Goal: Task Accomplishment & Management: Complete application form

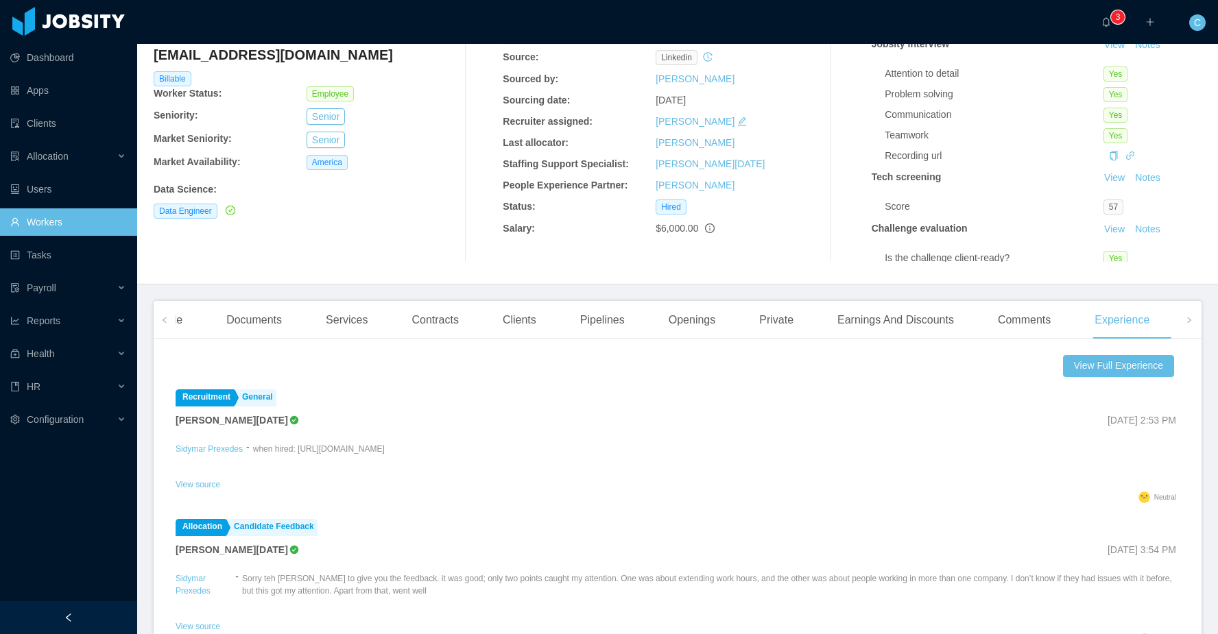
scroll to position [103, 0]
click at [161, 315] on span at bounding box center [164, 319] width 8 height 16
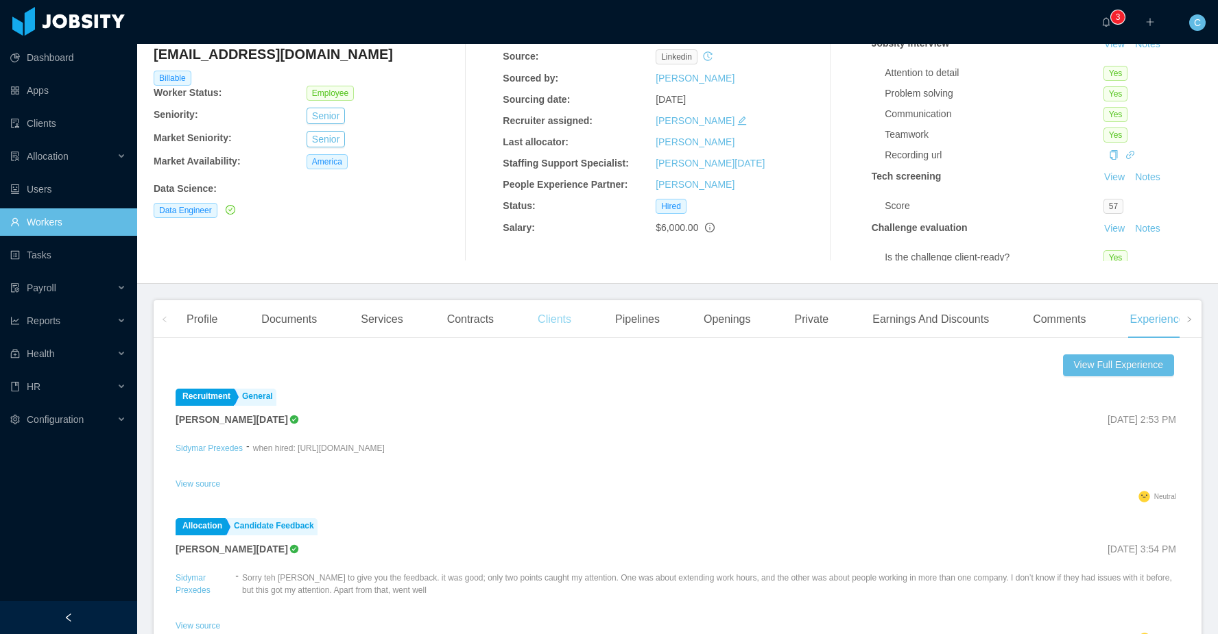
click at [538, 316] on div "Clients" at bounding box center [555, 319] width 56 height 38
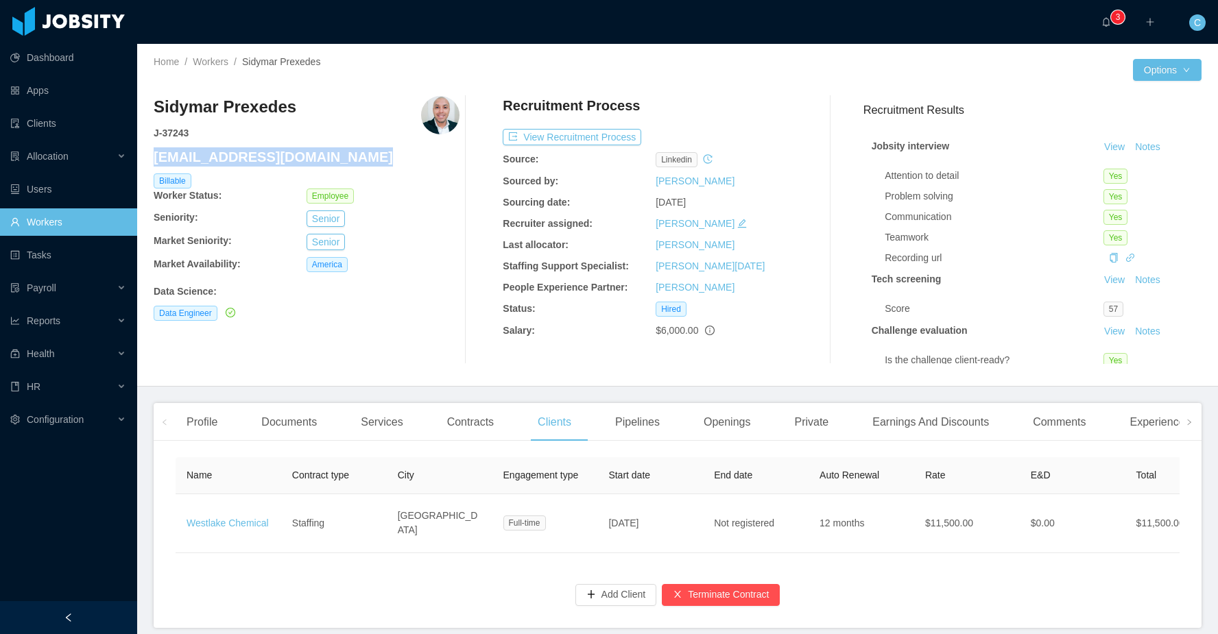
drag, startPoint x: 371, startPoint y: 166, endPoint x: 156, endPoint y: 160, distance: 214.7
click at [156, 160] on h4 "sidymar.prexedes@jobsity.com" at bounding box center [307, 156] width 306 height 19
copy h4 "sidymar.prexedes@jobsity.com"
click at [206, 420] on div "Profile" at bounding box center [202, 422] width 53 height 38
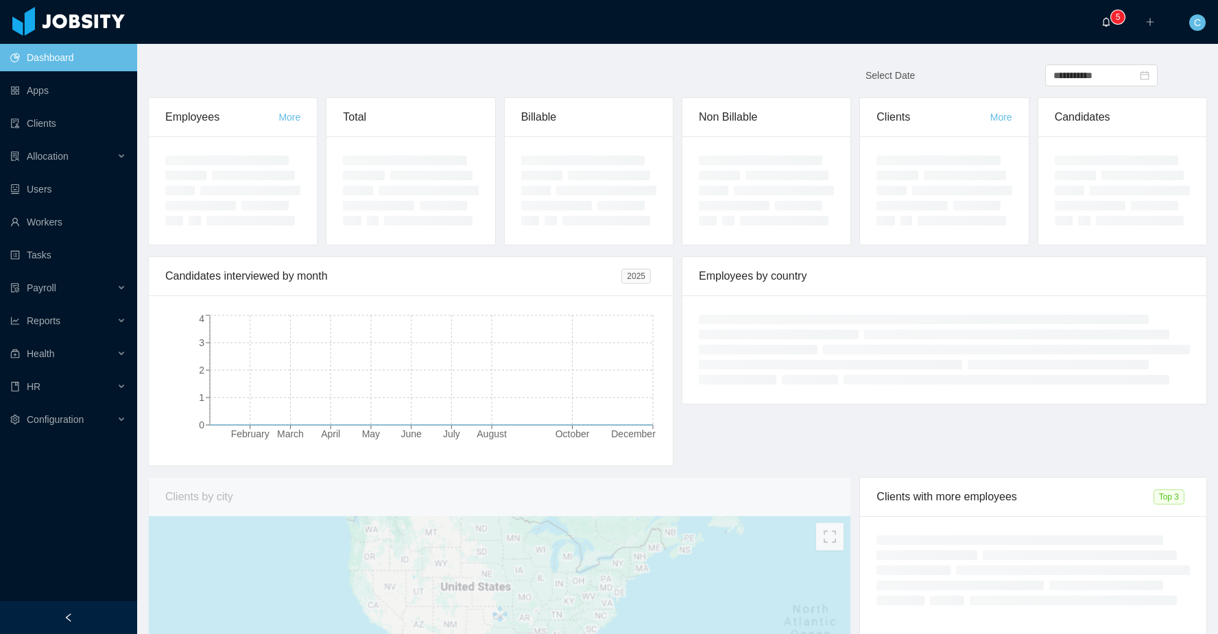
click at [1104, 27] on a=a9a601c0-0538-11e8-8828-95ecc3ba7fc5/Cristian%20Fierro"] "0 1 2 3 4 5 6 7 8 9 0 1 2 3 4 5 6 7 8 9 0 1 2 3 4 5 6 7 8 9" at bounding box center [1109, 22] width 16 height 44
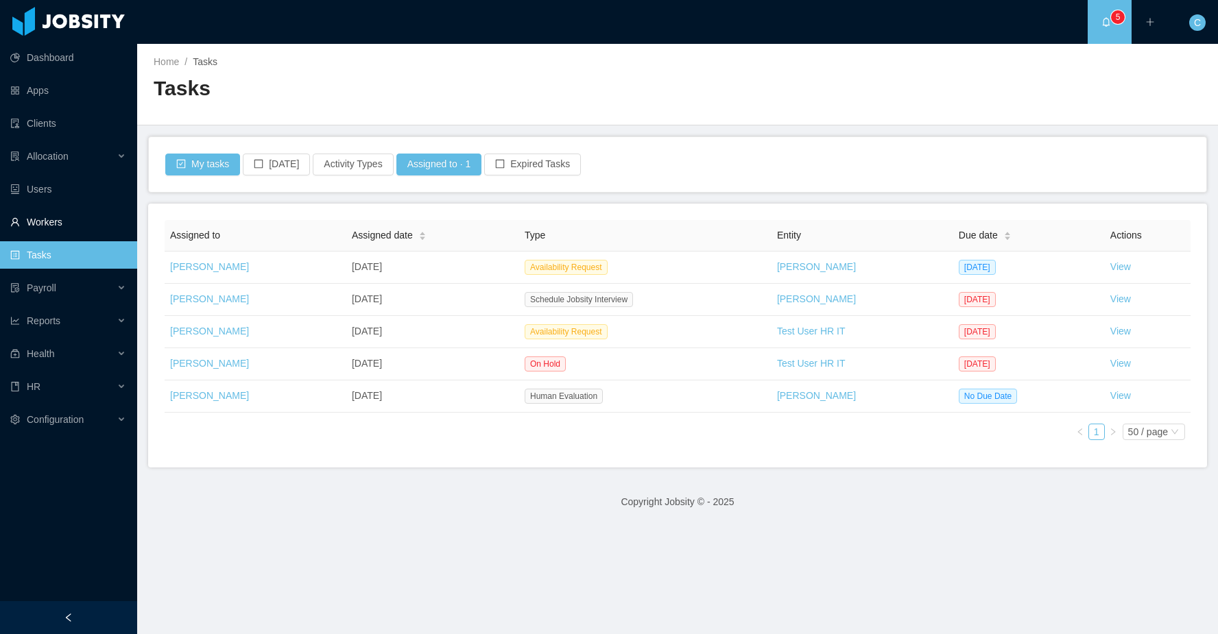
click at [77, 222] on link "Workers" at bounding box center [68, 221] width 116 height 27
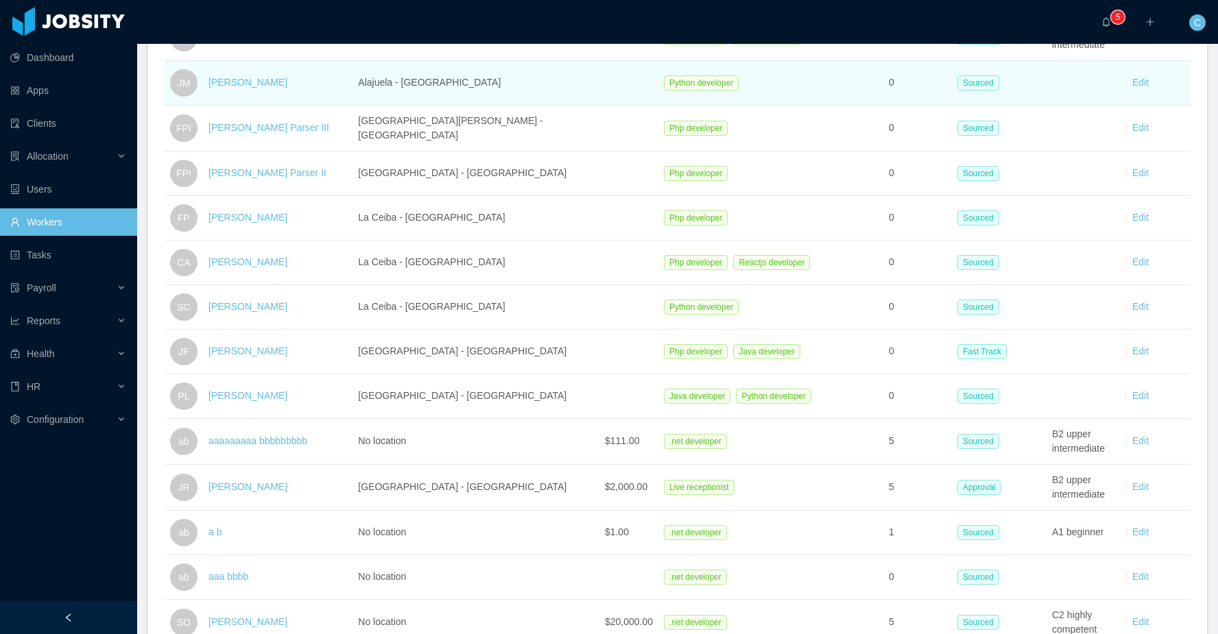
scroll to position [572, 0]
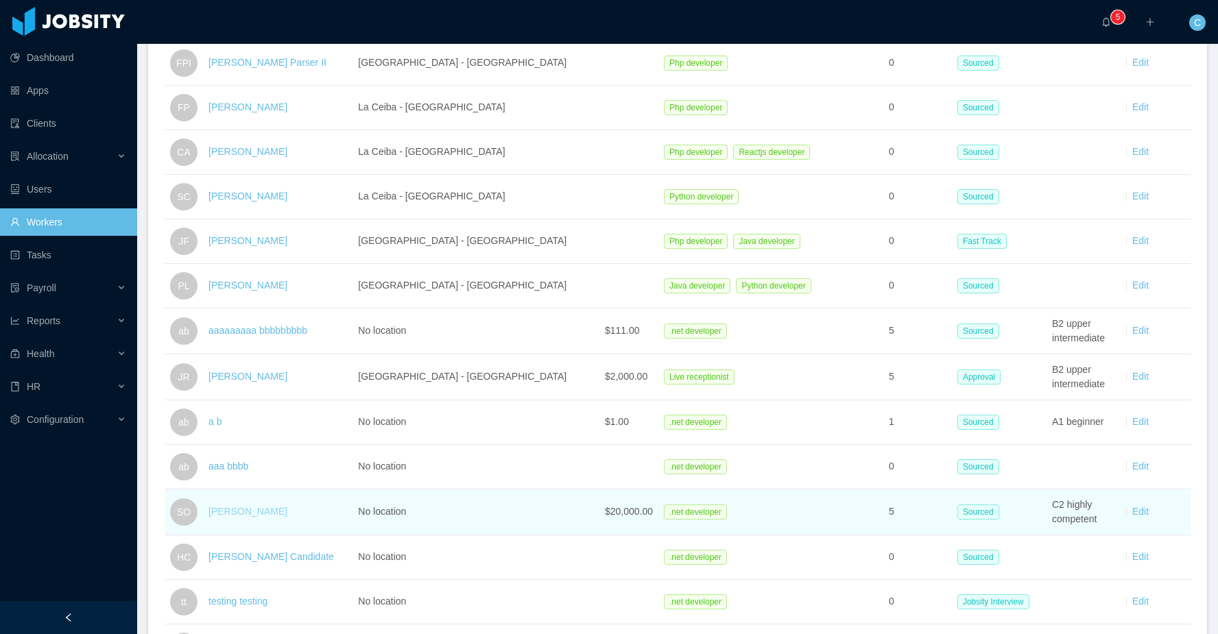
click at [269, 506] on link "[PERSON_NAME]" at bounding box center [247, 511] width 79 height 11
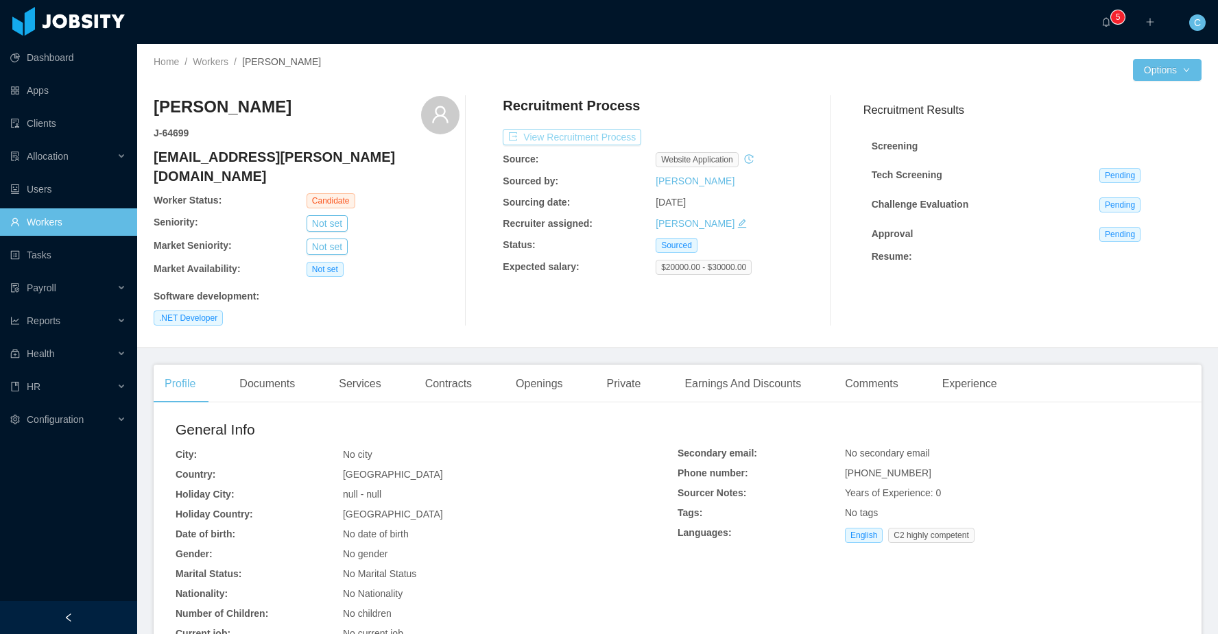
click at [559, 136] on button "View Recruitment Process" at bounding box center [572, 137] width 138 height 16
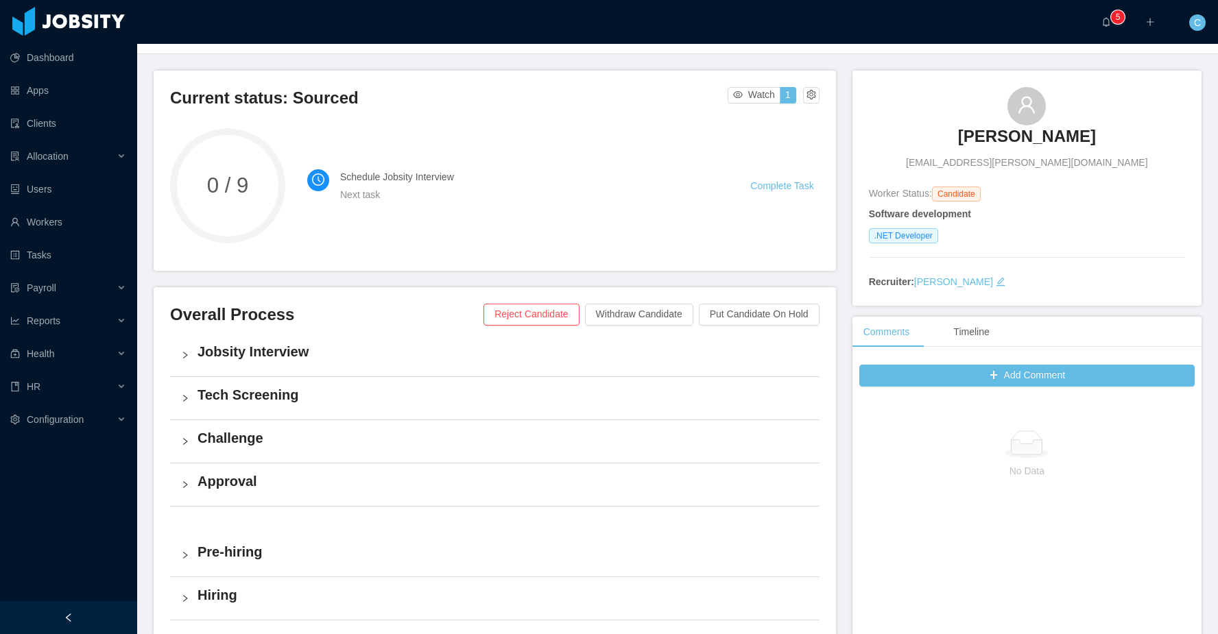
scroll to position [75, 0]
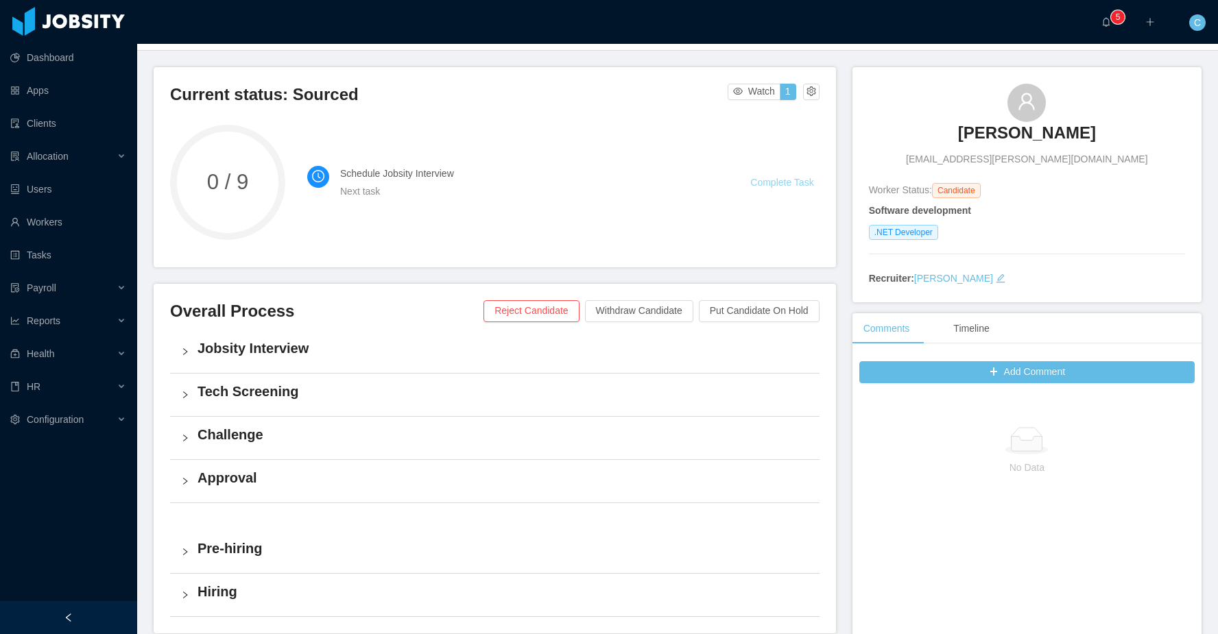
click at [798, 186] on link "Complete Task" at bounding box center [781, 182] width 63 height 11
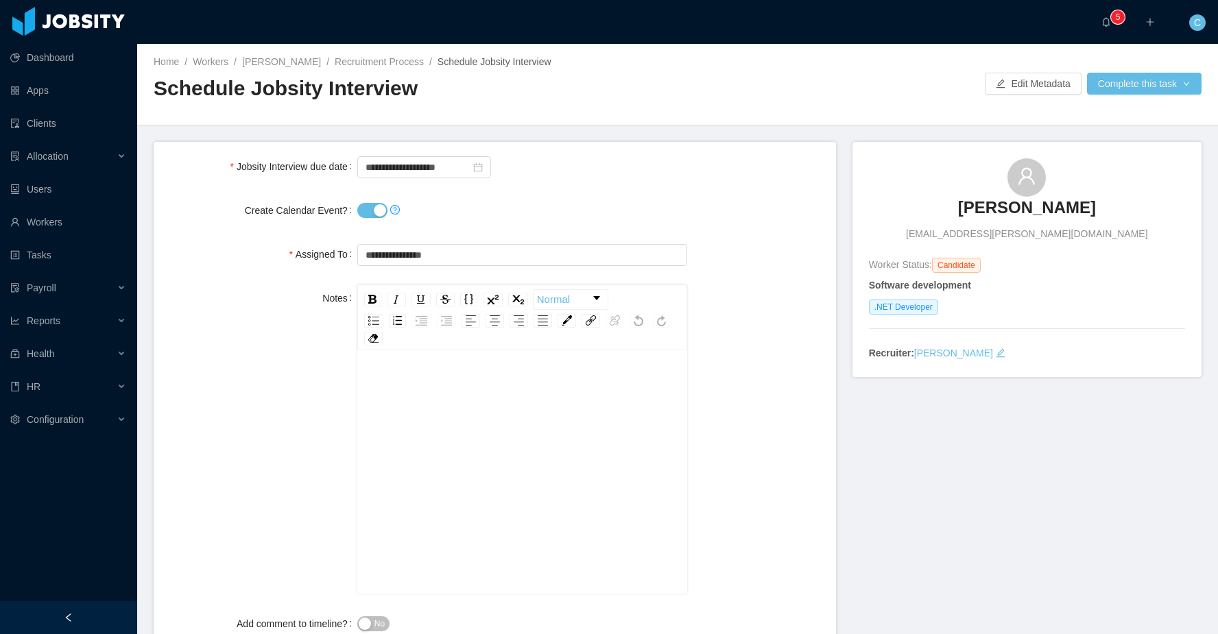
click at [365, 213] on button "Create Calendar Event?" at bounding box center [372, 210] width 30 height 15
drag, startPoint x: 677, startPoint y: 255, endPoint x: 665, endPoint y: 256, distance: 11.7
click at [677, 255] on icon "icon: close-circle" at bounding box center [675, 254] width 8 height 8
click at [583, 251] on input "text" at bounding box center [522, 255] width 330 height 22
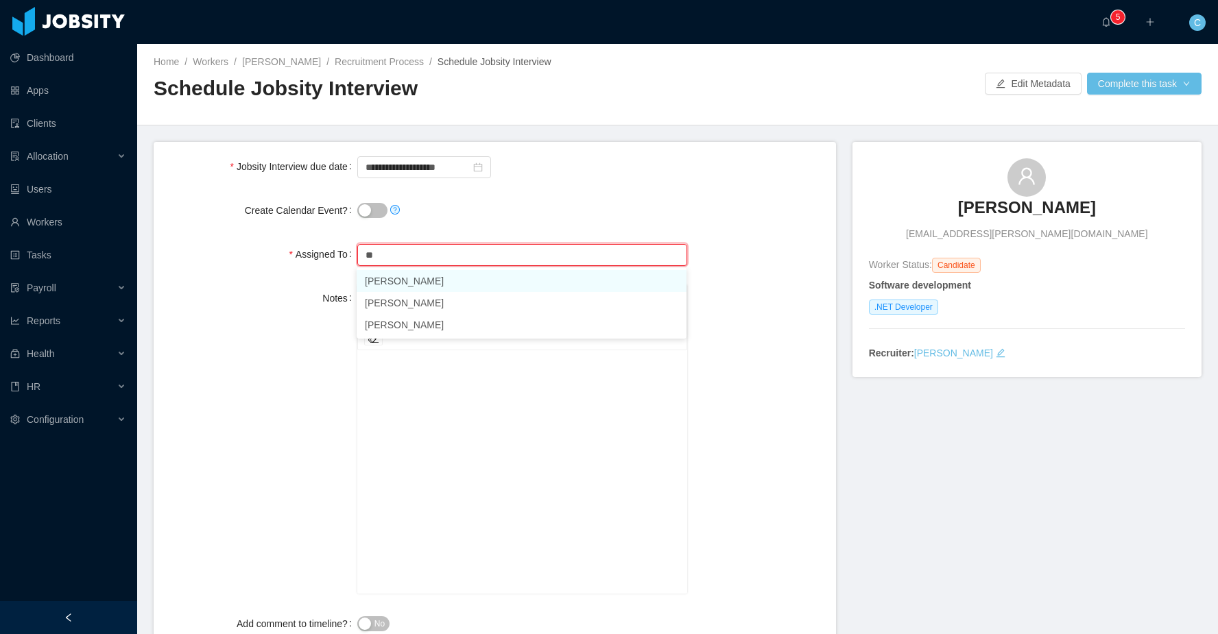
click at [428, 285] on li "[PERSON_NAME]" at bounding box center [522, 281] width 330 height 22
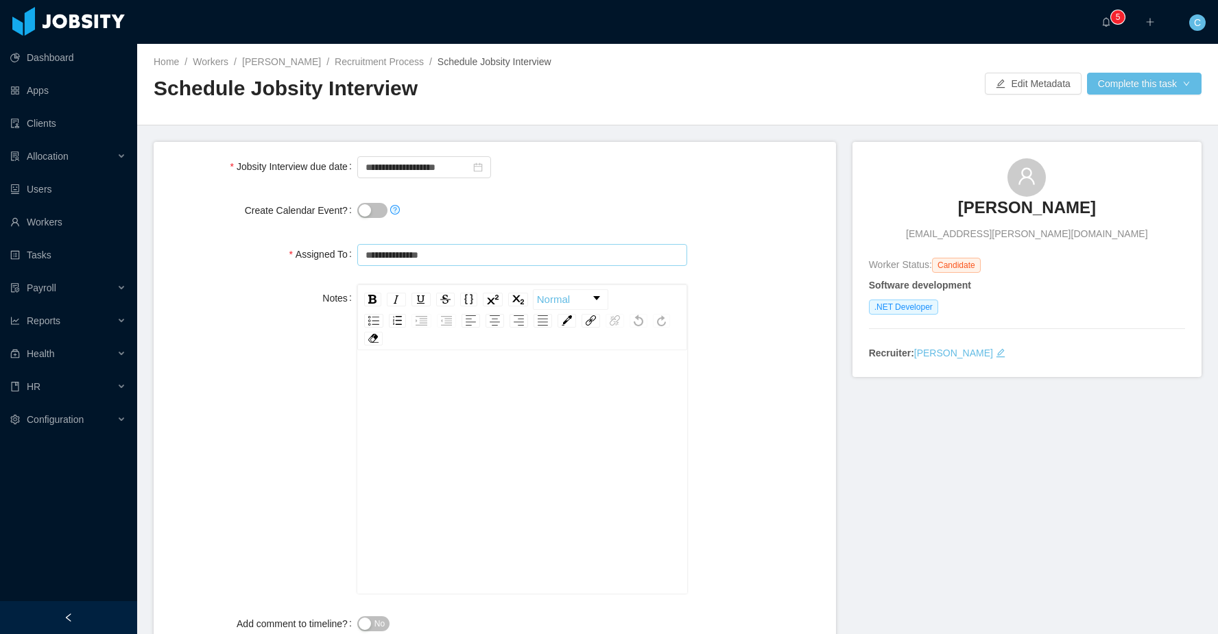
type input "**********"
click at [726, 263] on div "**********" at bounding box center [495, 254] width 660 height 27
click at [441, 177] on div "**********" at bounding box center [522, 166] width 330 height 27
click at [446, 167] on input "**********" at bounding box center [424, 167] width 134 height 22
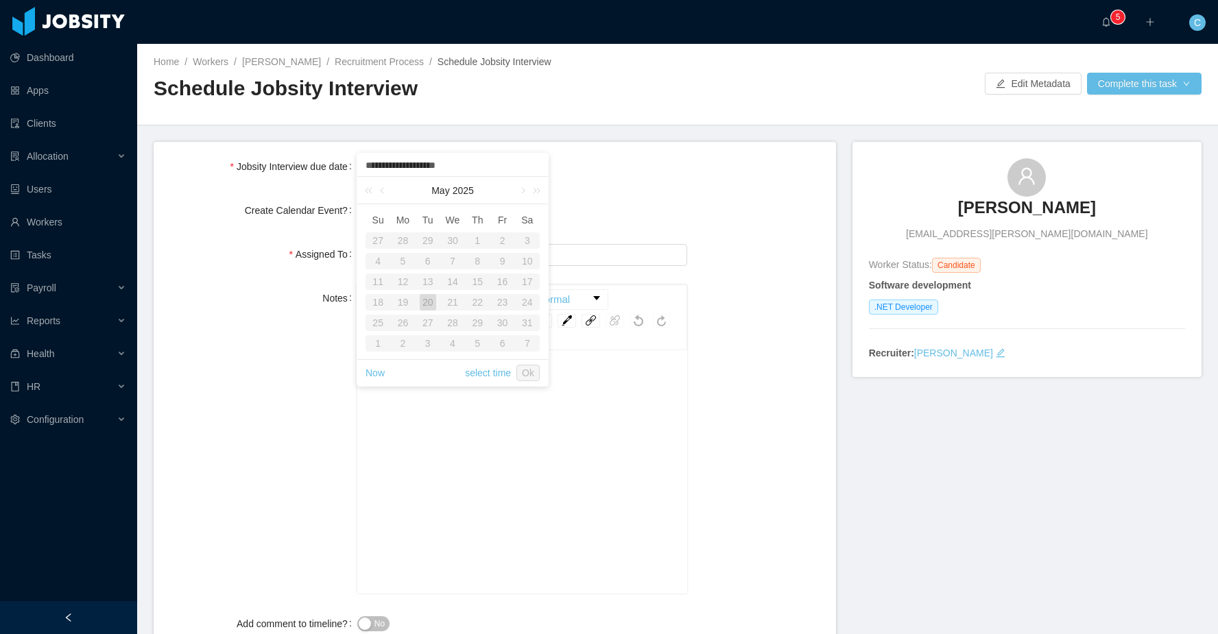
drag, startPoint x: 376, startPoint y: 375, endPoint x: 387, endPoint y: 376, distance: 11.0
click at [376, 375] on link "Now" at bounding box center [374, 373] width 19 height 26
type input "**********"
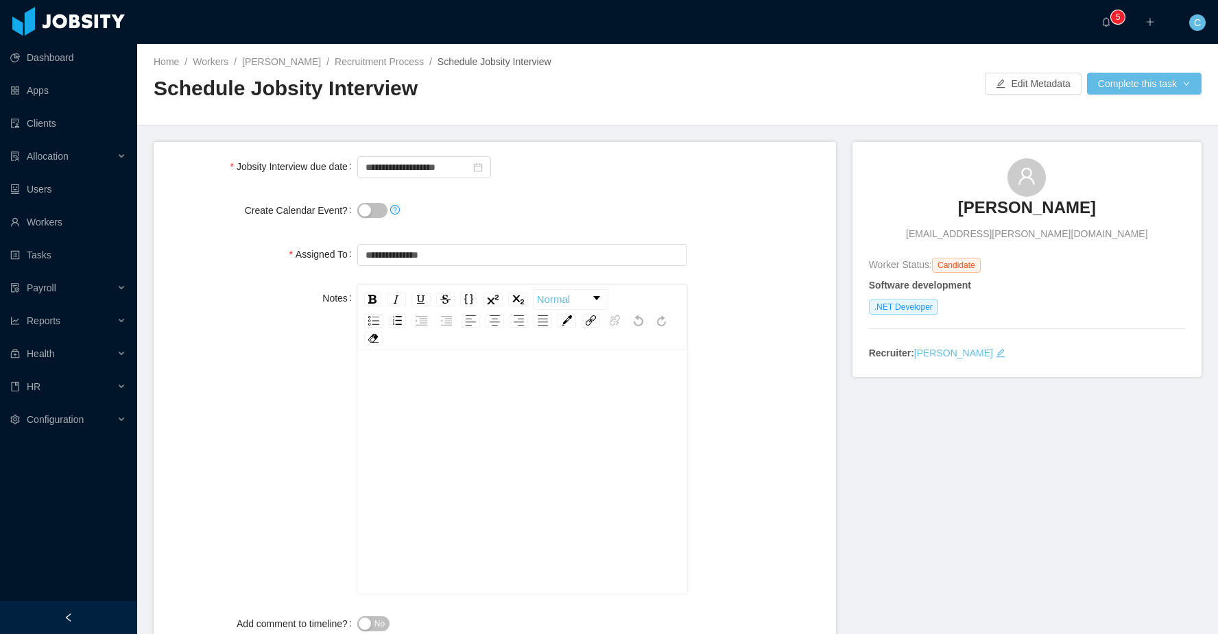
click at [625, 182] on form "**********" at bounding box center [495, 403] width 682 height 523
click at [1171, 81] on button "Complete this task" at bounding box center [1144, 84] width 114 height 22
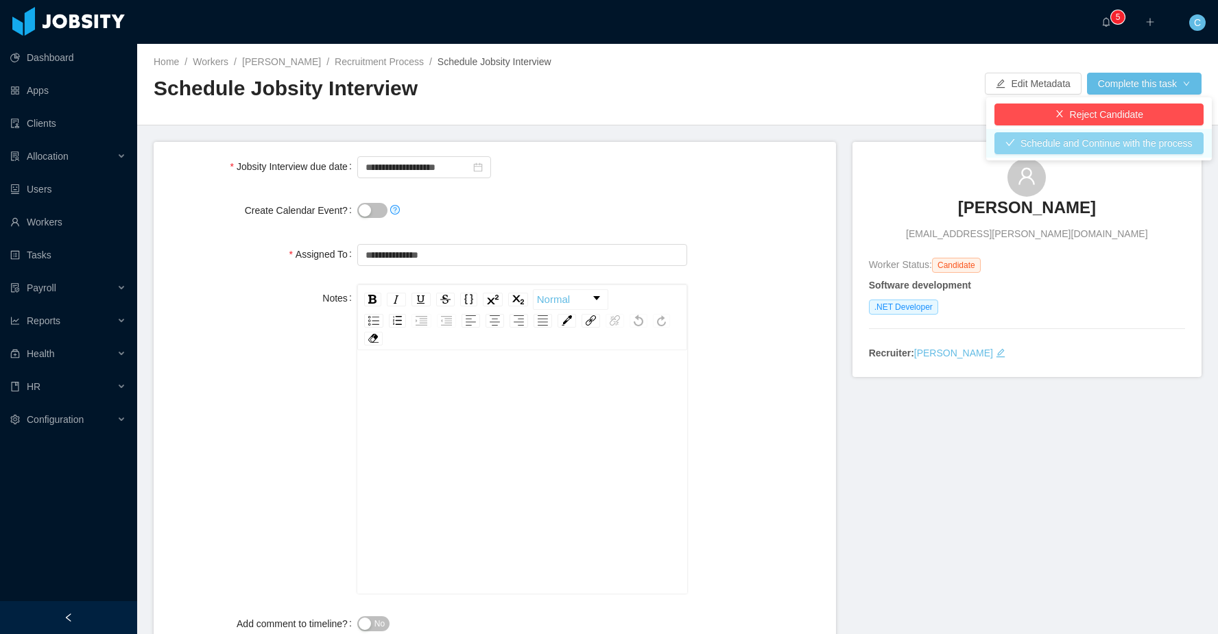
click at [1120, 145] on button "Schedule and Continue with the process" at bounding box center [1098, 143] width 209 height 22
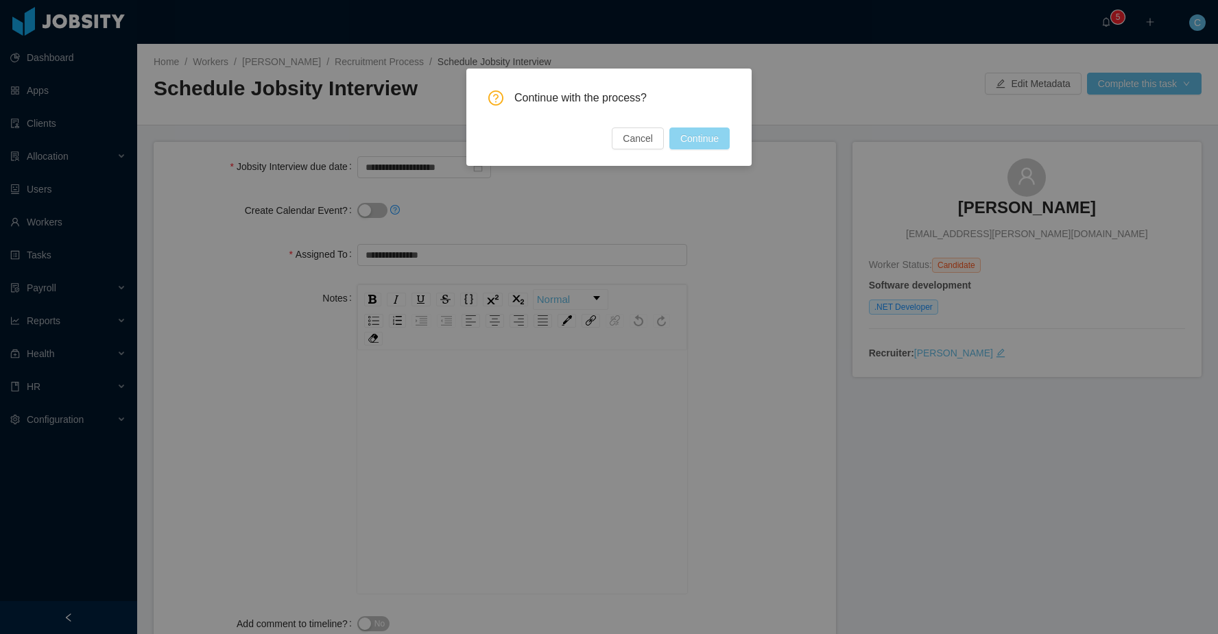
click at [711, 139] on button "Continue" at bounding box center [699, 139] width 60 height 22
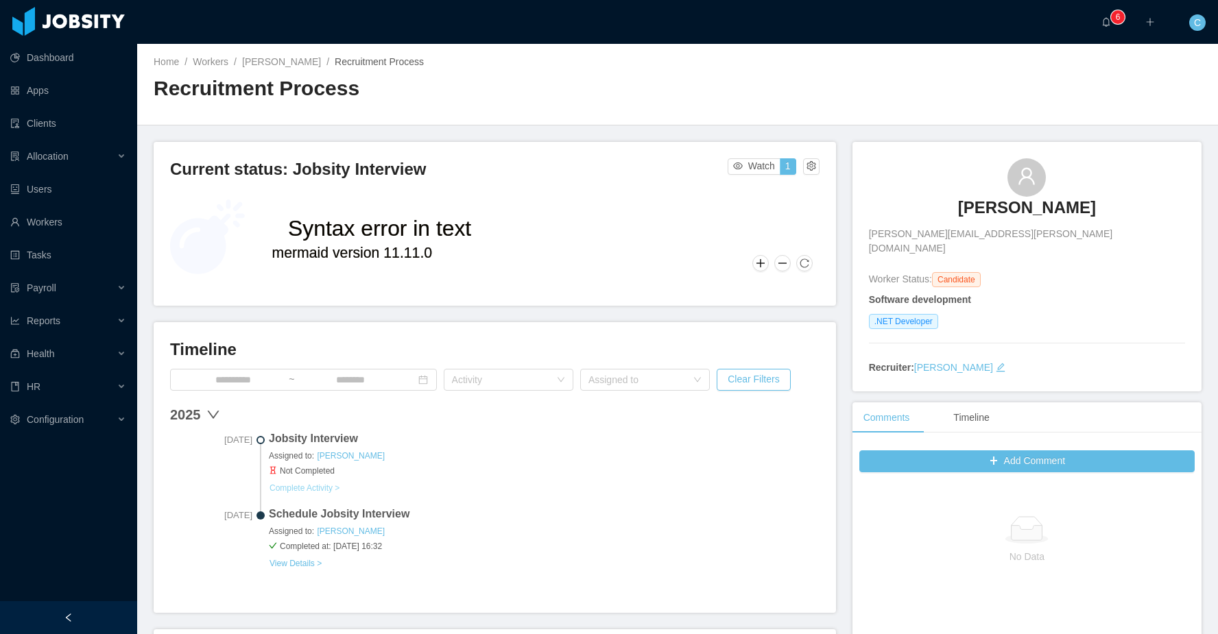
click at [337, 485] on button "Complete Activity >" at bounding box center [304, 488] width 71 height 11
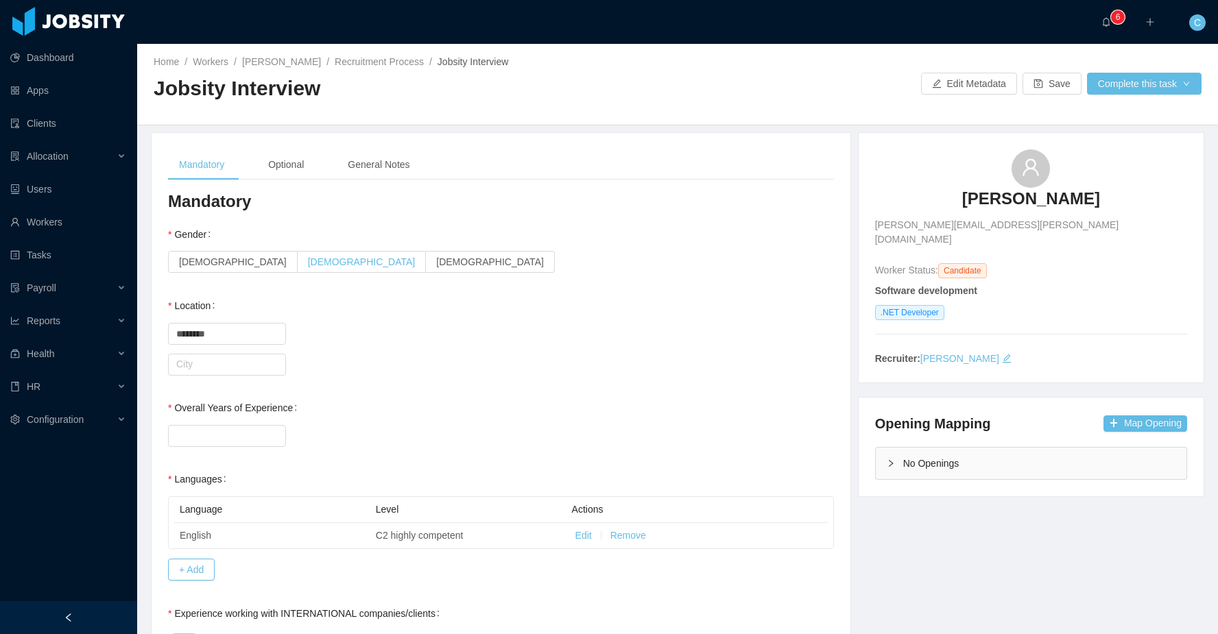
click at [308, 259] on span "[DEMOGRAPHIC_DATA]" at bounding box center [362, 261] width 108 height 11
click at [231, 360] on input "text" at bounding box center [227, 365] width 118 height 22
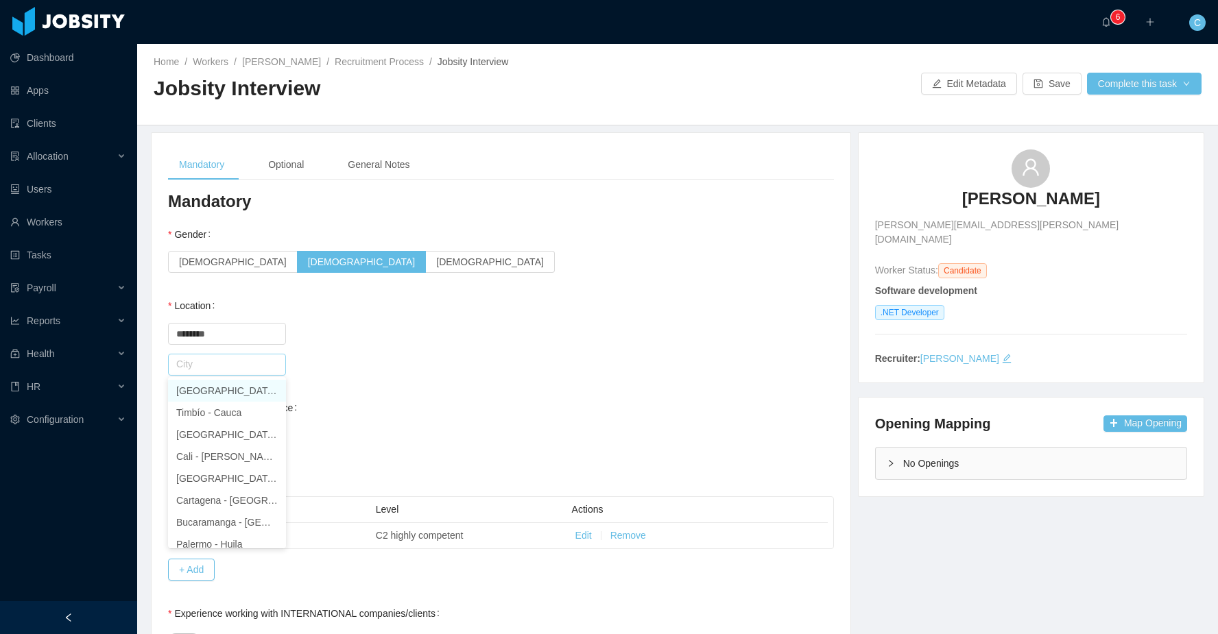
click at [227, 396] on li "Bogotá - Bogotá" at bounding box center [227, 391] width 118 height 22
type input "******"
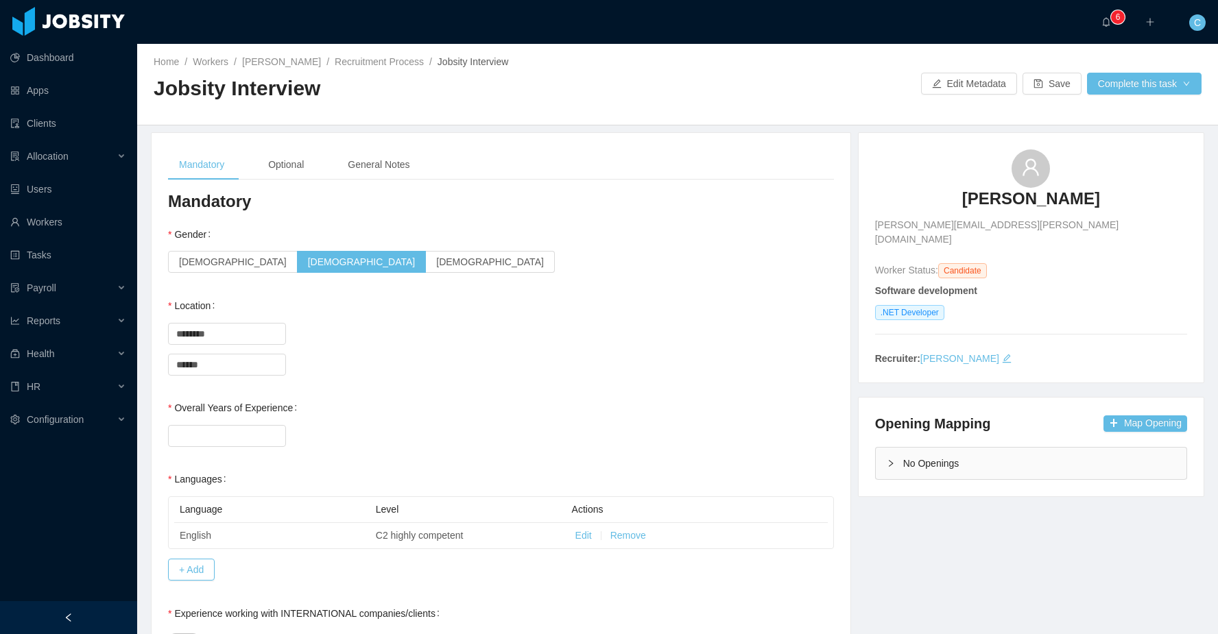
click at [403, 375] on div "City ****** Bogotá" at bounding box center [501, 363] width 666 height 27
click at [257, 426] on input "Overall Years of Experience" at bounding box center [227, 436] width 117 height 21
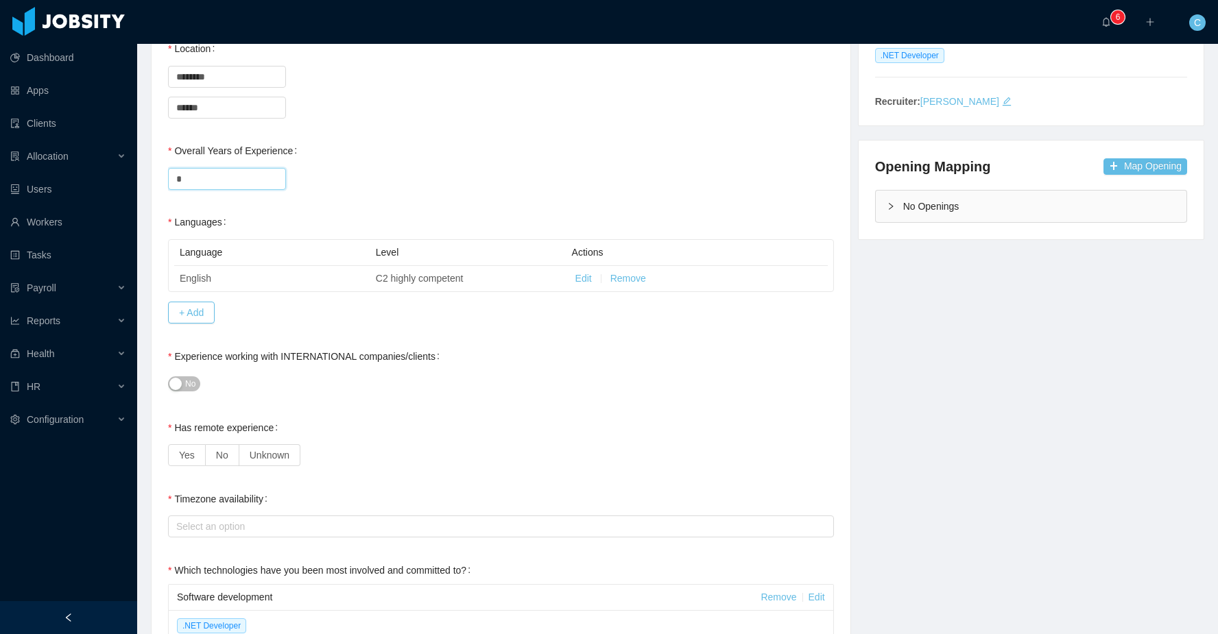
scroll to position [259, 0]
type input "*"
click at [194, 383] on span "No" at bounding box center [190, 382] width 10 height 14
drag, startPoint x: 198, startPoint y: 457, endPoint x: 221, endPoint y: 481, distance: 32.5
click at [198, 457] on label "Yes" at bounding box center [187, 453] width 38 height 22
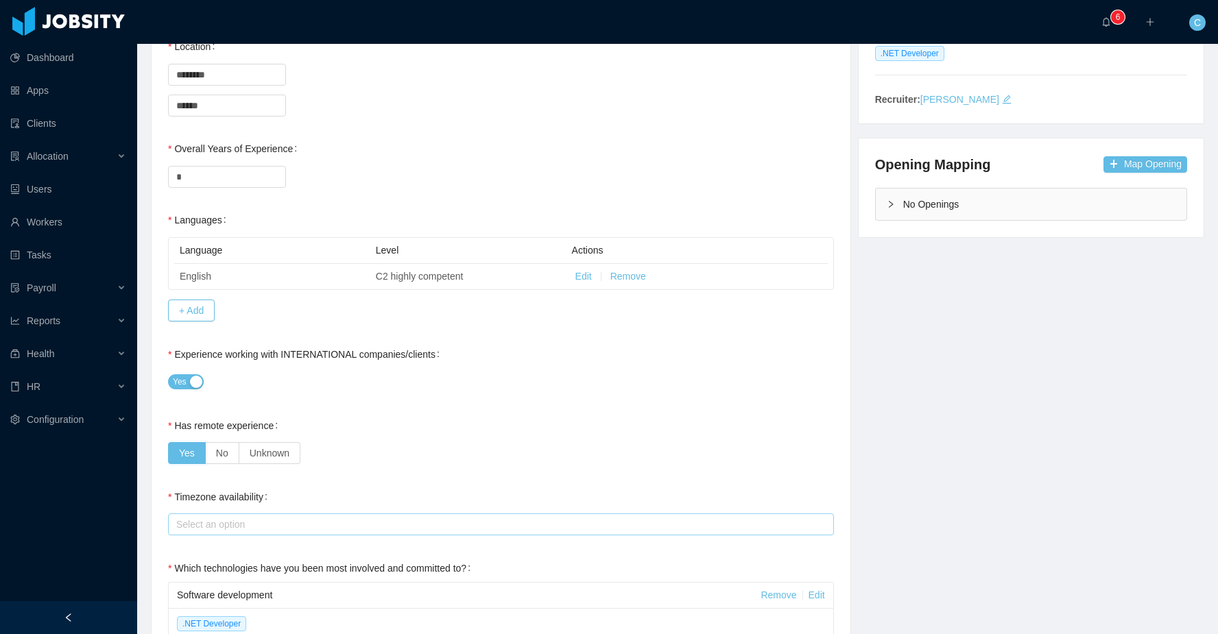
click at [272, 524] on div "Select an option" at bounding box center [497, 525] width 643 height 14
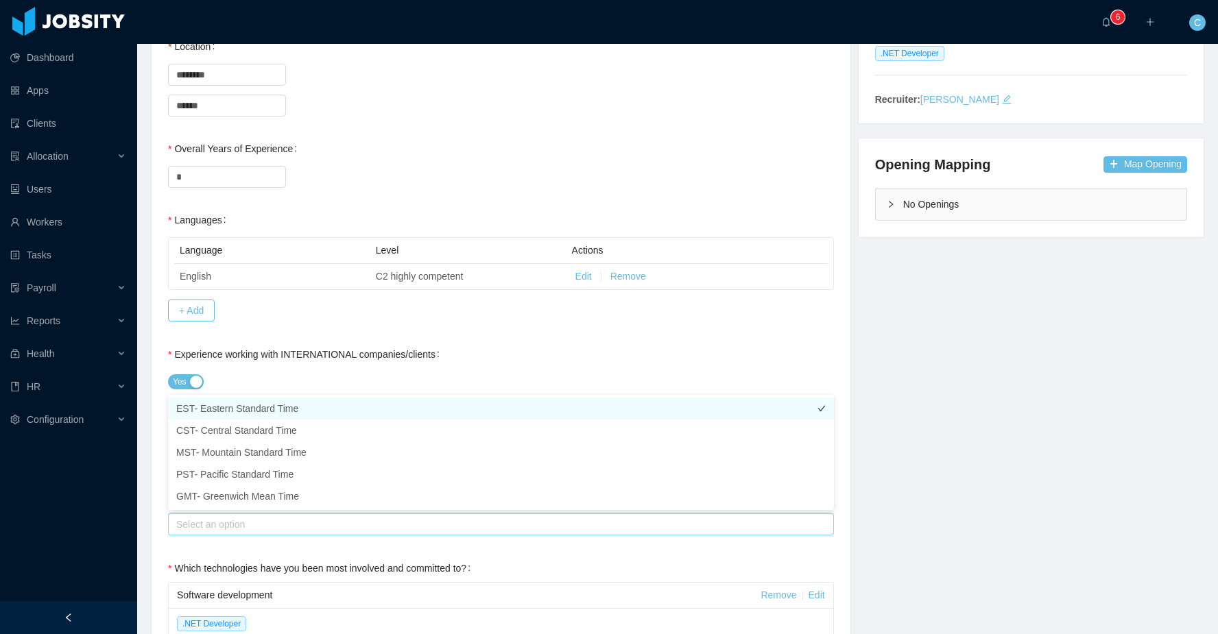
click at [266, 411] on li "EST- Eastern Standard Time" at bounding box center [501, 409] width 666 height 22
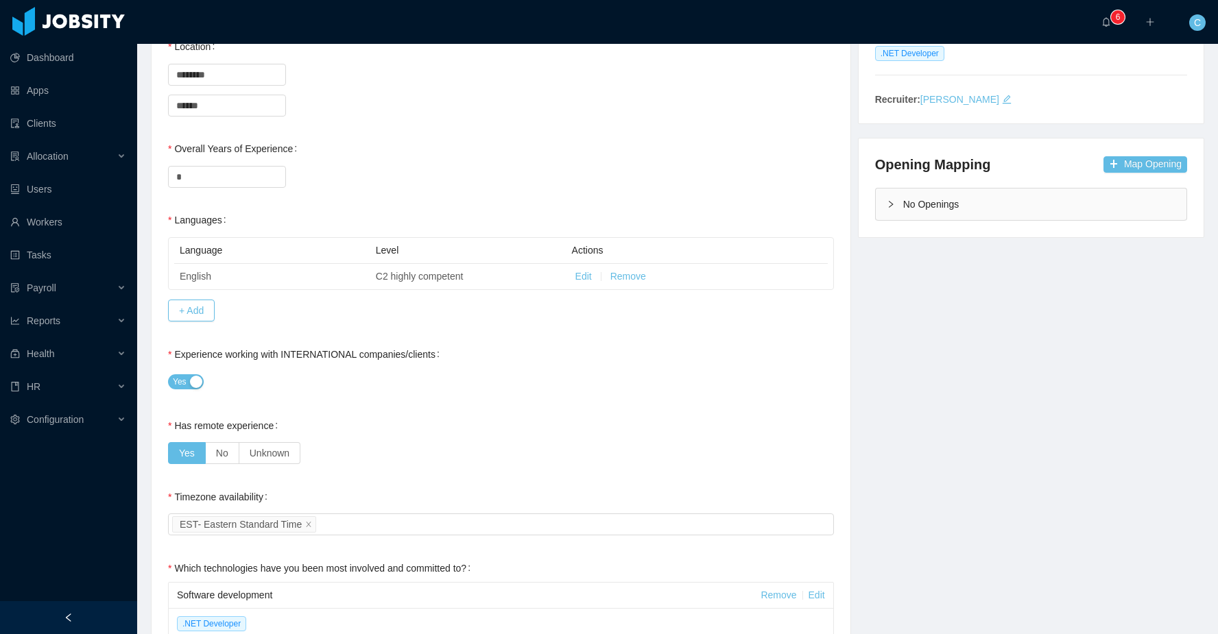
click at [352, 370] on div "Yes" at bounding box center [501, 381] width 666 height 27
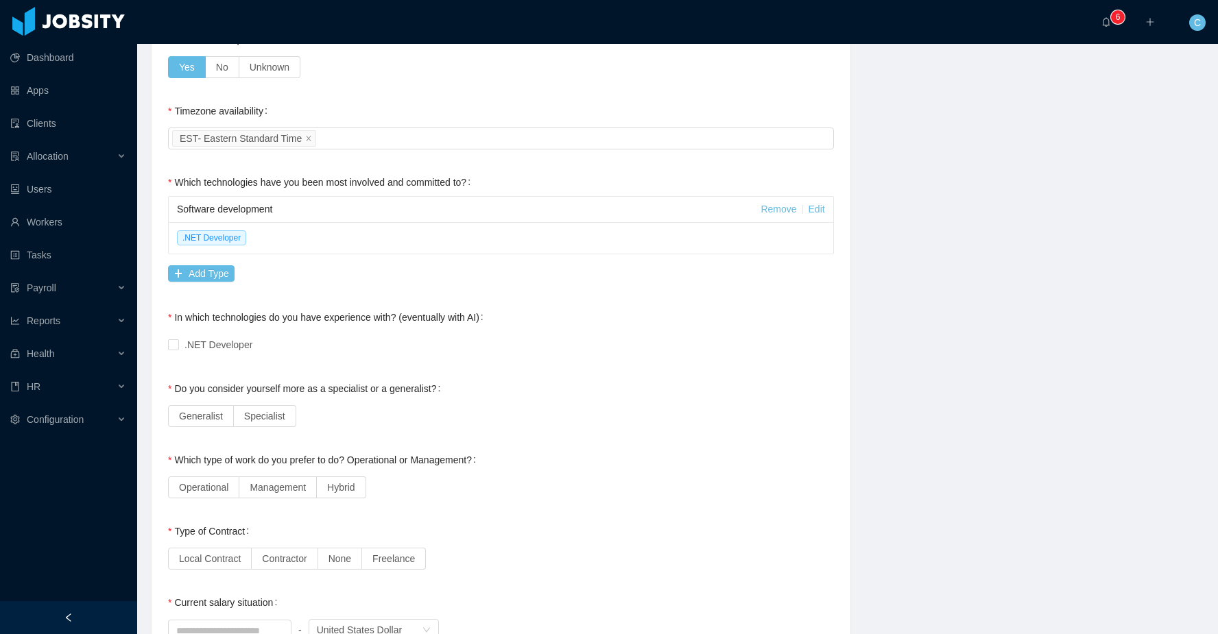
scroll to position [653, 0]
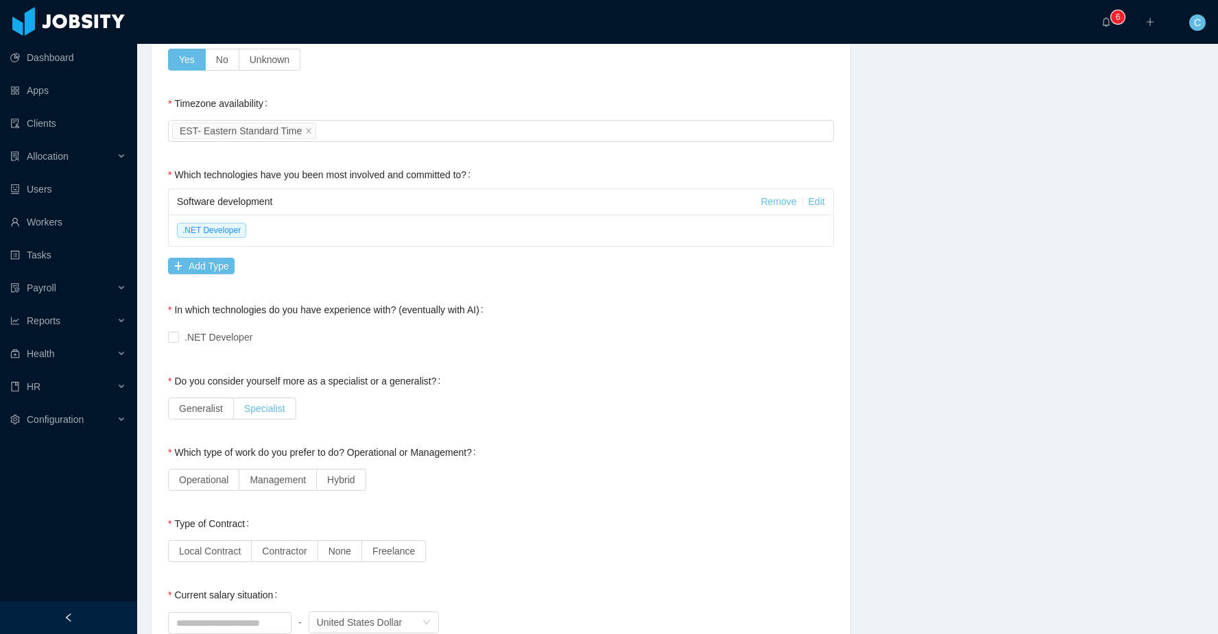
drag, startPoint x: 216, startPoint y: 342, endPoint x: 234, endPoint y: 398, distance: 59.2
click at [216, 342] on span ".NET Developer" at bounding box center [218, 337] width 79 height 11
drag, startPoint x: 215, startPoint y: 401, endPoint x: 220, endPoint y: 407, distance: 7.8
click at [215, 402] on label "Generalist" at bounding box center [201, 409] width 66 height 22
click at [273, 483] on span "Management" at bounding box center [278, 479] width 56 height 11
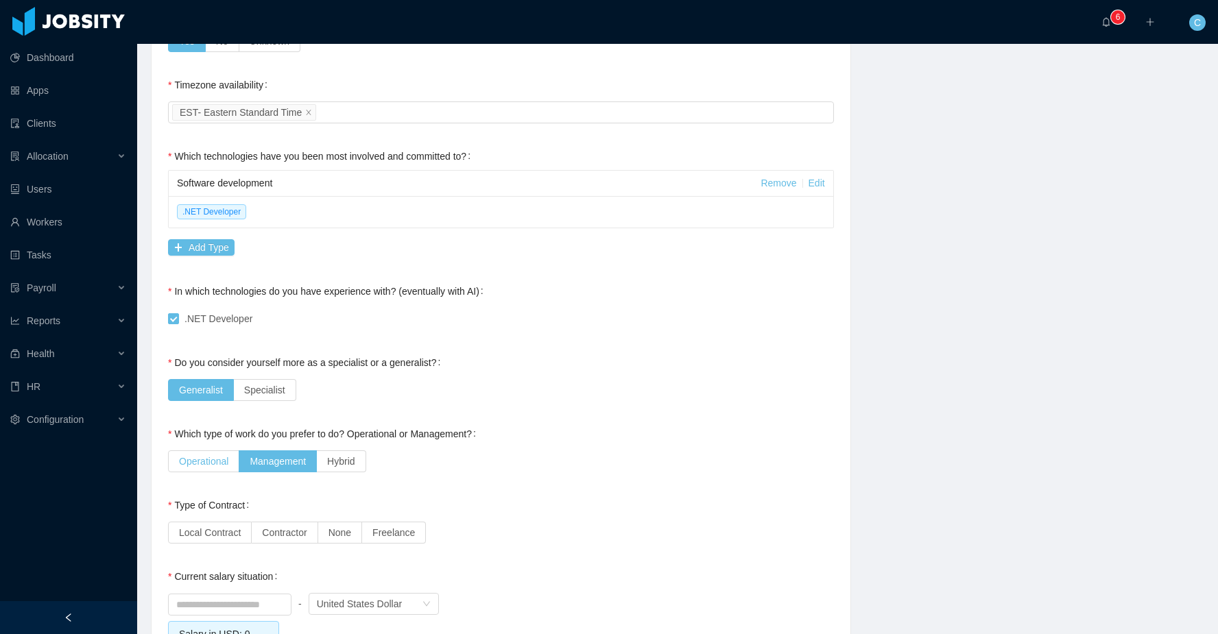
click at [210, 456] on span "Operational" at bounding box center [203, 461] width 49 height 11
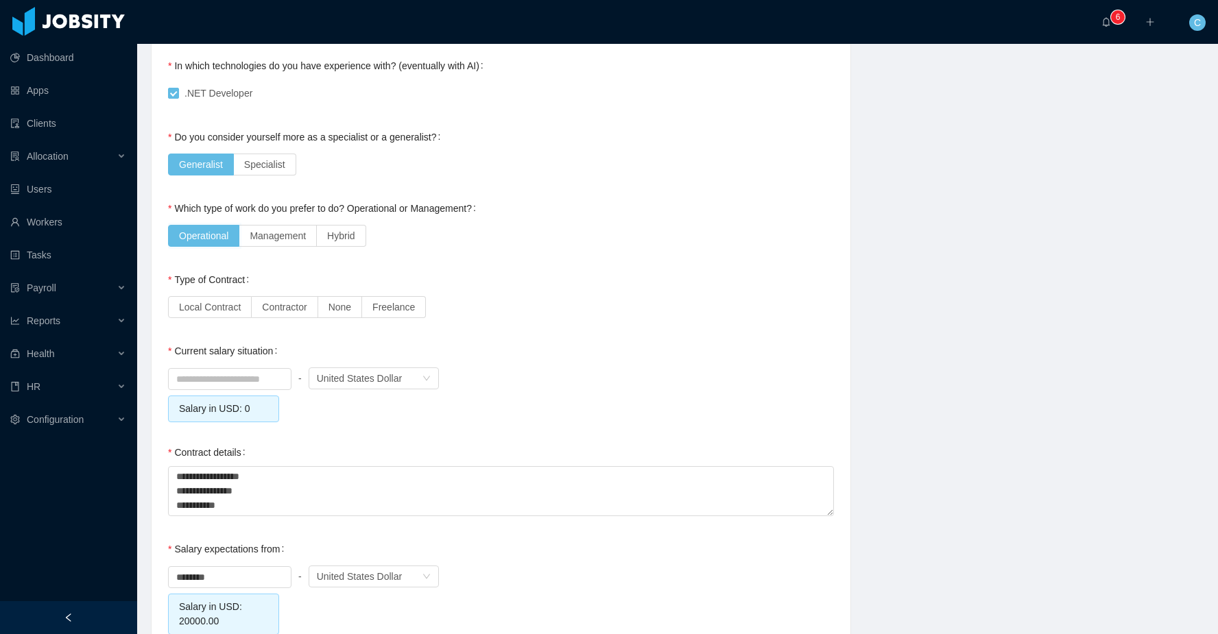
scroll to position [900, 0]
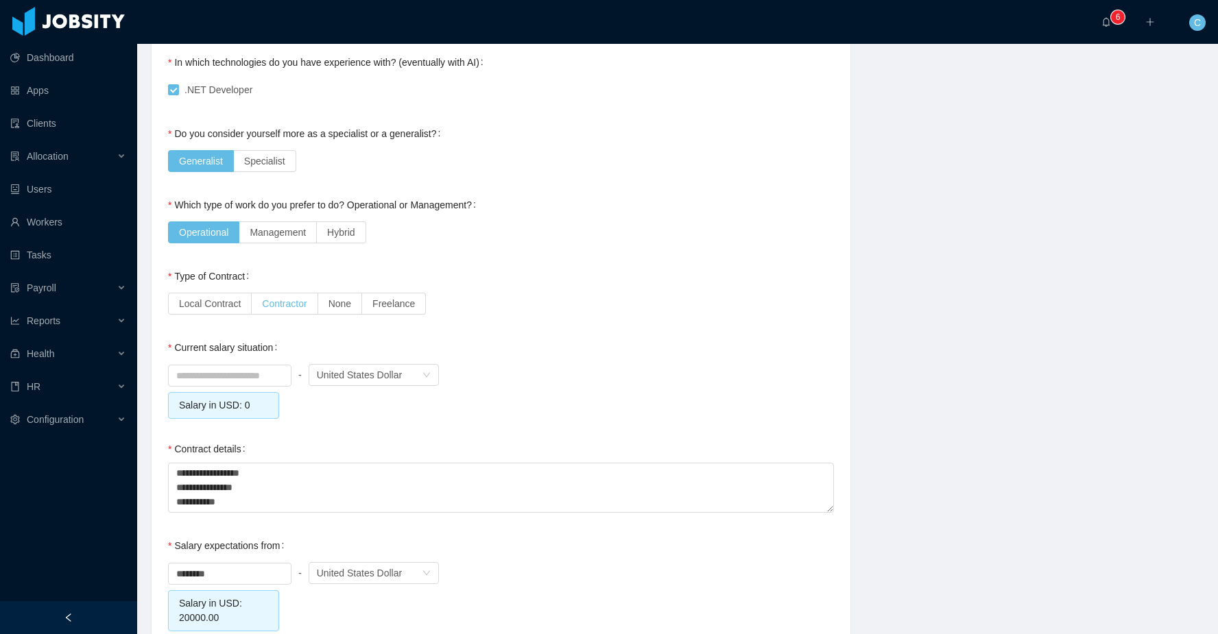
click at [275, 309] on span "Contractor" at bounding box center [284, 303] width 45 height 11
click at [223, 376] on input at bounding box center [230, 375] width 122 height 21
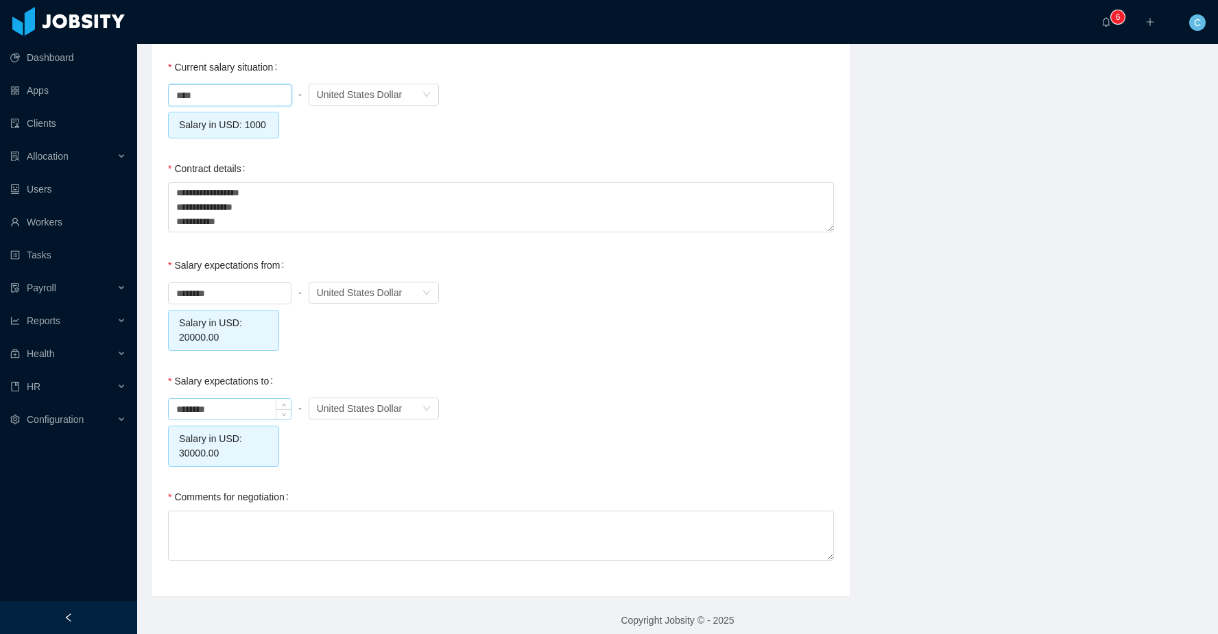
scroll to position [1206, 0]
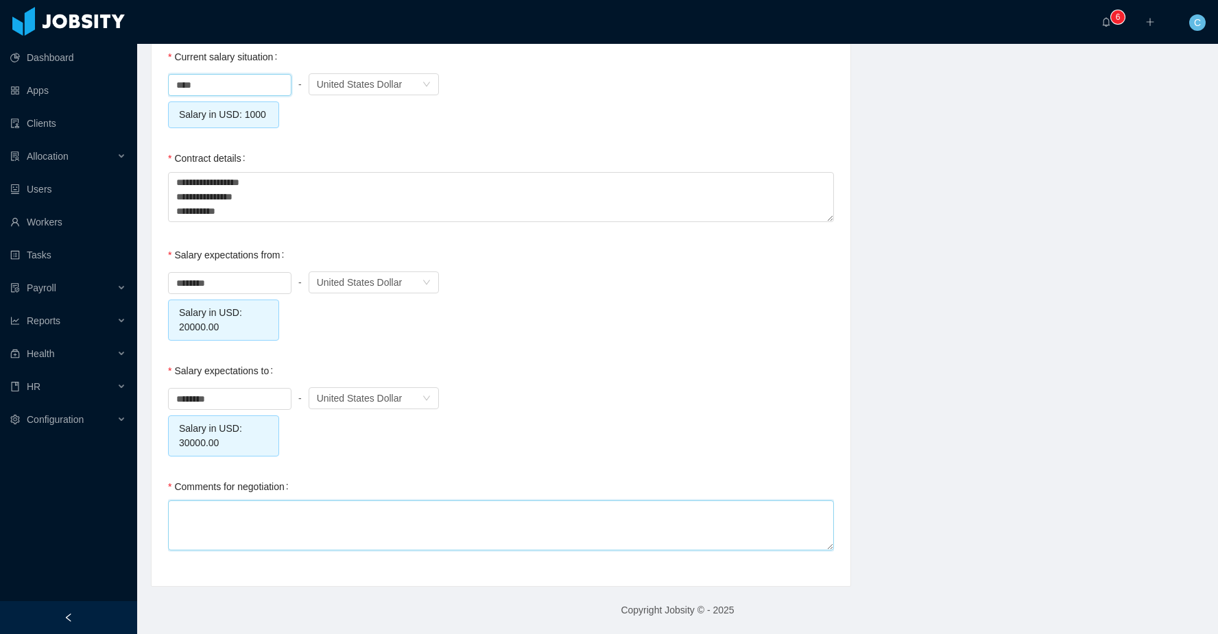
type input "*******"
click at [226, 502] on textarea "Comments for negotiation" at bounding box center [501, 525] width 666 height 50
type textarea "*"
type textarea "**"
type textarea "***"
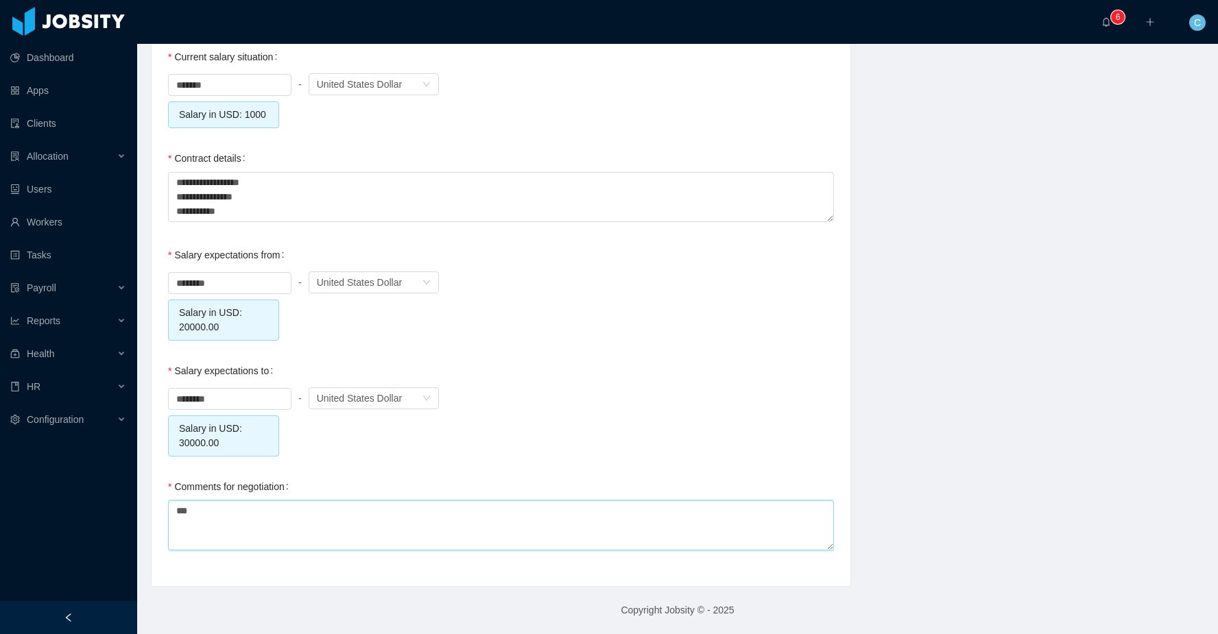
type textarea "****"
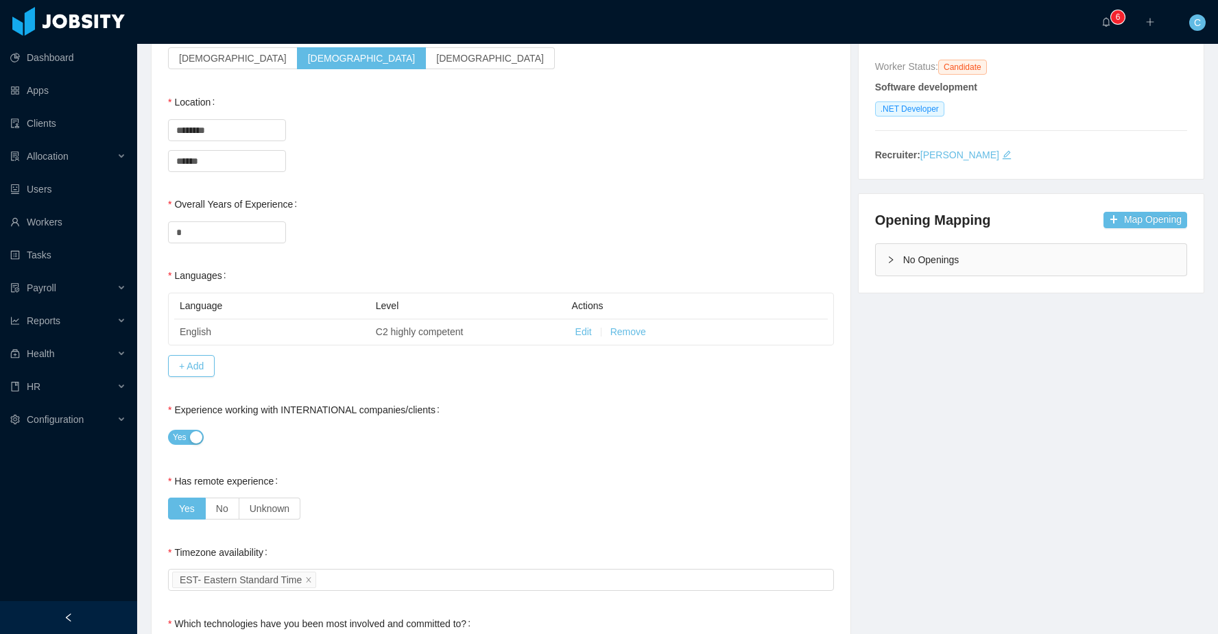
scroll to position [0, 0]
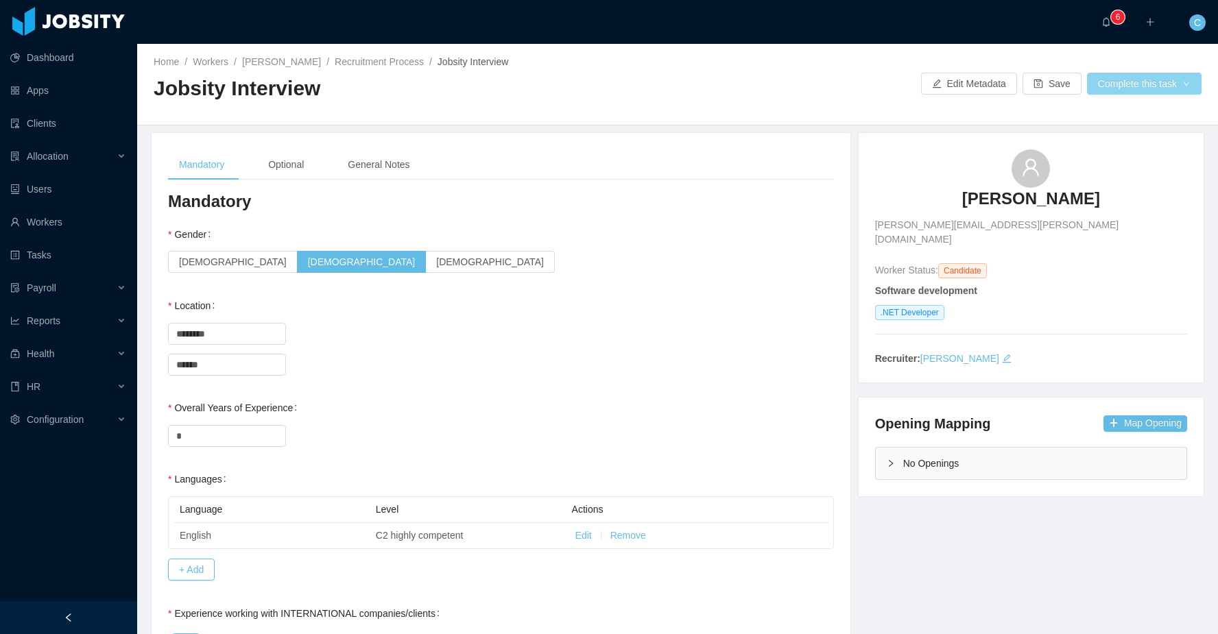
type textarea "*****"
click at [1131, 87] on button "Complete this task" at bounding box center [1144, 84] width 114 height 22
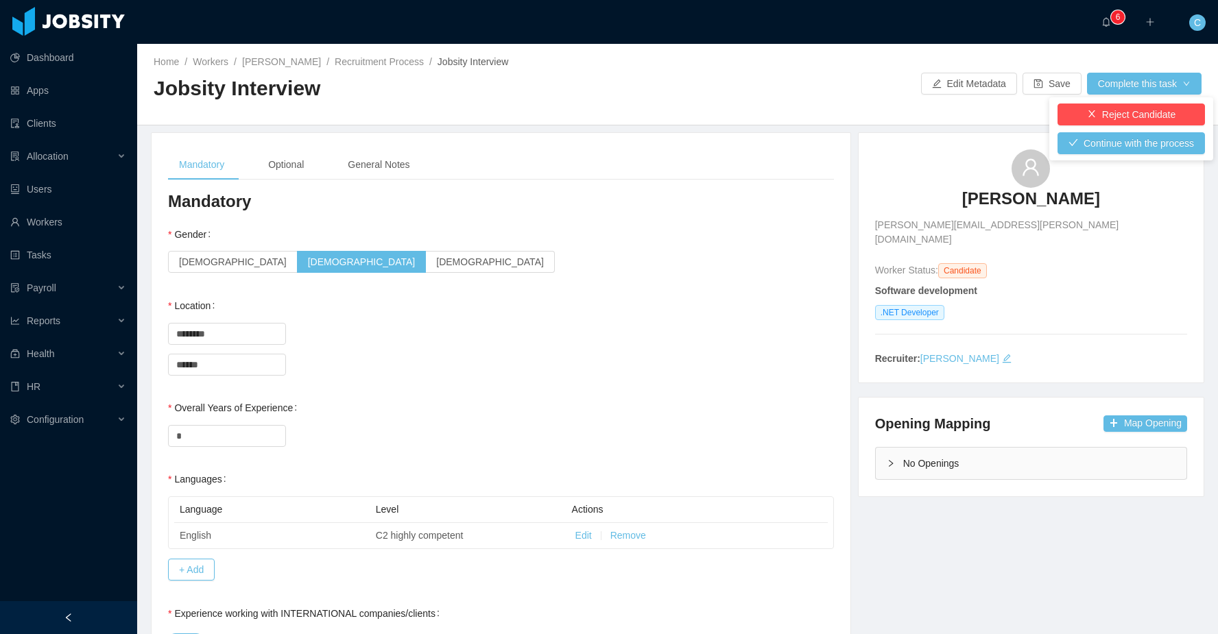
drag, startPoint x: 434, startPoint y: 158, endPoint x: 391, endPoint y: 164, distance: 42.9
click at [434, 158] on div "Mandatory Optional General Notes" at bounding box center [501, 164] width 666 height 31
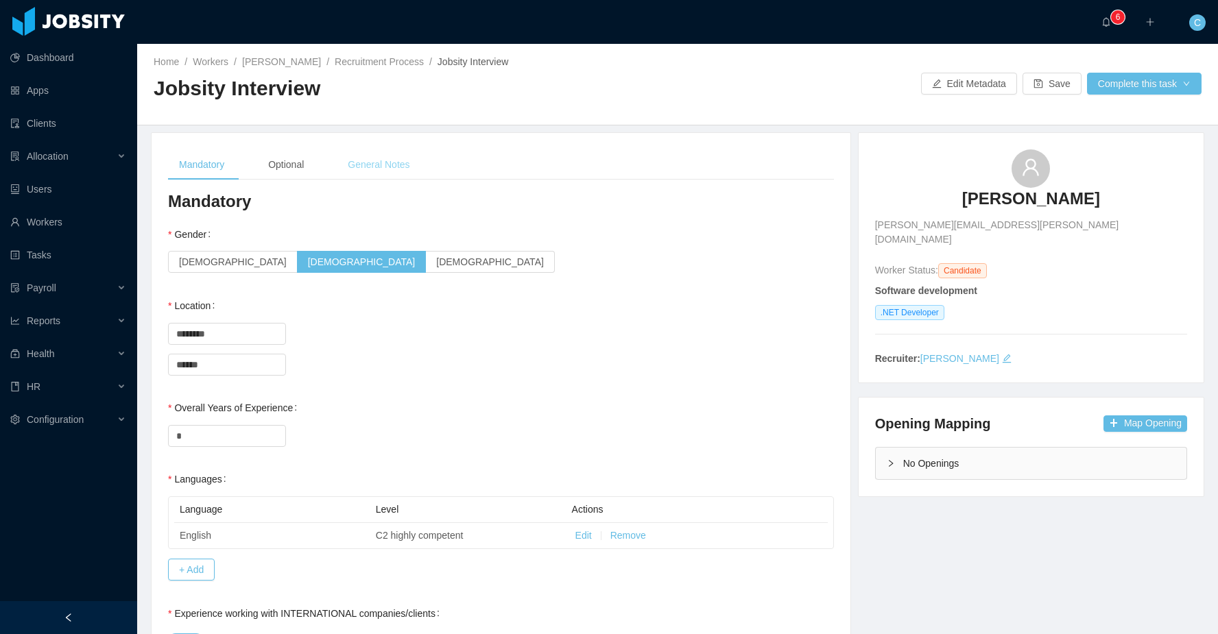
click at [391, 165] on div "General Notes" at bounding box center [379, 164] width 84 height 31
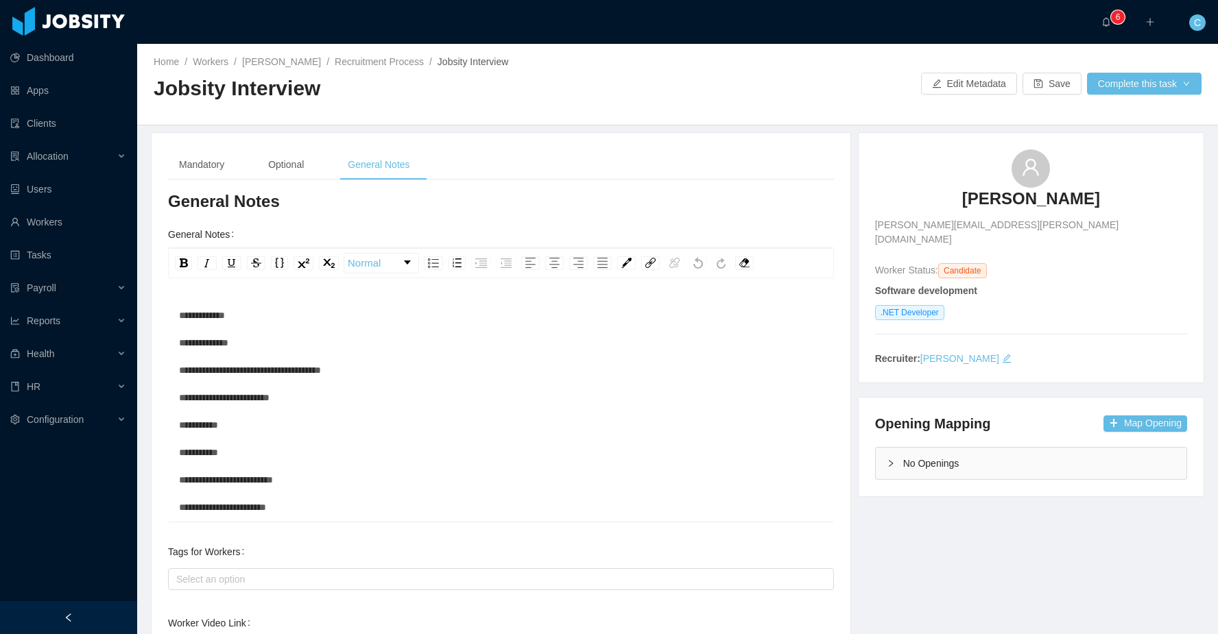
click at [320, 317] on div "**********" at bounding box center [501, 521] width 644 height 439
click at [324, 343] on div "**********" at bounding box center [501, 521] width 644 height 439
click at [393, 374] on div "**********" at bounding box center [501, 521] width 644 height 439
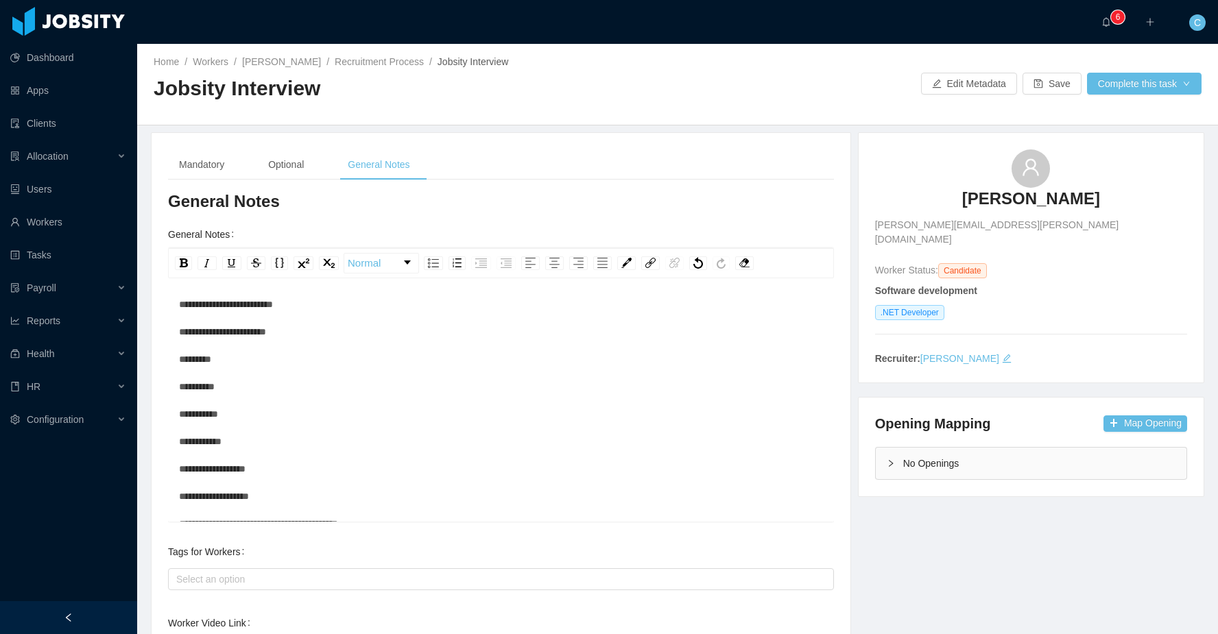
scroll to position [136, 0]
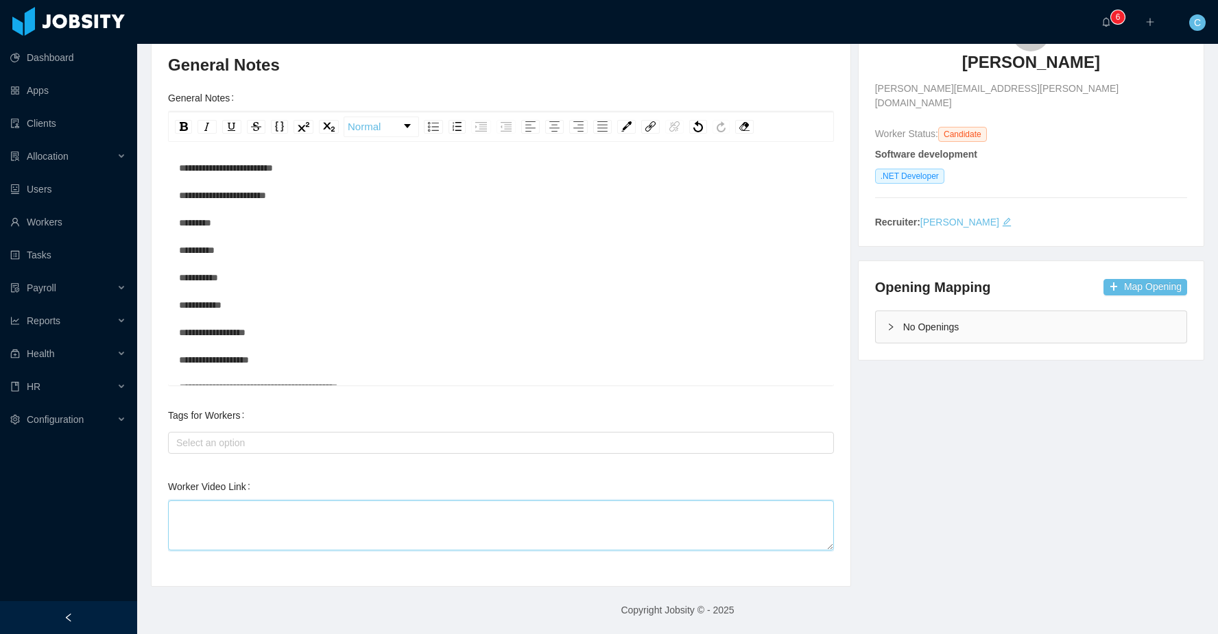
click at [280, 514] on textarea "Worker Video Link" at bounding box center [501, 525] width 666 height 50
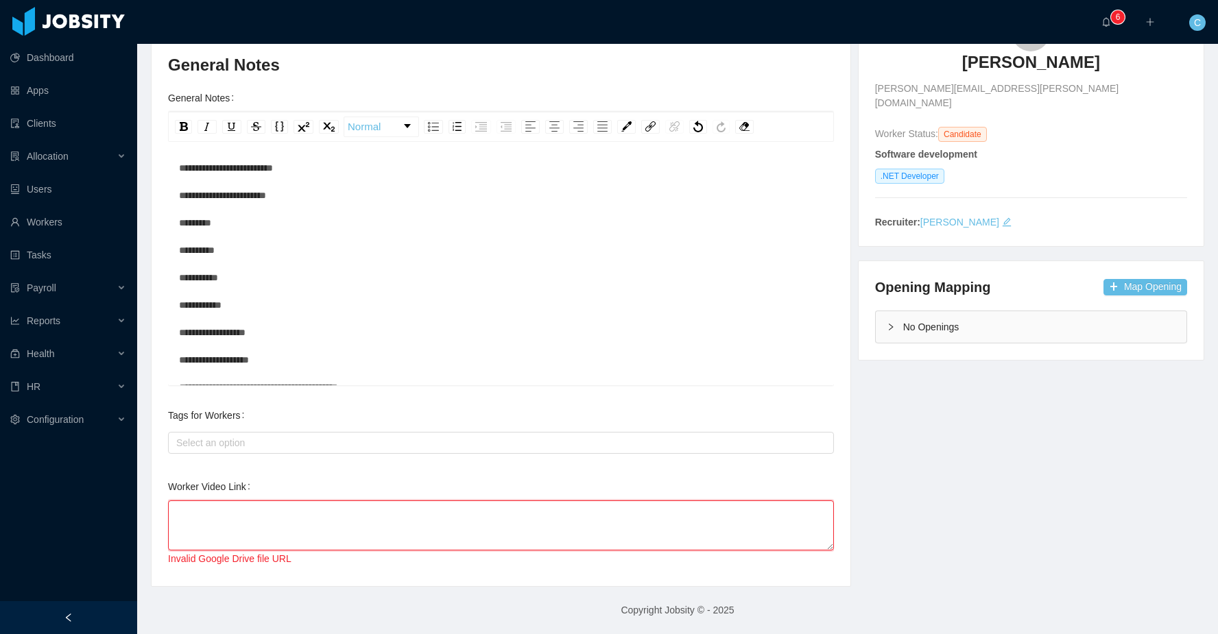
click at [372, 537] on textarea "Worker Video Link" at bounding box center [501, 525] width 666 height 50
paste textarea "**********"
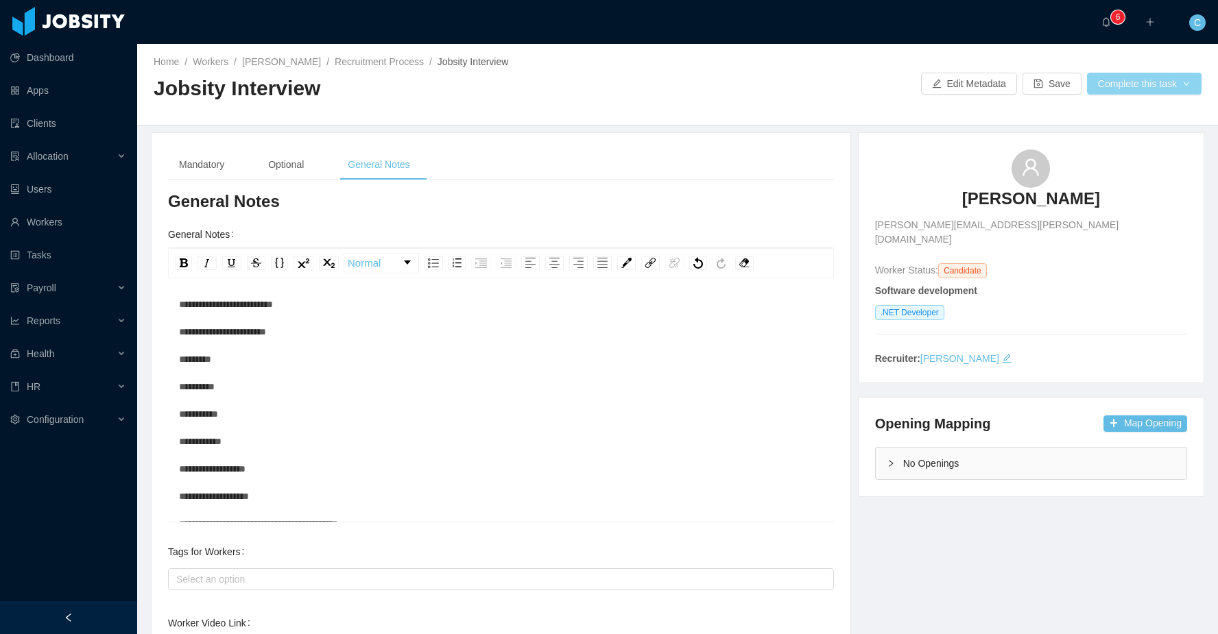
type textarea "**********"
click at [1110, 87] on button "Complete this task" at bounding box center [1144, 84] width 114 height 22
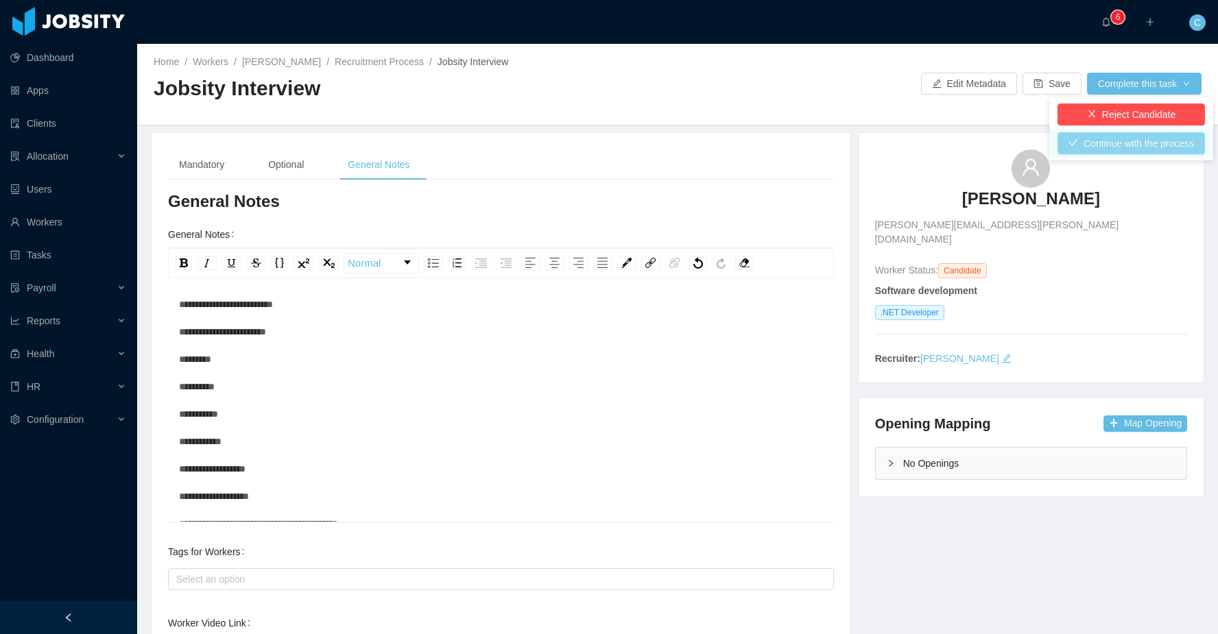
click at [1094, 145] on button "Continue with the process" at bounding box center [1130, 143] width 147 height 22
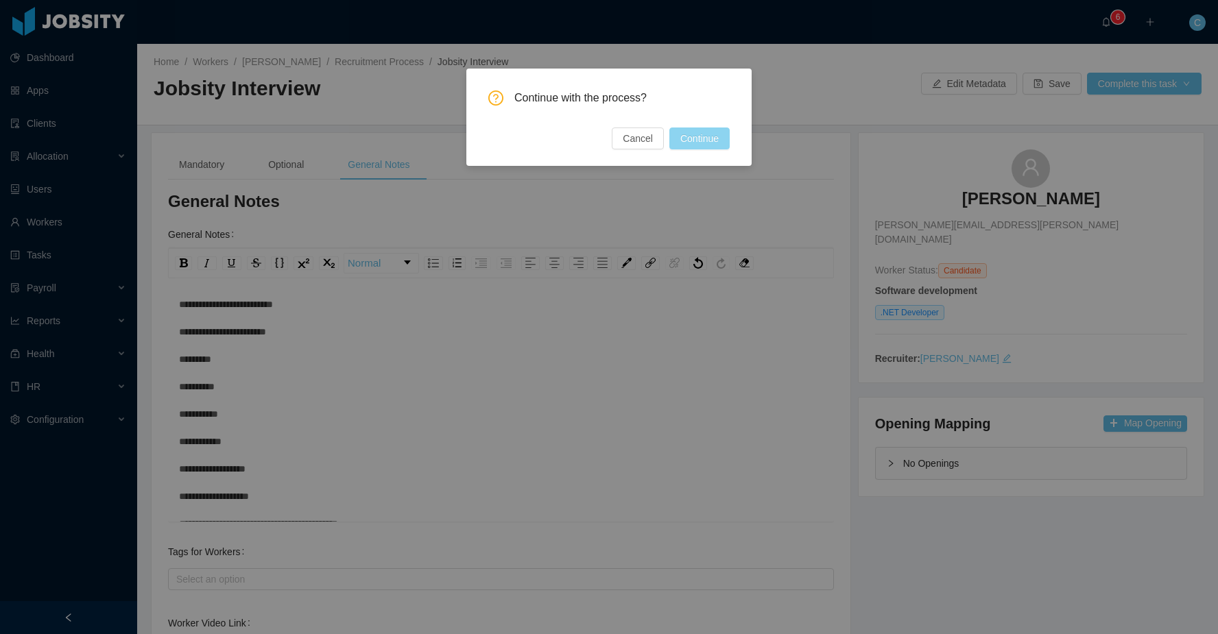
click at [720, 134] on button "Continue" at bounding box center [699, 139] width 60 height 22
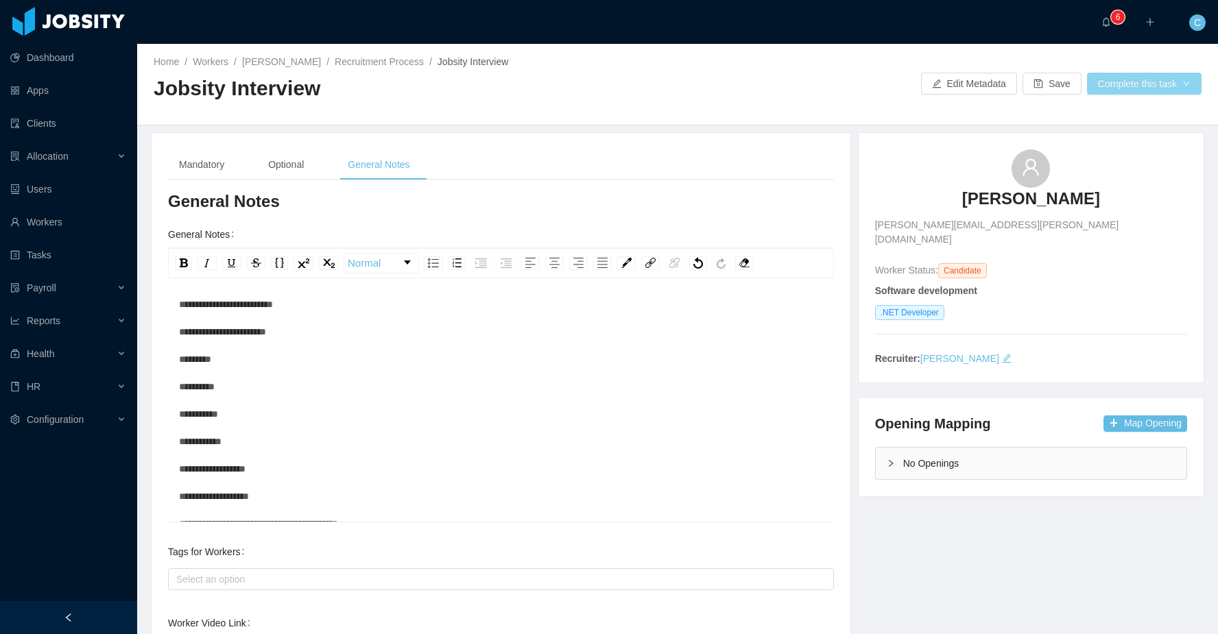
click at [1108, 80] on button "Complete this task" at bounding box center [1144, 84] width 114 height 22
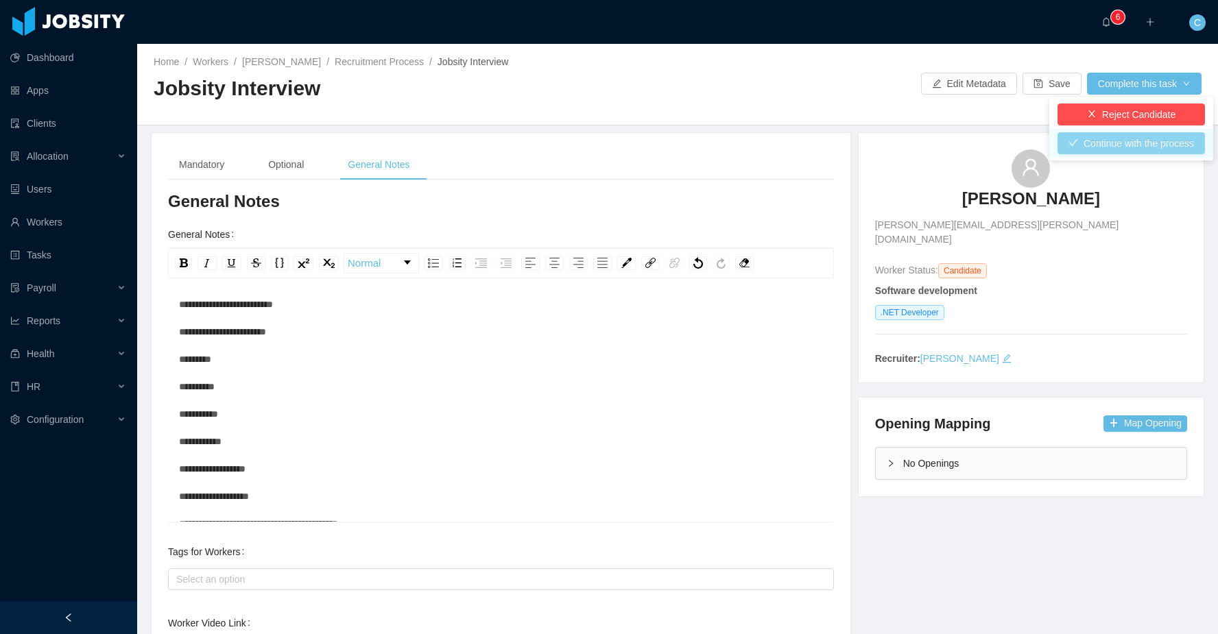
click at [1129, 146] on button "Continue with the process" at bounding box center [1130, 143] width 147 height 22
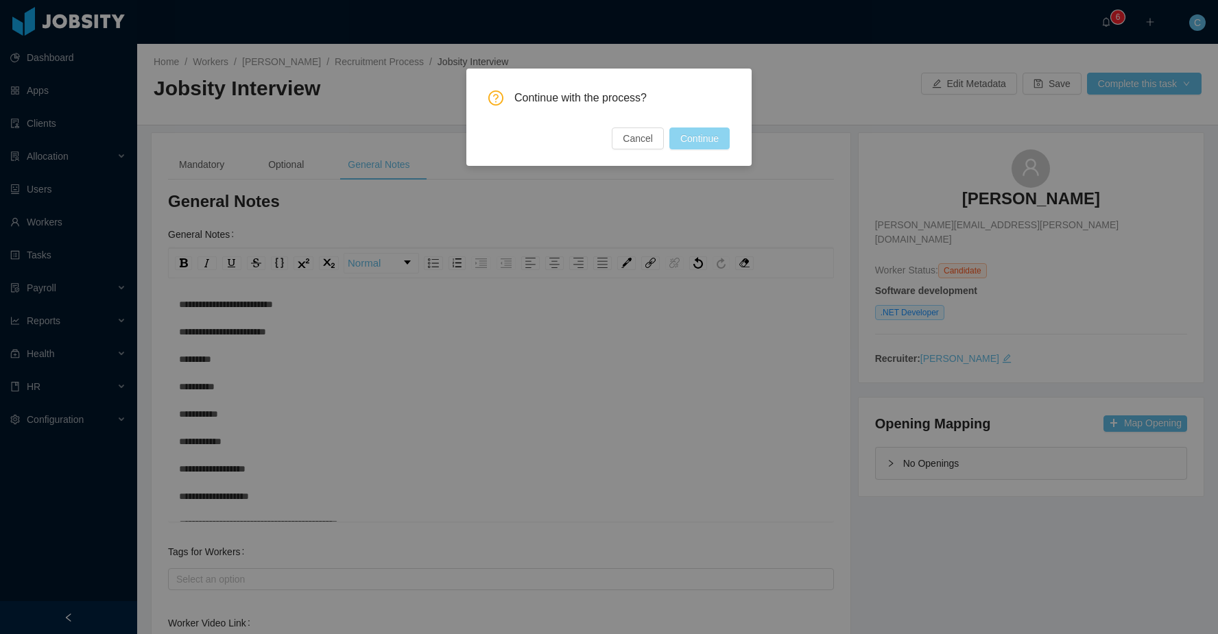
click at [714, 133] on button "Continue" at bounding box center [699, 139] width 60 height 22
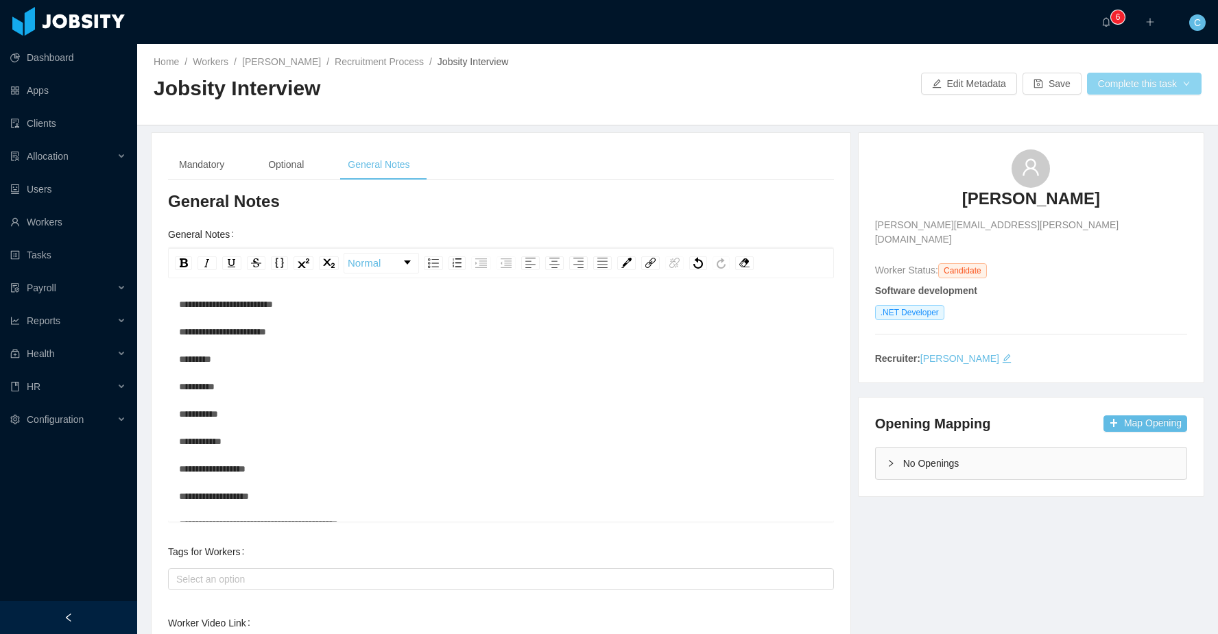
click at [1117, 82] on button "Complete this task" at bounding box center [1144, 84] width 114 height 22
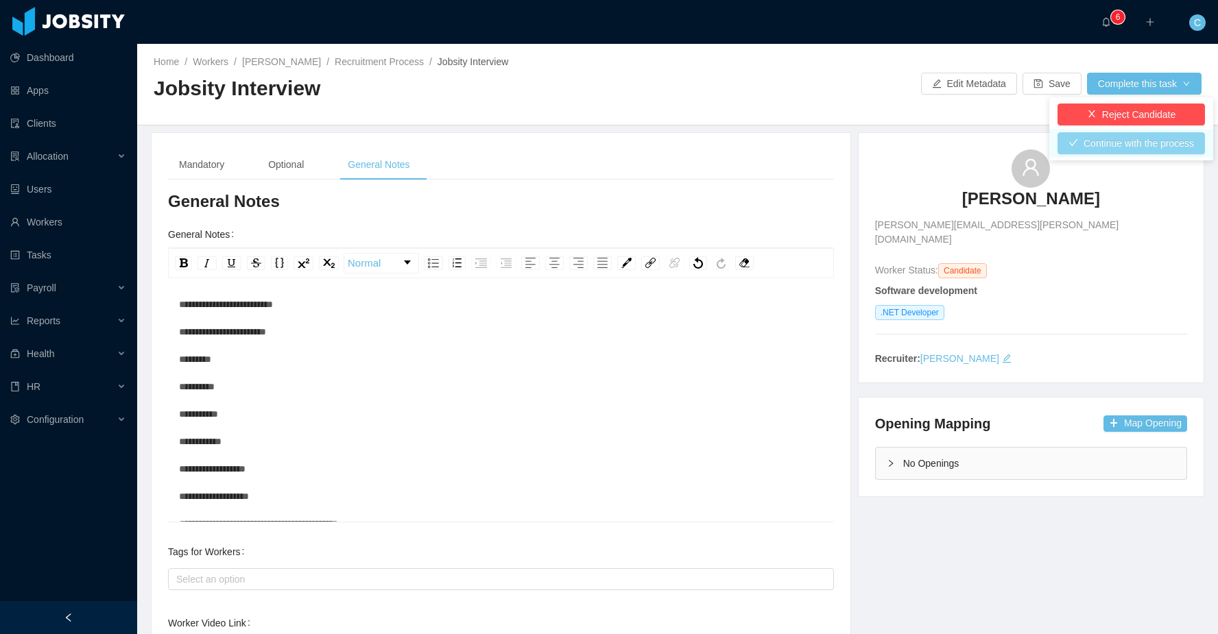
click at [1111, 144] on button "Continue with the process" at bounding box center [1130, 143] width 147 height 22
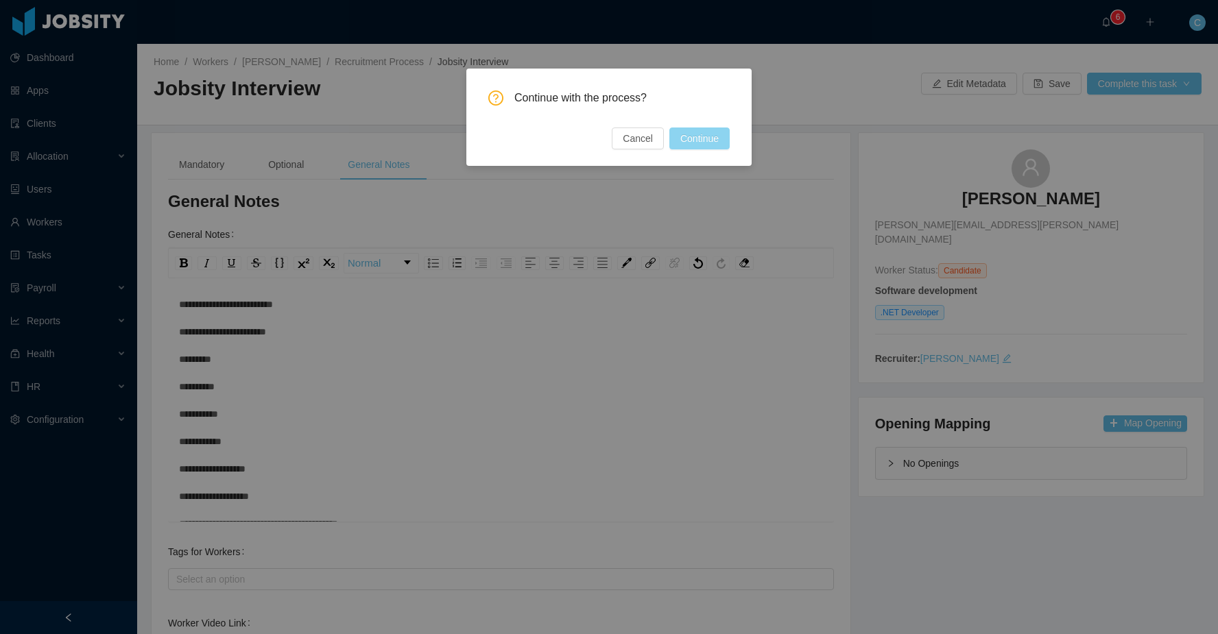
click at [712, 145] on button "Continue" at bounding box center [699, 139] width 60 height 22
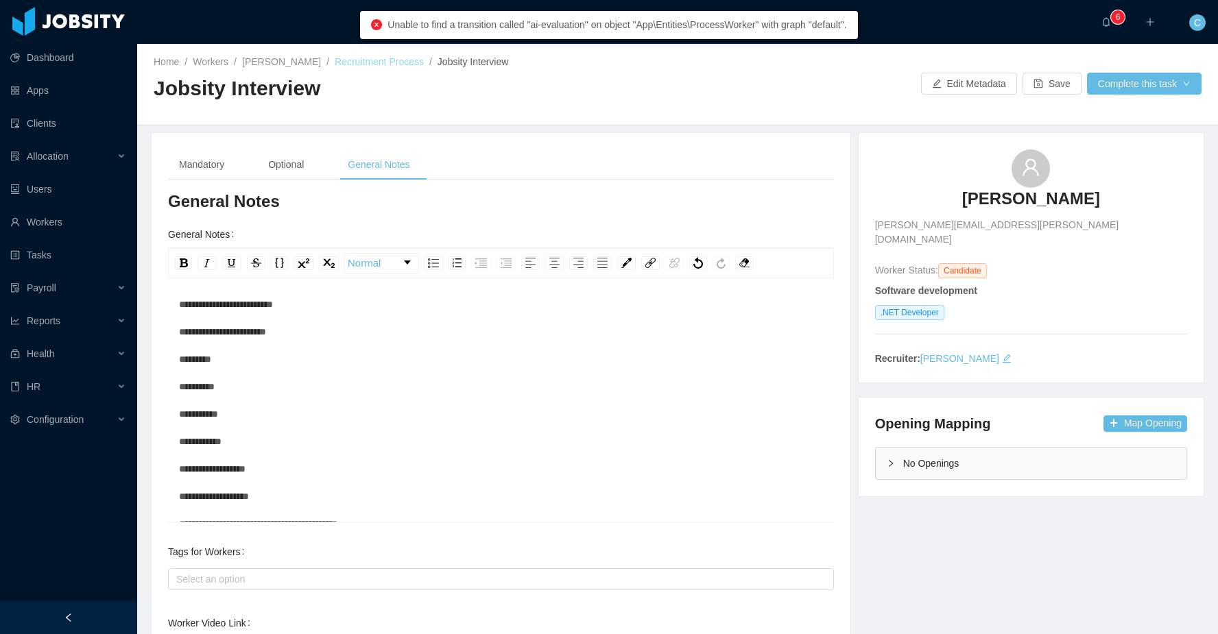
click at [382, 58] on link "Recruitment Process" at bounding box center [379, 61] width 89 height 11
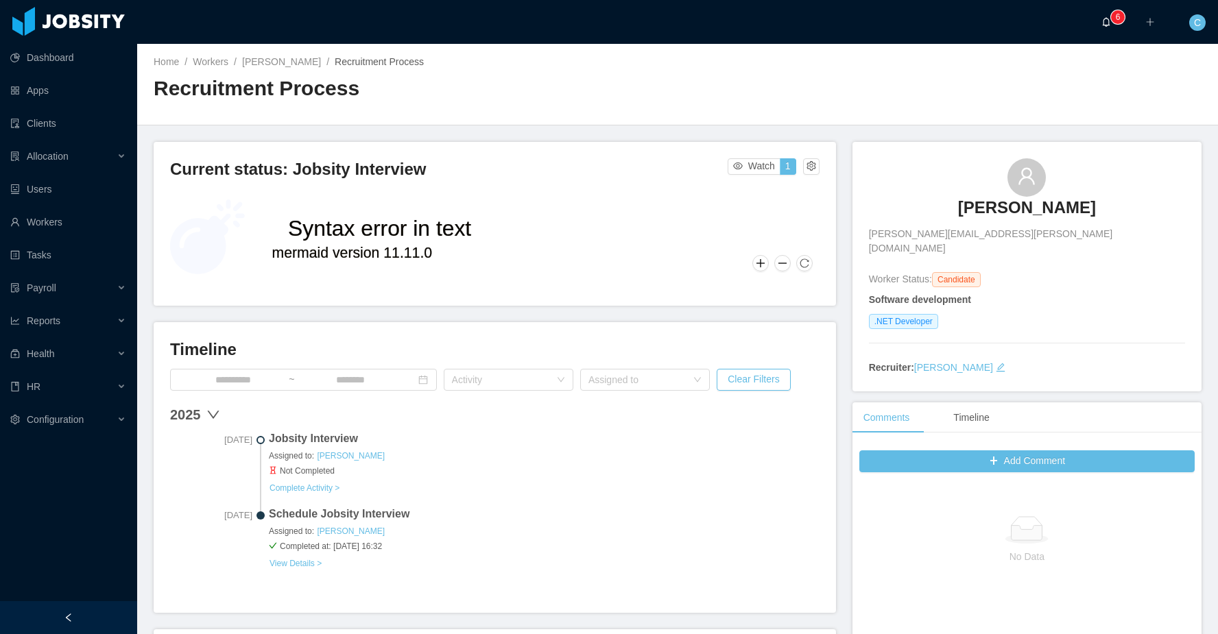
click at [1104, 21] on icon "icon: bell" at bounding box center [1106, 22] width 10 height 10
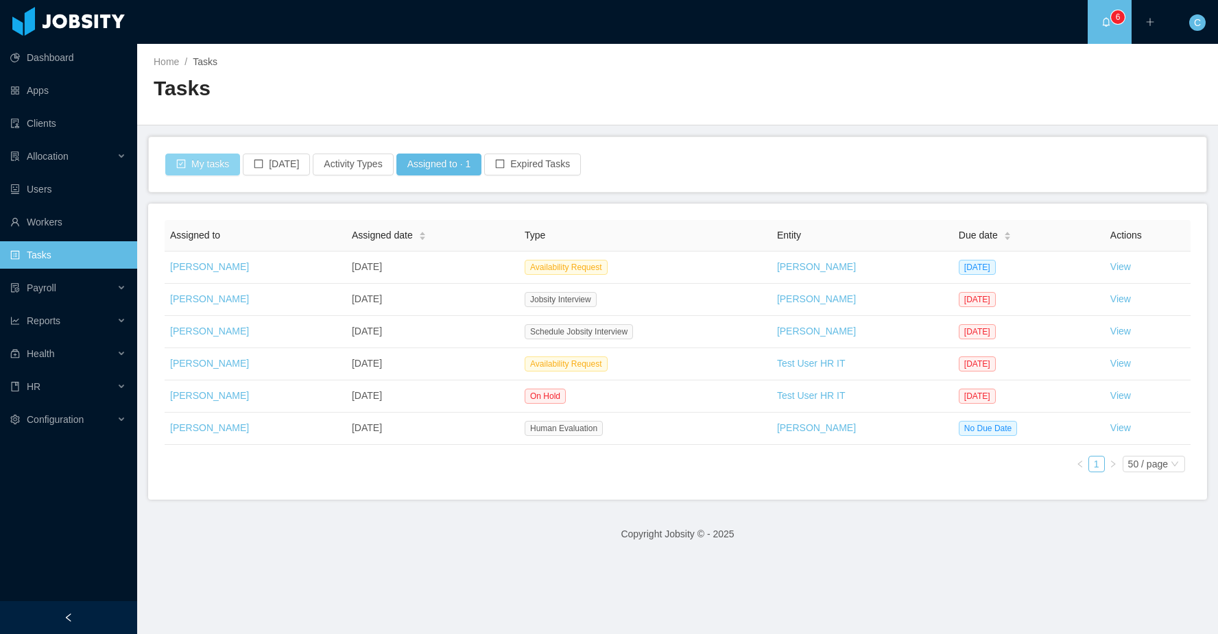
click at [214, 166] on button "My tasks" at bounding box center [202, 165] width 75 height 22
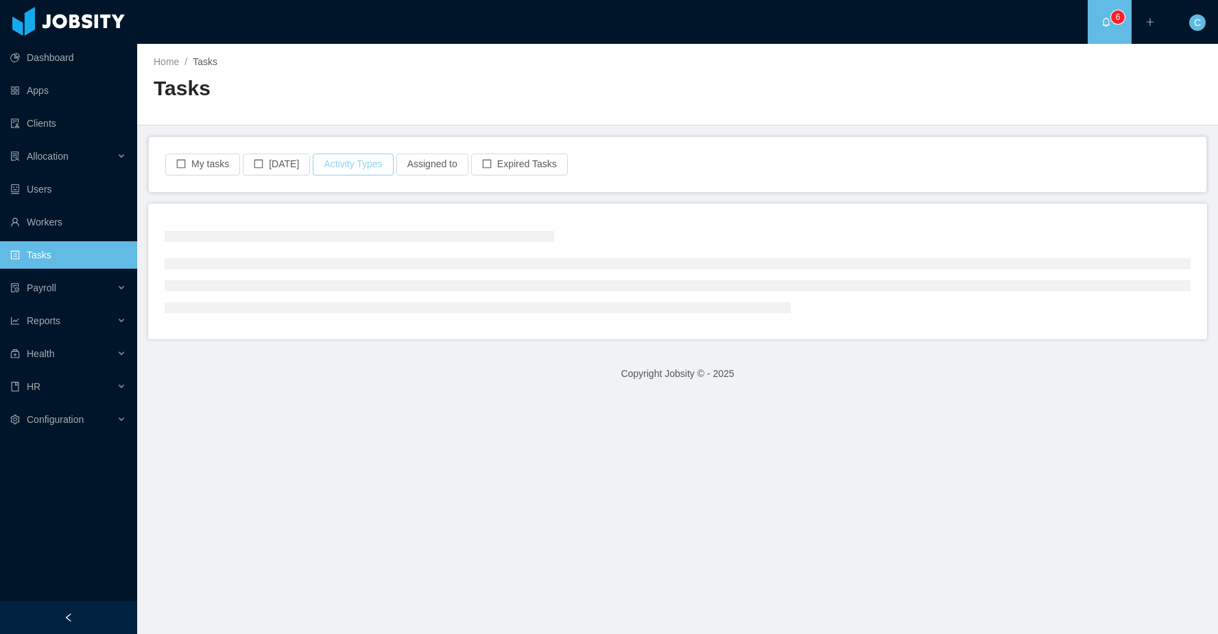
click at [348, 159] on button "Activity Types" at bounding box center [353, 165] width 80 height 22
click at [352, 224] on span "Select activity type" at bounding box center [353, 226] width 191 height 14
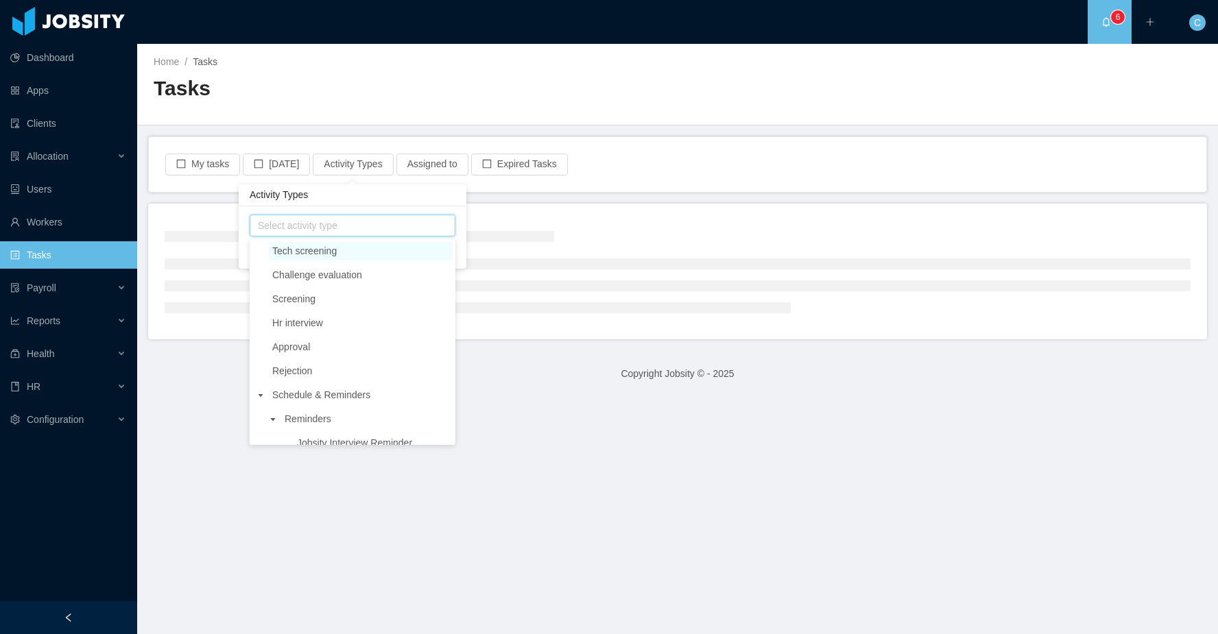
drag, startPoint x: 323, startPoint y: 250, endPoint x: 330, endPoint y: 256, distance: 9.7
click at [323, 250] on span "Tech screening" at bounding box center [304, 250] width 64 height 11
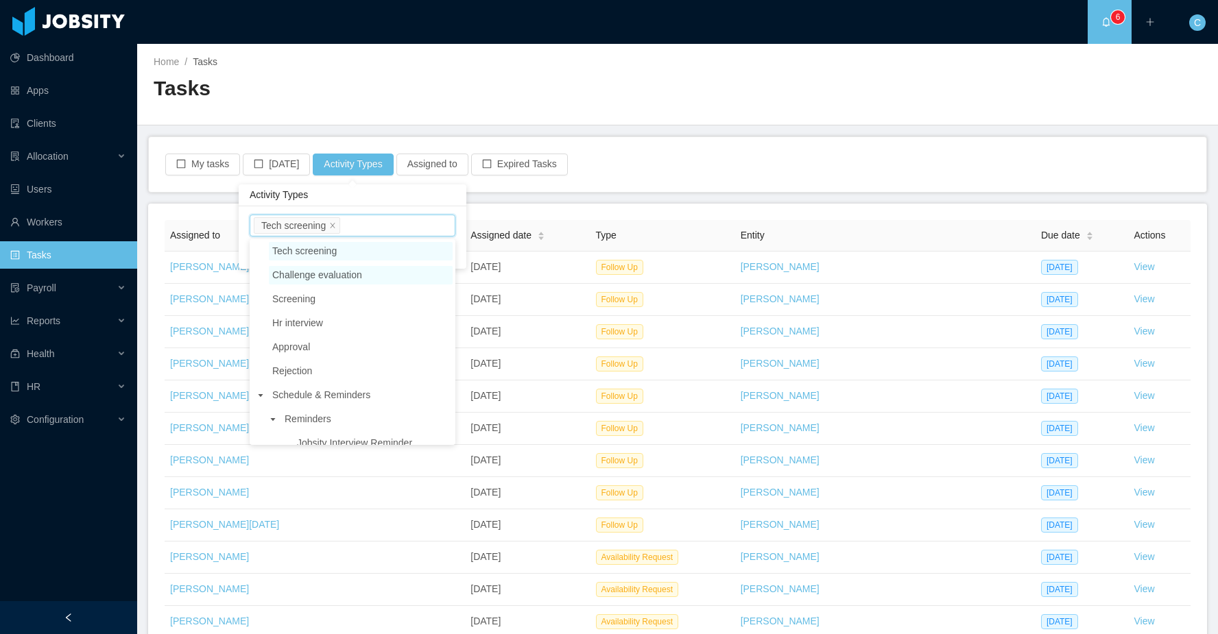
click at [348, 276] on span "Challenge evaluation" at bounding box center [317, 274] width 90 height 11
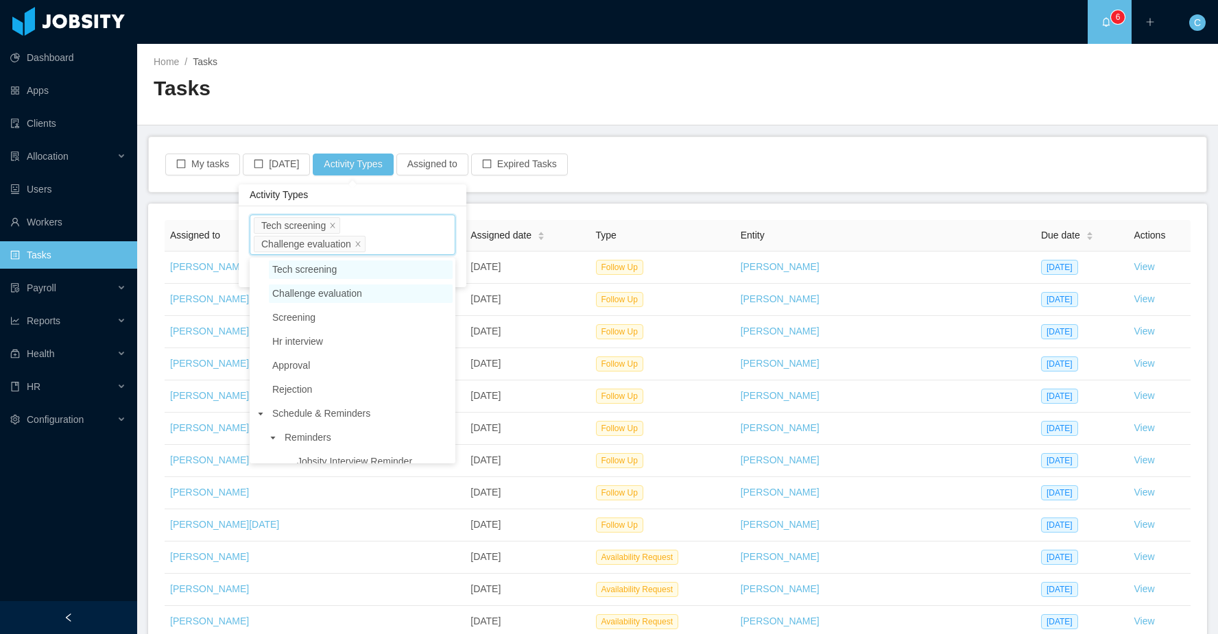
drag, startPoint x: 429, startPoint y: 191, endPoint x: 432, endPoint y: 201, distance: 10.6
click at [429, 191] on div "Activity Types" at bounding box center [353, 195] width 228 height 22
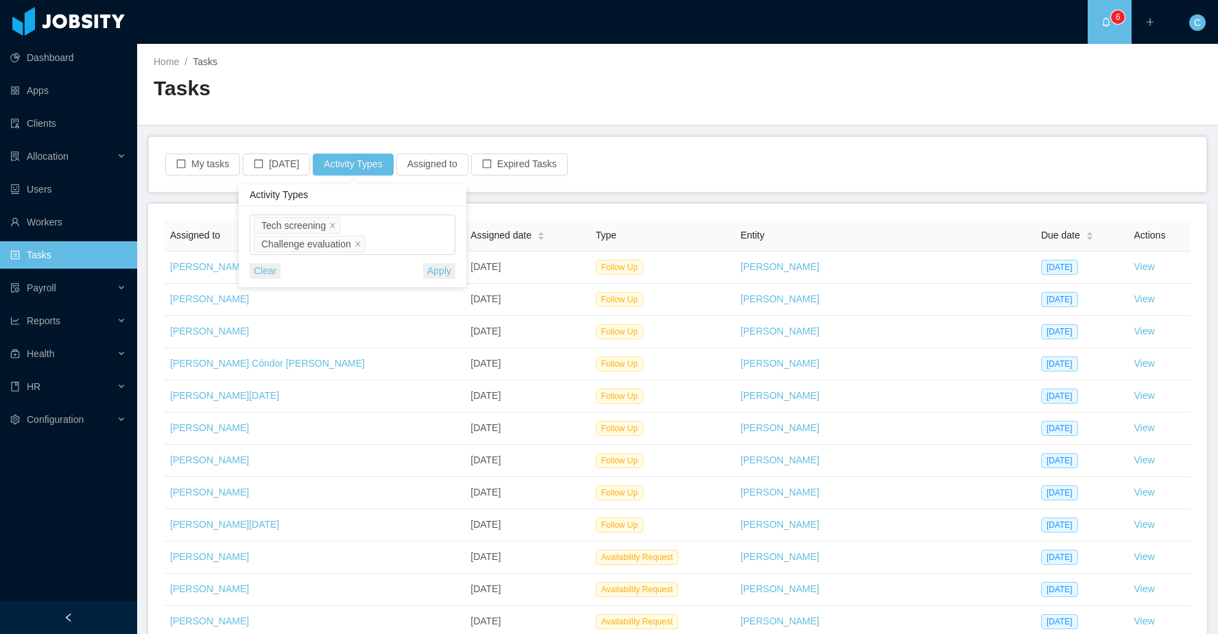
click at [448, 271] on button "Apply" at bounding box center [439, 271] width 32 height 16
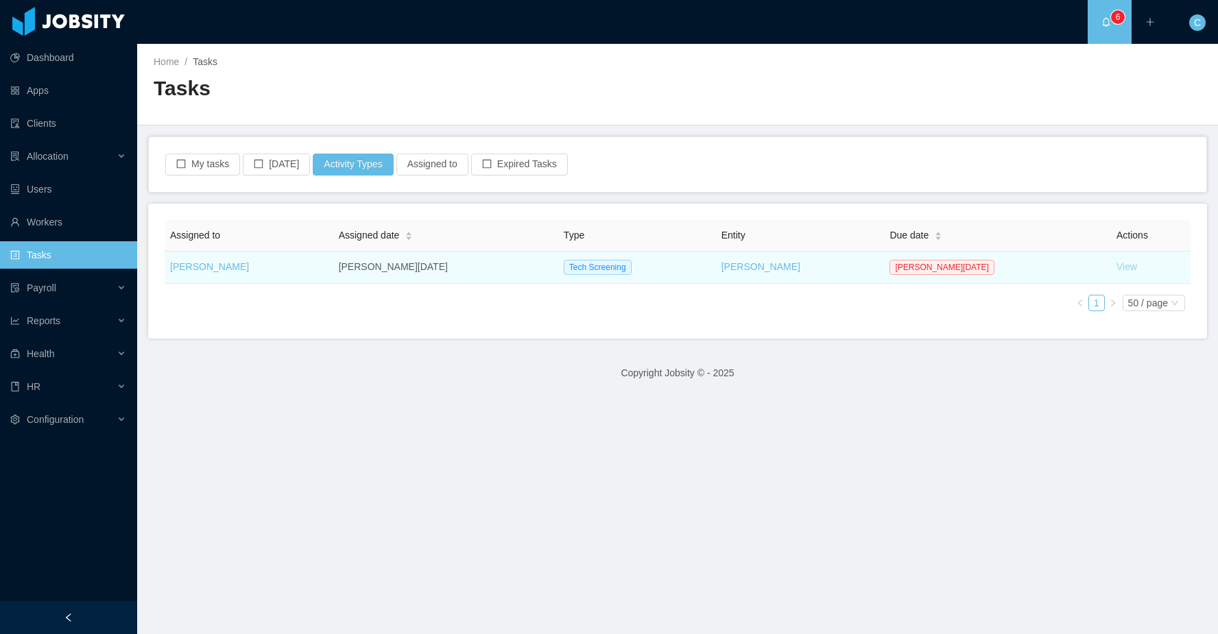
click at [1116, 267] on link "View" at bounding box center [1126, 266] width 21 height 11
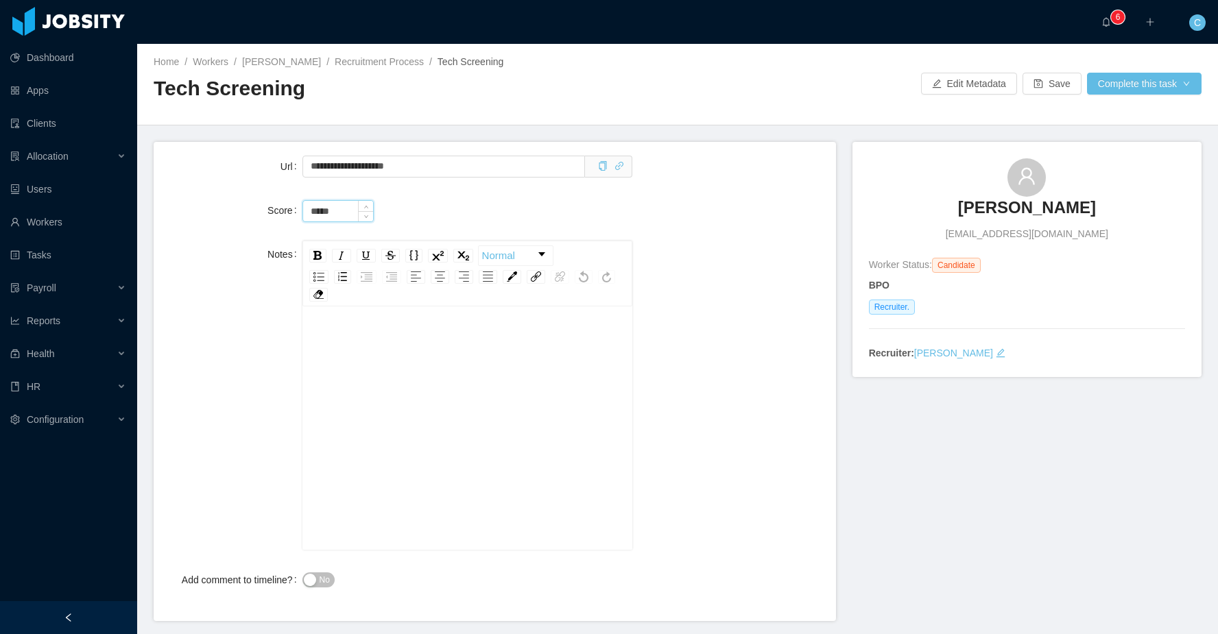
drag, startPoint x: 315, startPoint y: 212, endPoint x: 306, endPoint y: 212, distance: 8.9
click at [306, 212] on input "*****" at bounding box center [338, 211] width 70 height 21
type input "******"
click at [463, 373] on div "rdw-editor" at bounding box center [467, 450] width 309 height 240
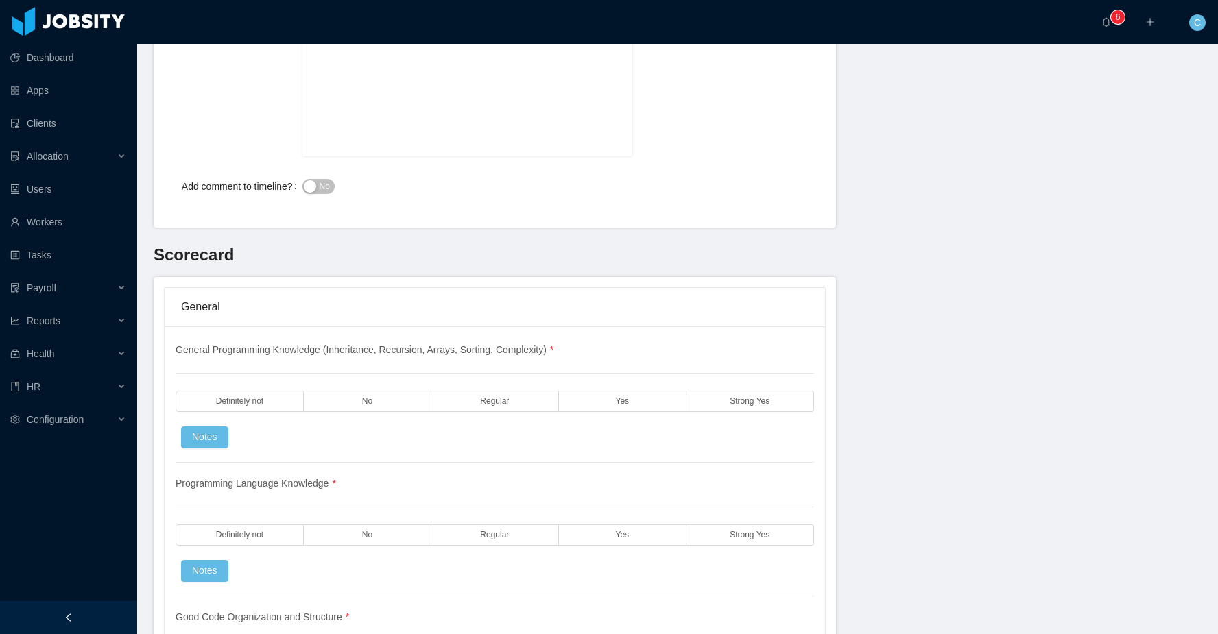
scroll to position [483, 0]
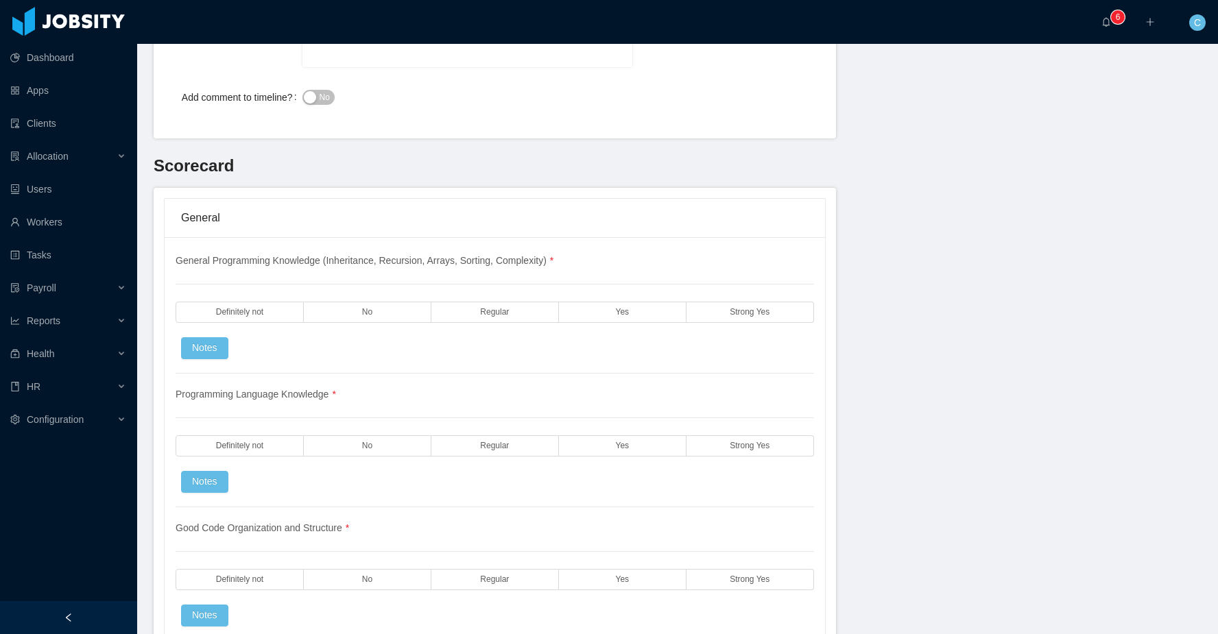
drag, startPoint x: 614, startPoint y: 310, endPoint x: 592, endPoint y: 333, distance: 31.5
click at [612, 310] on label "Yes" at bounding box center [623, 312] width 128 height 21
click at [489, 459] on div "Programming Language Knowledge * Definitely not No Regular Yes Strong Yes Notes" at bounding box center [495, 441] width 638 height 134
click at [485, 454] on label "Regular" at bounding box center [495, 445] width 128 height 21
click at [590, 587] on label "Yes" at bounding box center [623, 579] width 128 height 21
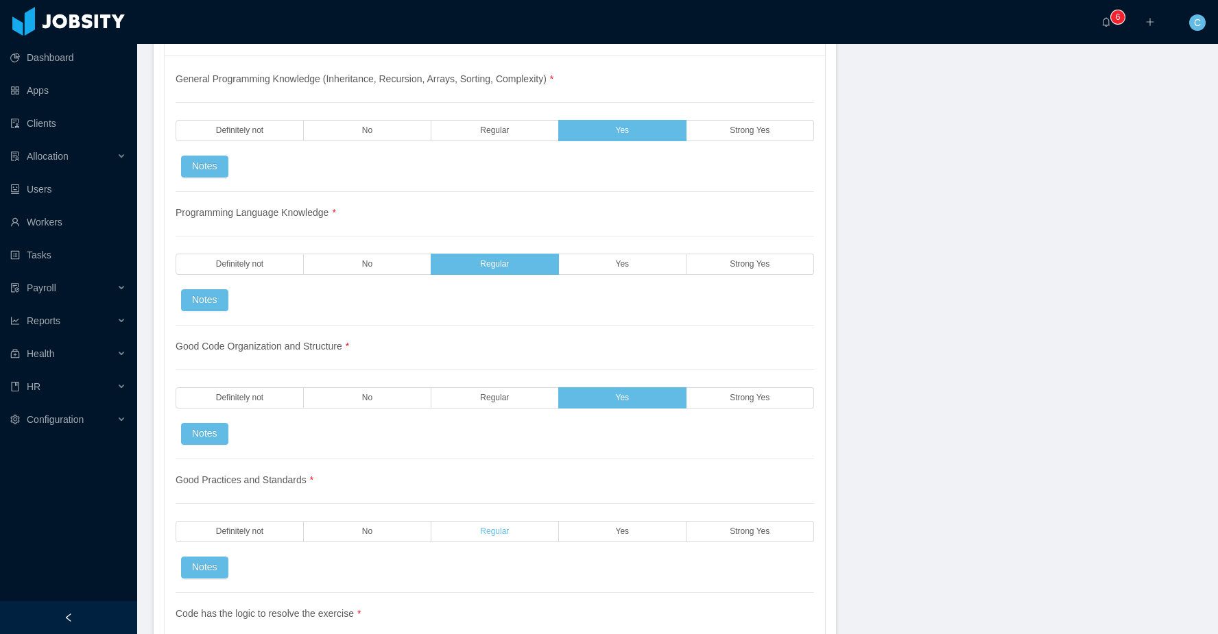
drag, startPoint x: 507, startPoint y: 528, endPoint x: 529, endPoint y: 538, distance: 23.9
click at [507, 529] on span "Regular" at bounding box center [494, 531] width 29 height 9
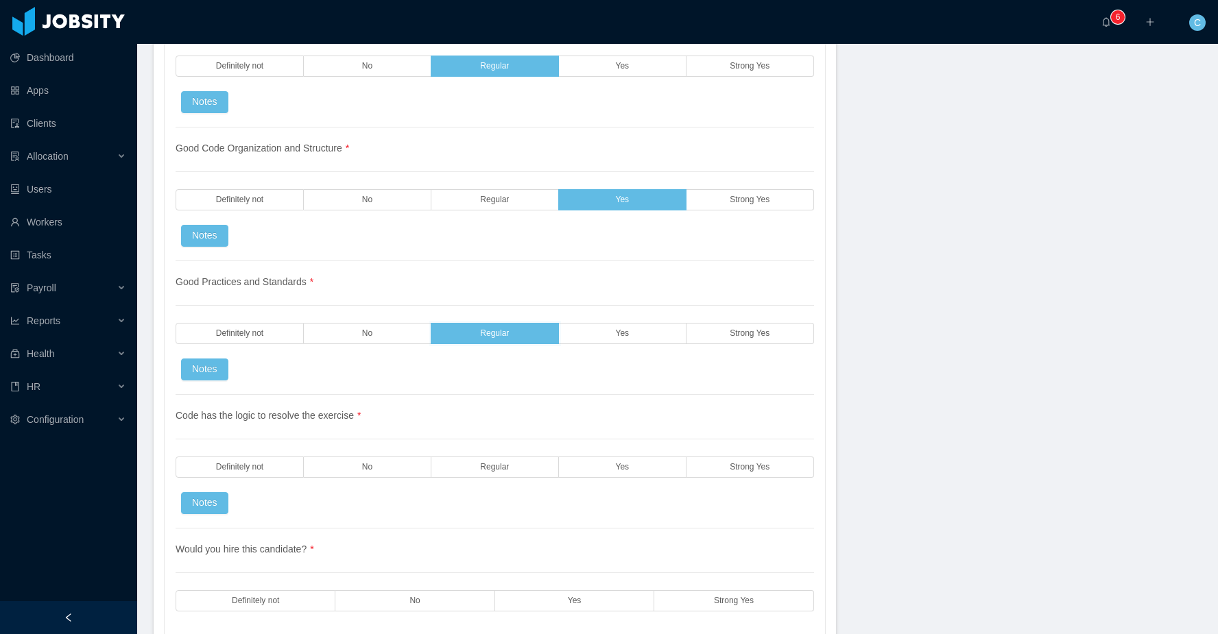
scroll to position [913, 0]
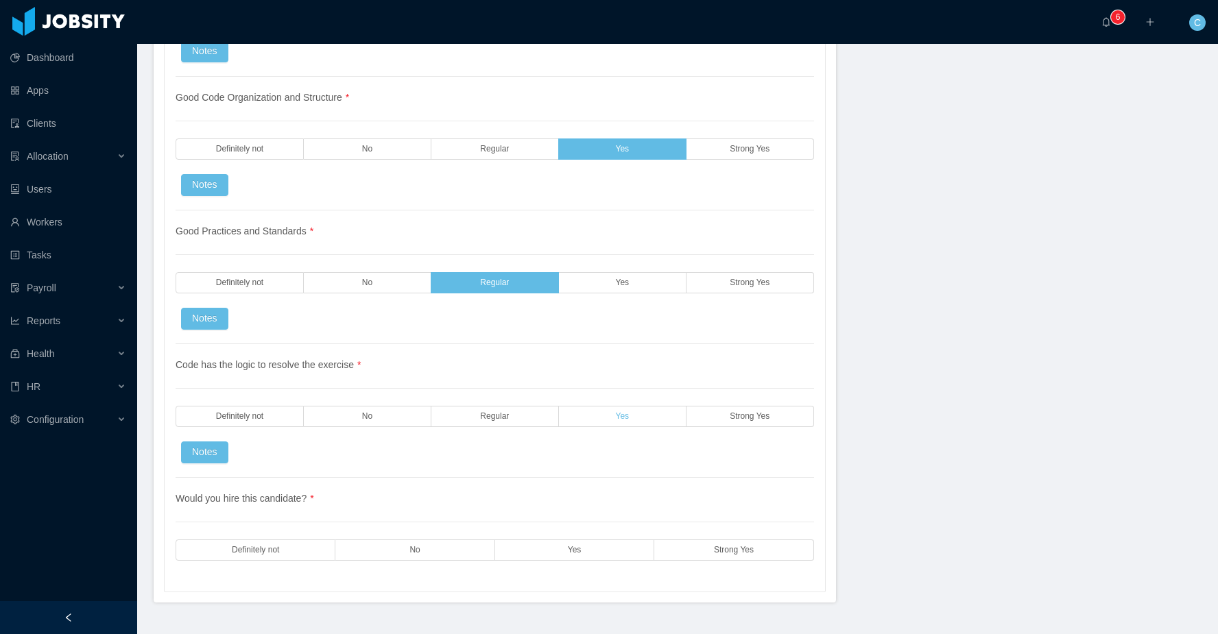
click at [611, 417] on label "Yes" at bounding box center [623, 416] width 128 height 21
click at [584, 551] on label "Yes" at bounding box center [574, 550] width 159 height 21
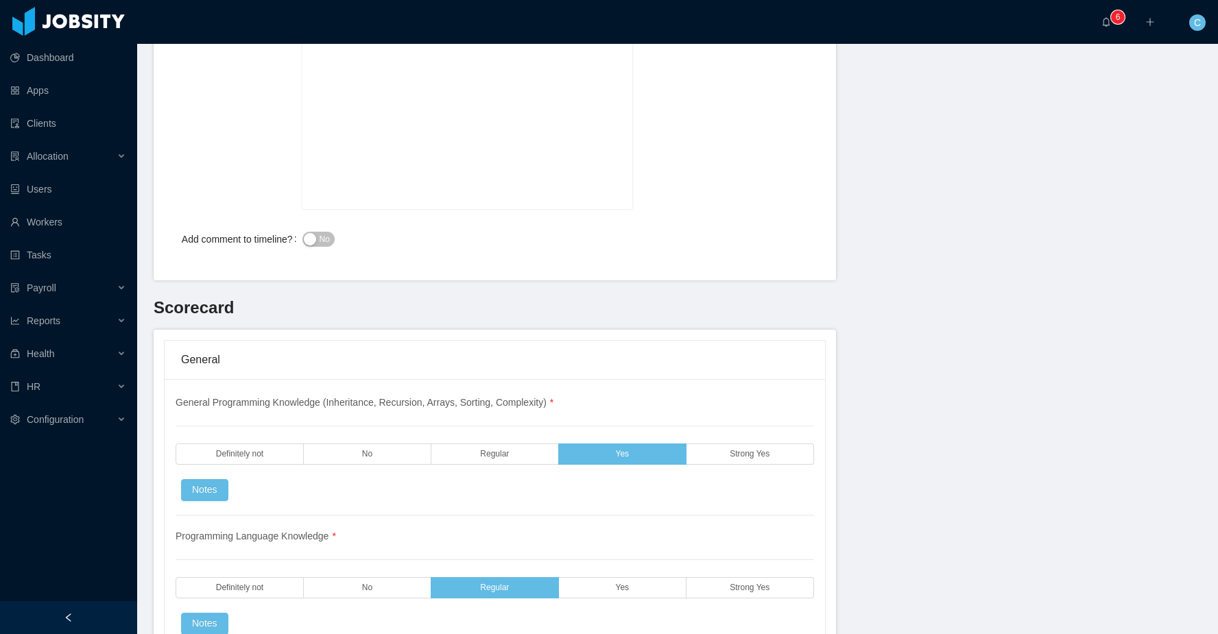
scroll to position [0, 0]
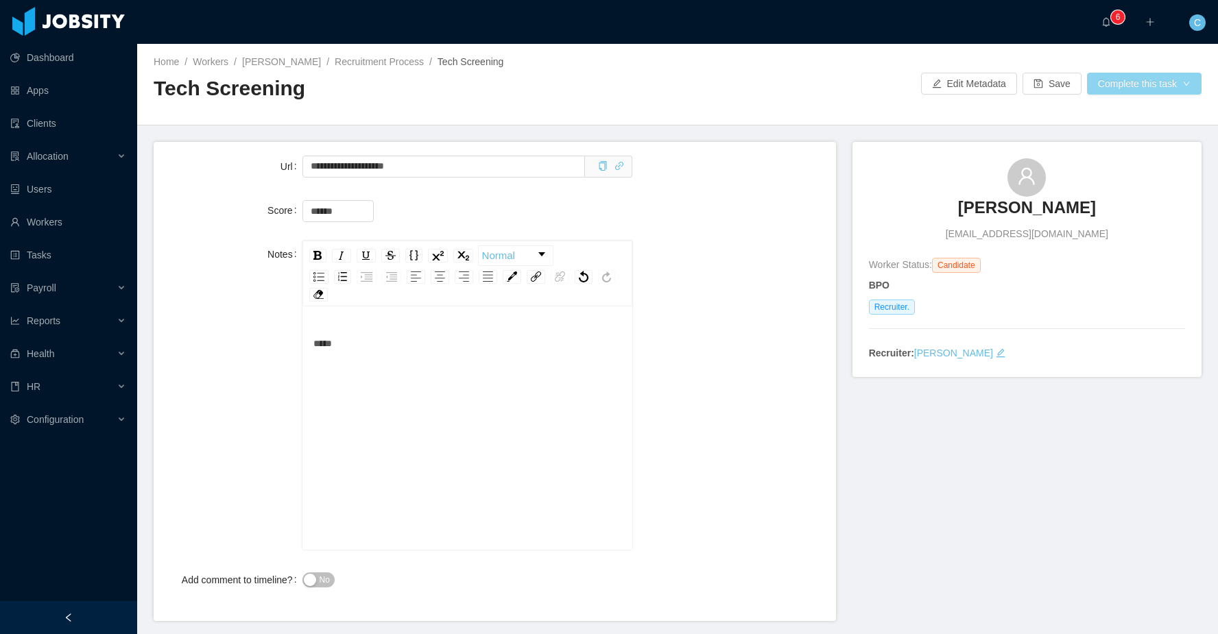
click at [1125, 88] on button "Complete this task" at bounding box center [1144, 84] width 114 height 22
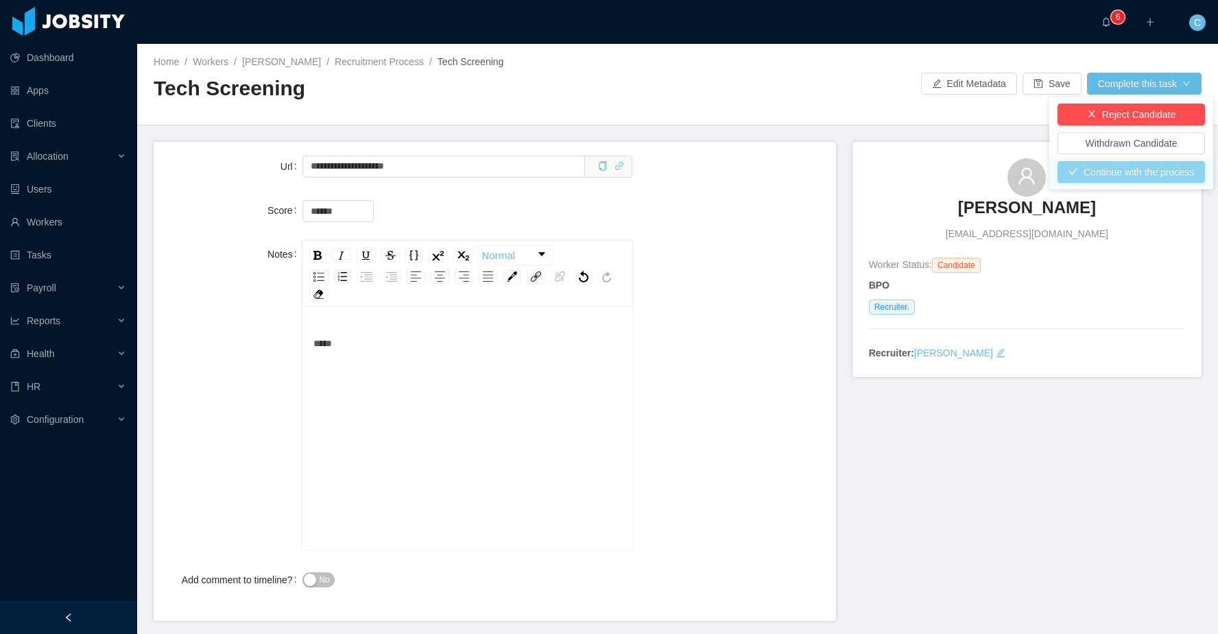
click at [1120, 169] on button "Continue with the process" at bounding box center [1130, 172] width 147 height 22
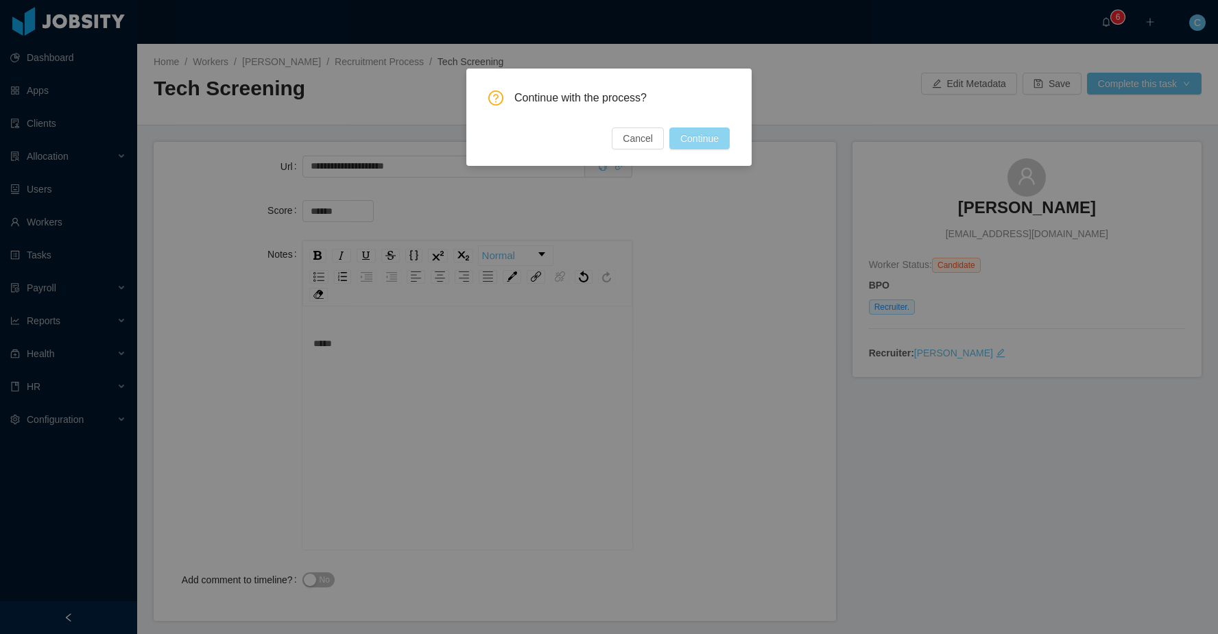
click at [700, 136] on button "Continue" at bounding box center [699, 139] width 60 height 22
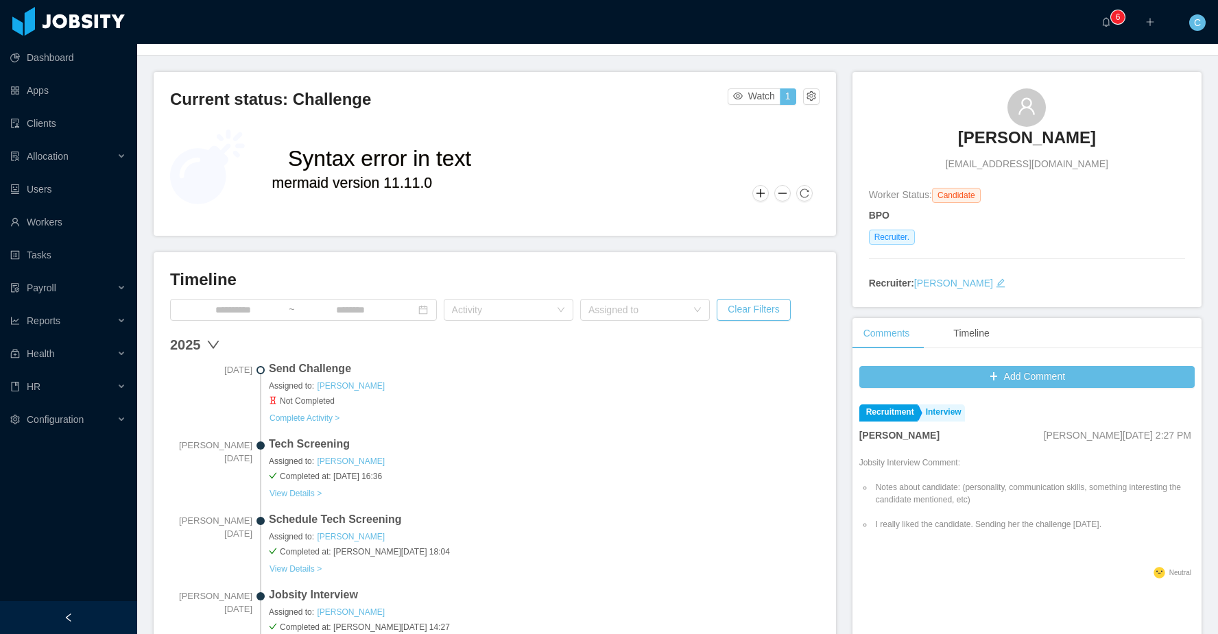
scroll to position [103, 0]
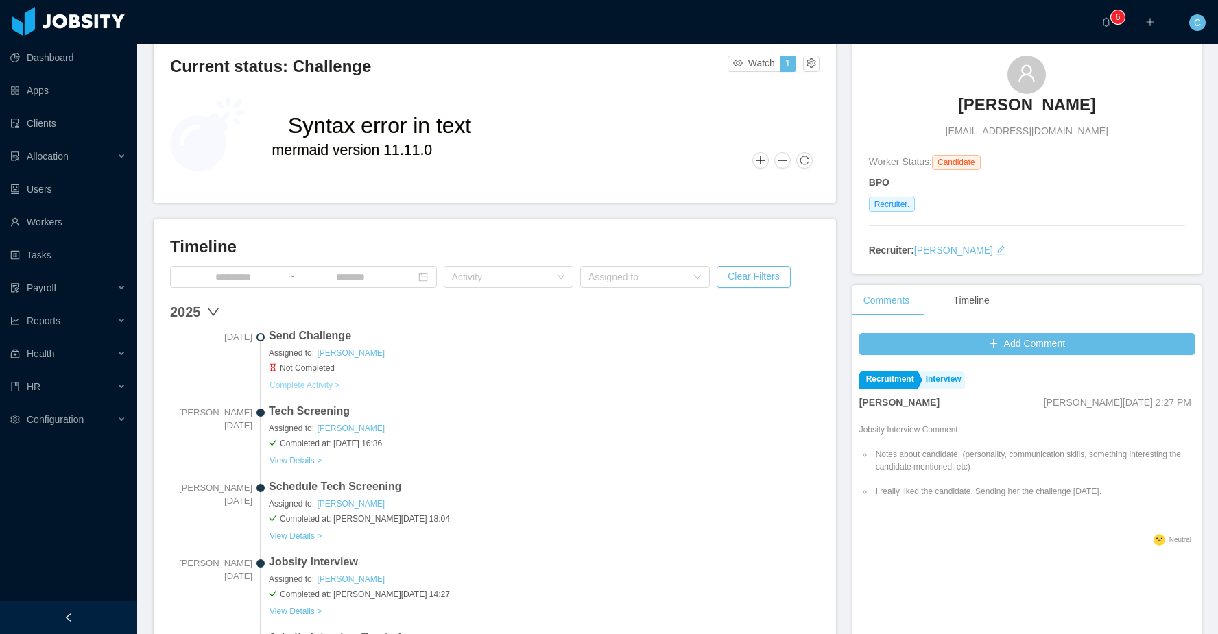
click at [323, 386] on button "Complete Activity >" at bounding box center [304, 385] width 71 height 11
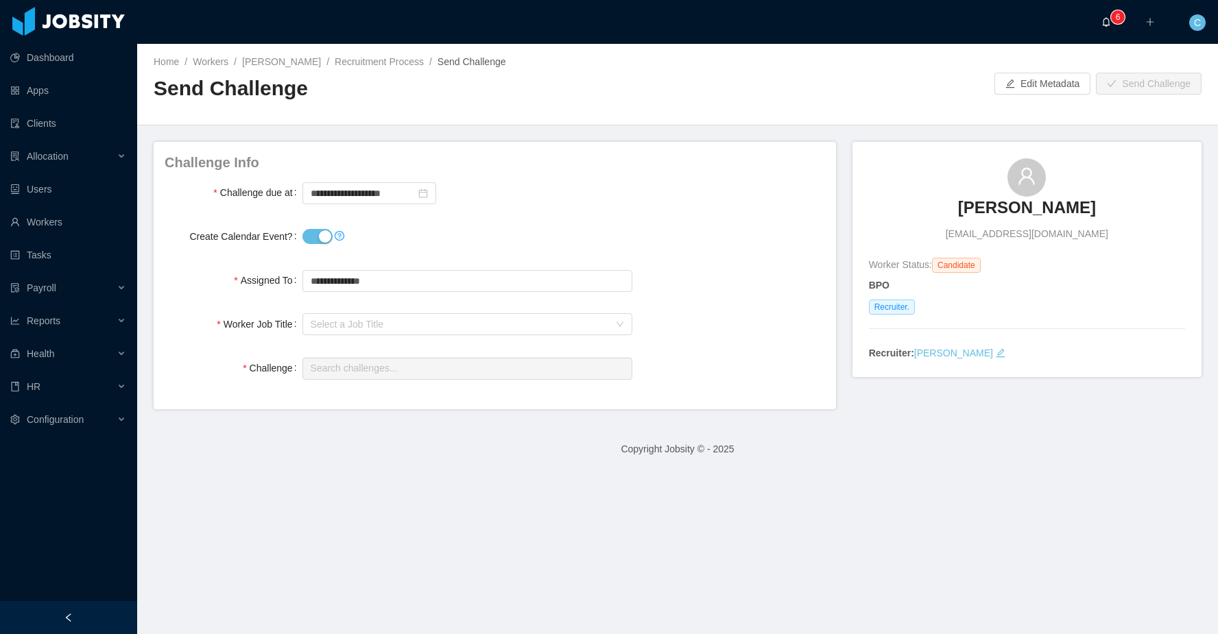
click at [1115, 18] on p "6" at bounding box center [1117, 17] width 5 height 14
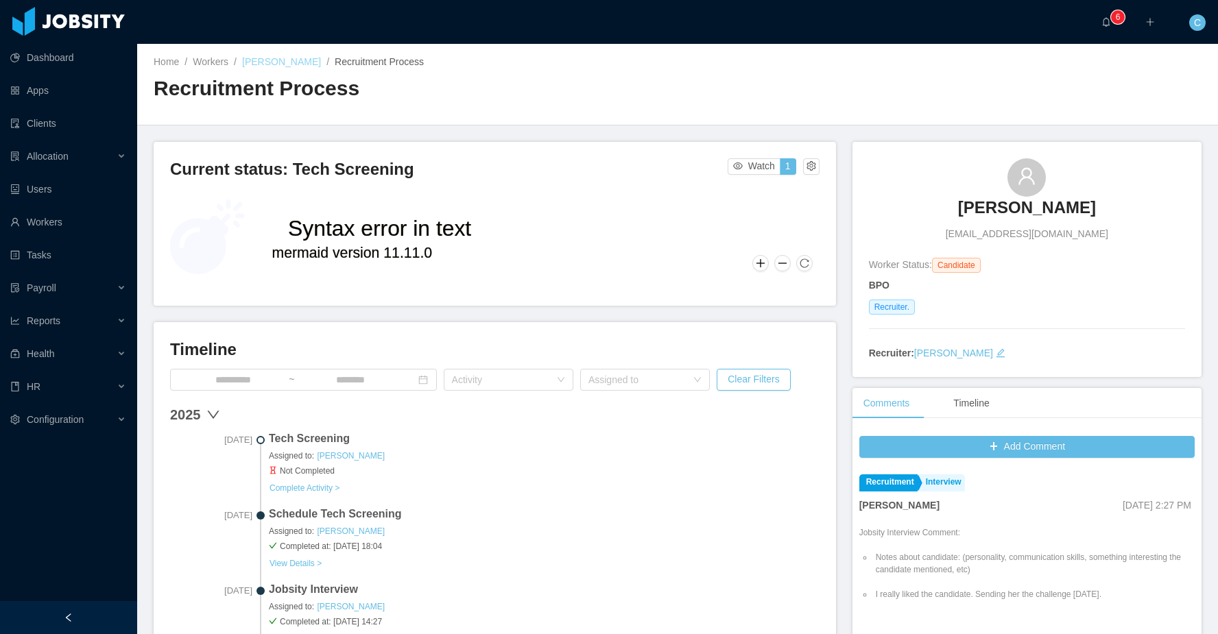
click at [305, 62] on link "[PERSON_NAME]" at bounding box center [281, 61] width 79 height 11
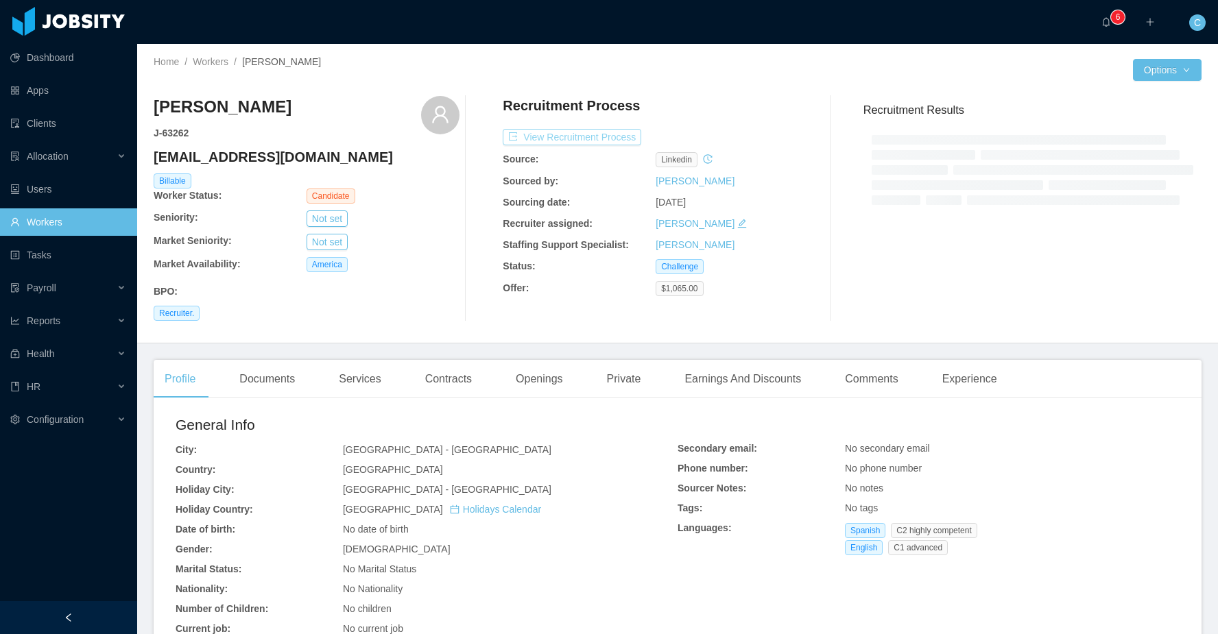
click at [611, 144] on button "View Recruitment Process" at bounding box center [572, 137] width 138 height 16
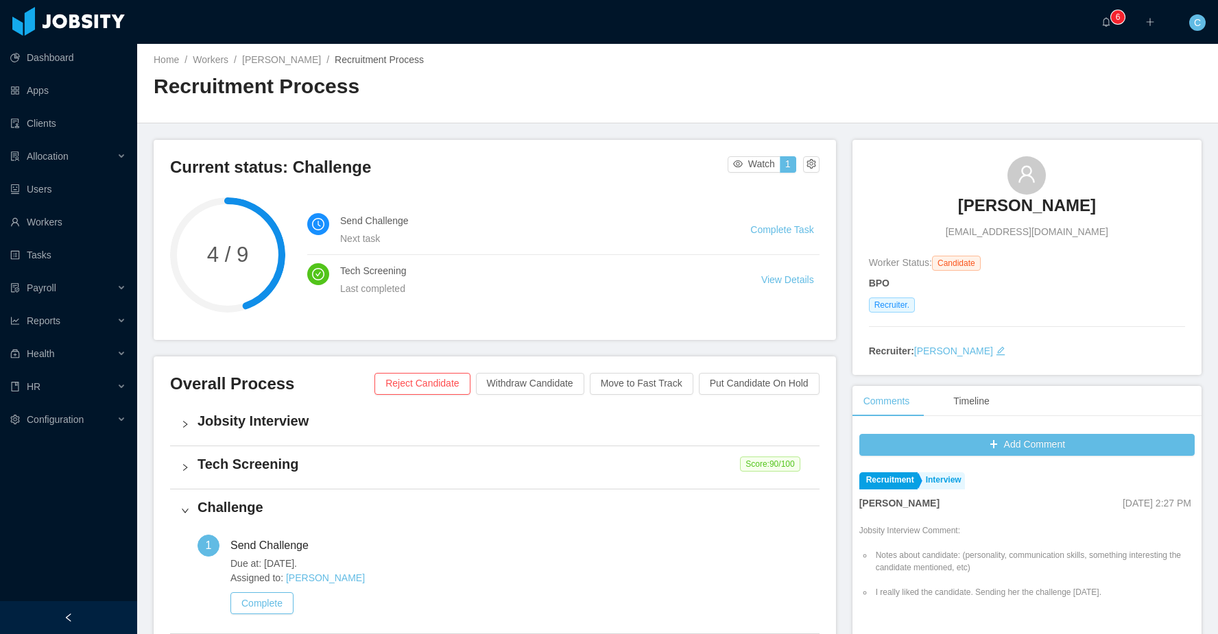
scroll to position [3, 0]
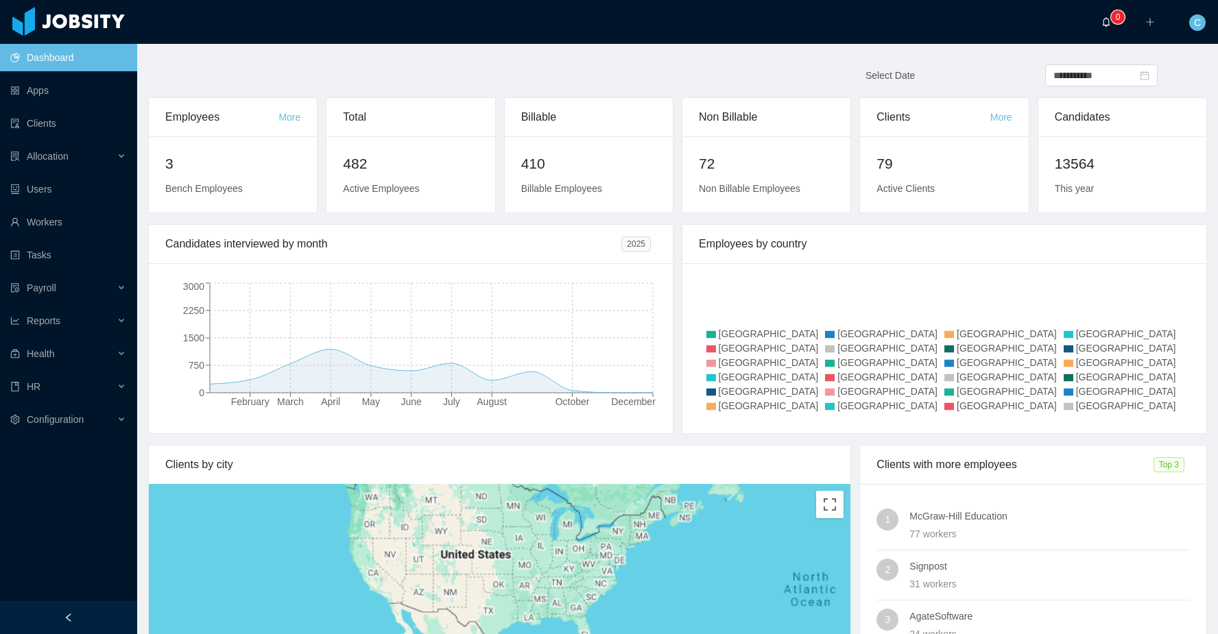
click at [1102, 18] on icon "icon: bell" at bounding box center [1106, 22] width 10 height 10
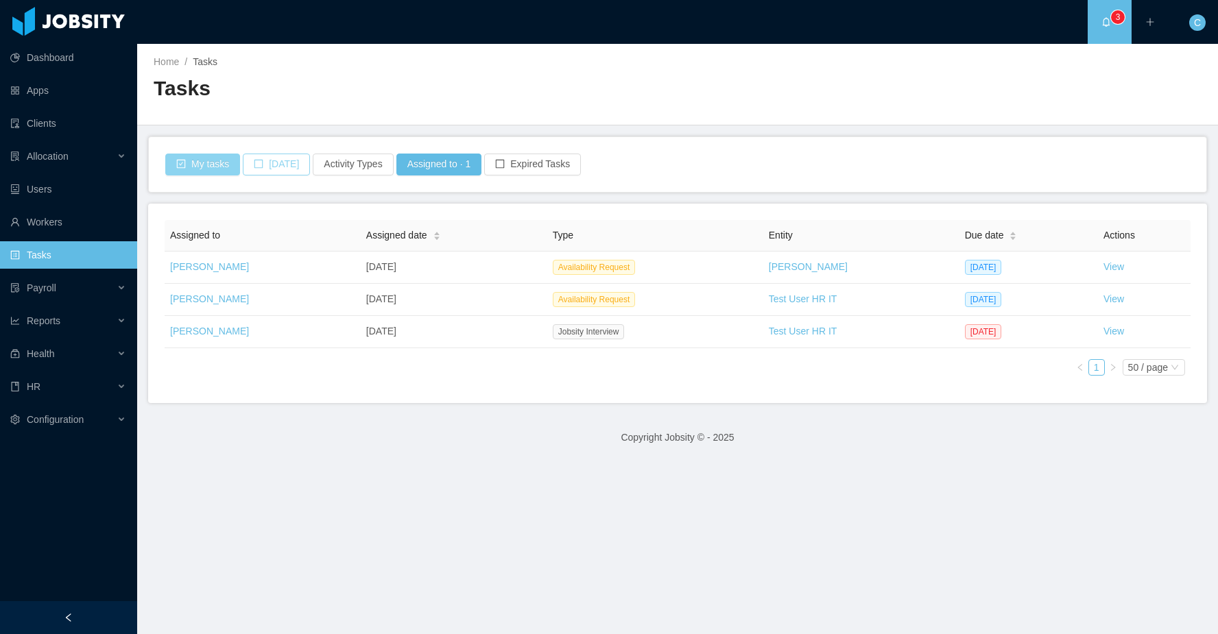
drag, startPoint x: 207, startPoint y: 171, endPoint x: 245, endPoint y: 171, distance: 38.4
click at [206, 171] on button "My tasks" at bounding box center [202, 165] width 75 height 22
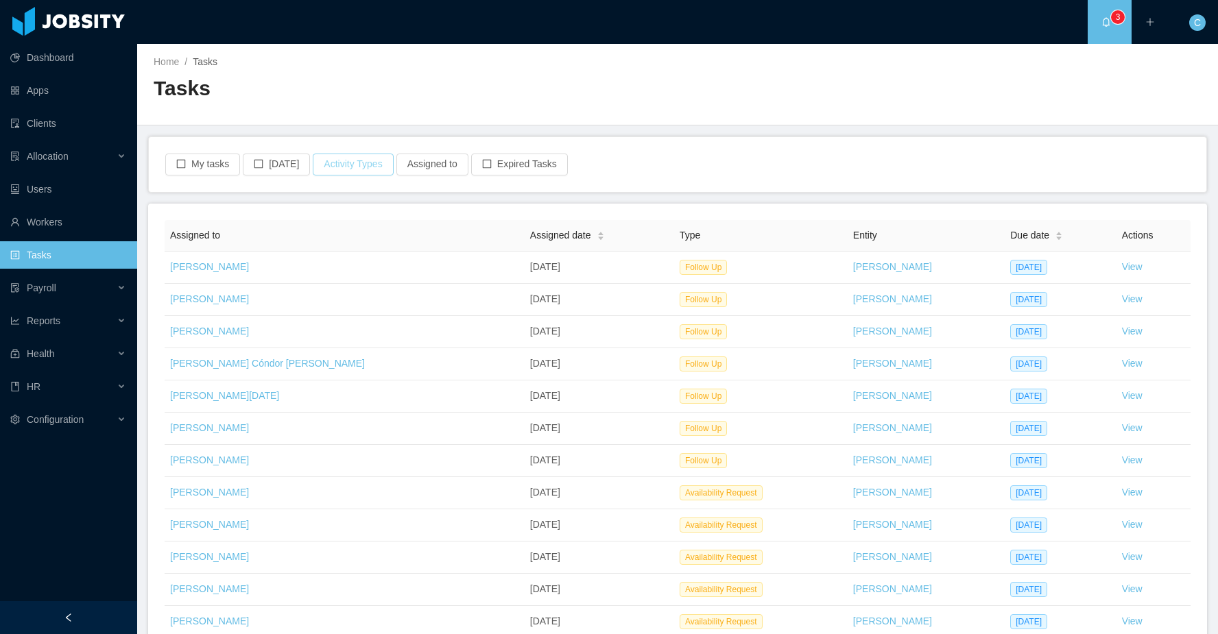
click at [366, 163] on button "Activity Types" at bounding box center [353, 165] width 80 height 22
click at [340, 224] on span "Select activity type" at bounding box center [353, 226] width 191 height 14
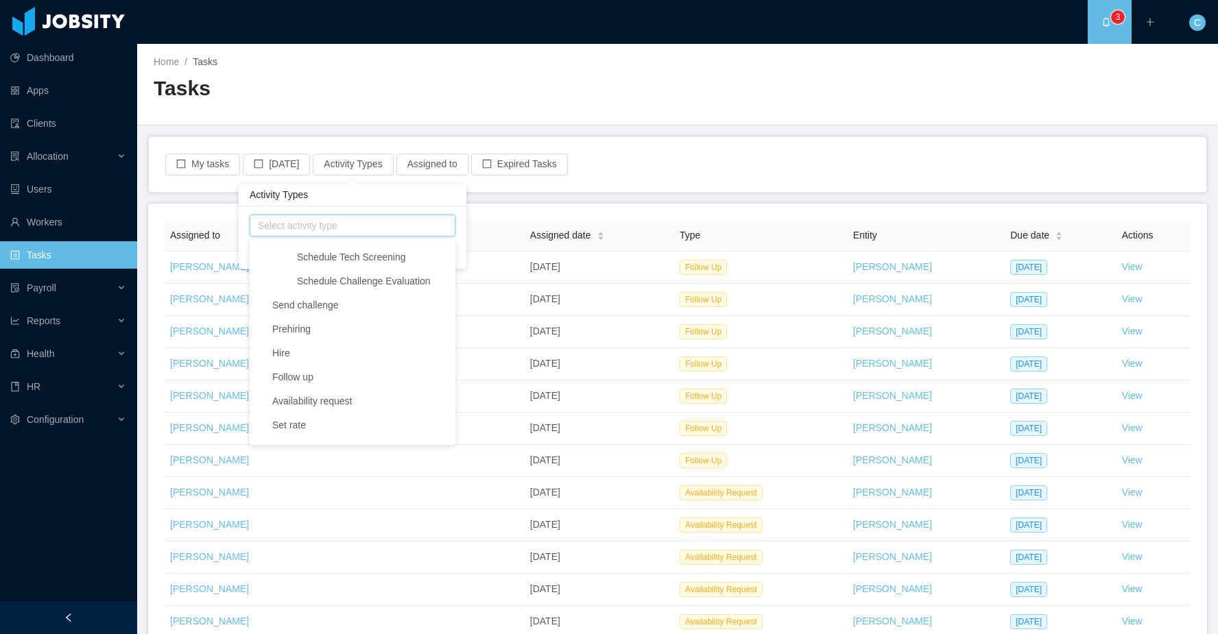
scroll to position [523, 0]
click at [343, 333] on span "Jobsity interview" at bounding box center [307, 333] width 71 height 11
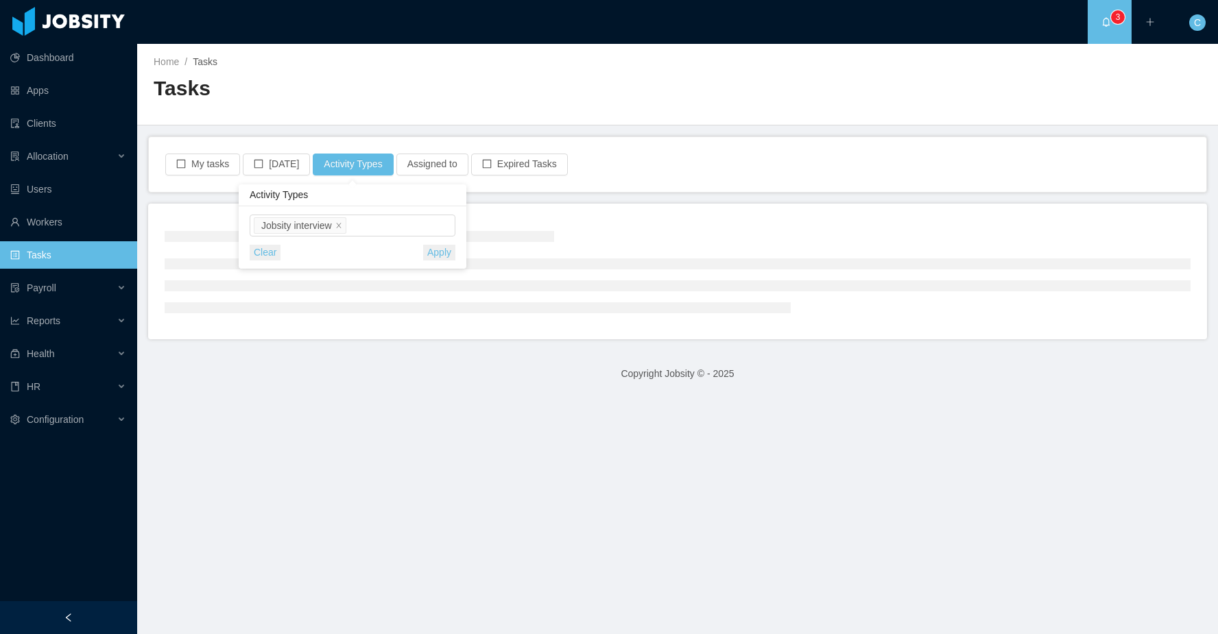
click at [612, 174] on div "My tasks Today Activity Types Assigned to Expired Tasks" at bounding box center [677, 165] width 1027 height 22
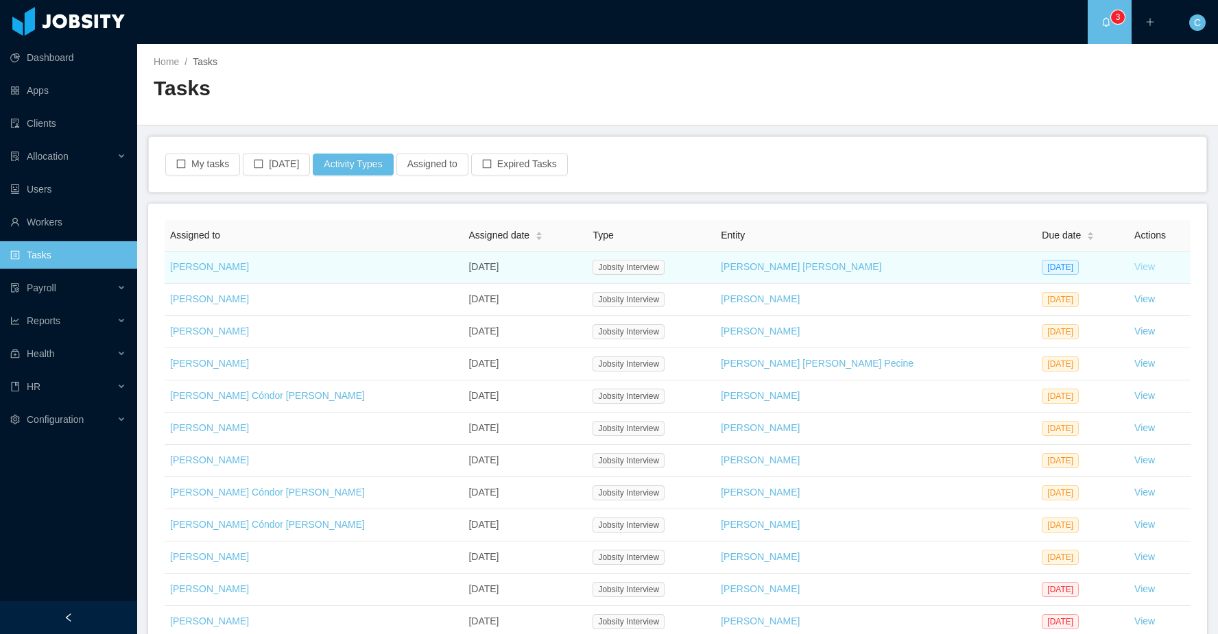
click at [1134, 267] on link "View" at bounding box center [1144, 266] width 21 height 11
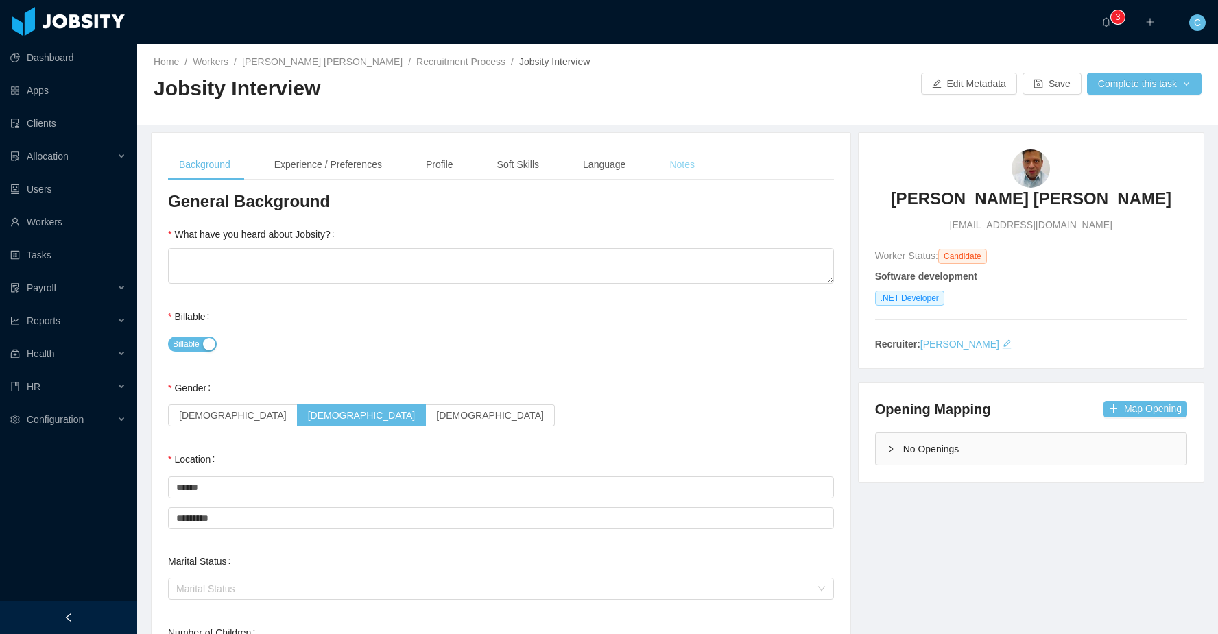
click at [683, 162] on div "Notes" at bounding box center [681, 164] width 47 height 31
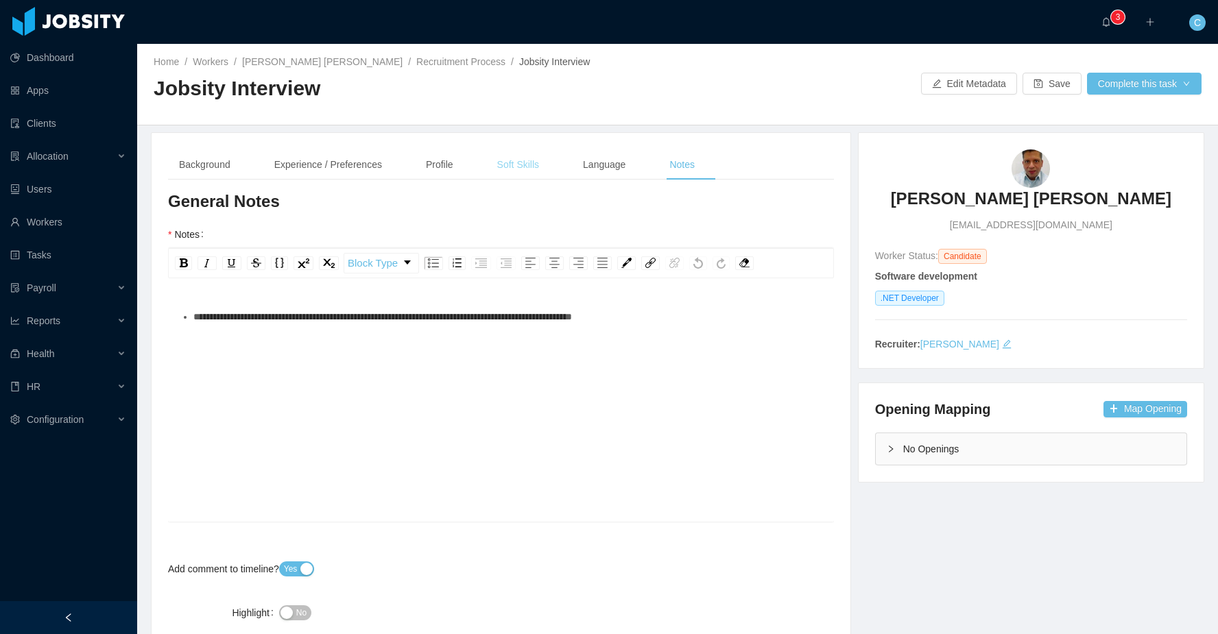
drag, startPoint x: 507, startPoint y: 165, endPoint x: 494, endPoint y: 166, distance: 13.7
click at [505, 166] on div "Soft Skills" at bounding box center [518, 164] width 64 height 31
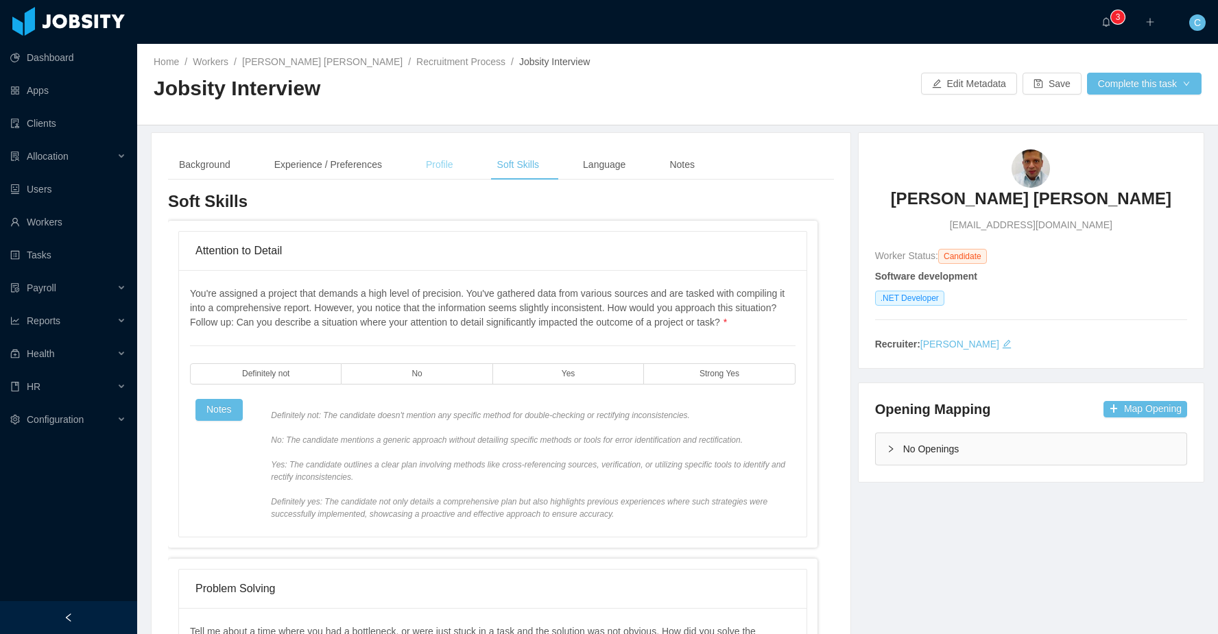
drag, startPoint x: 439, startPoint y: 167, endPoint x: 427, endPoint y: 167, distance: 12.3
click at [438, 167] on div "Profile" at bounding box center [439, 164] width 49 height 31
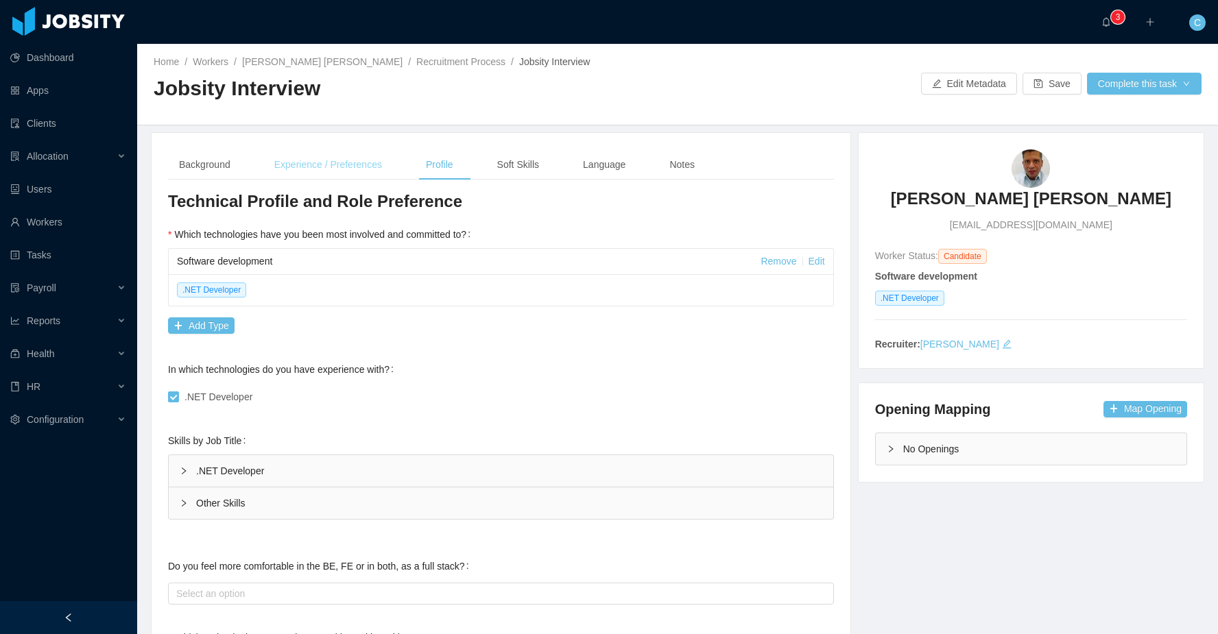
drag, startPoint x: 357, startPoint y: 168, endPoint x: 349, endPoint y: 166, distance: 7.8
click at [356, 168] on div "Experience / Preferences" at bounding box center [328, 164] width 130 height 31
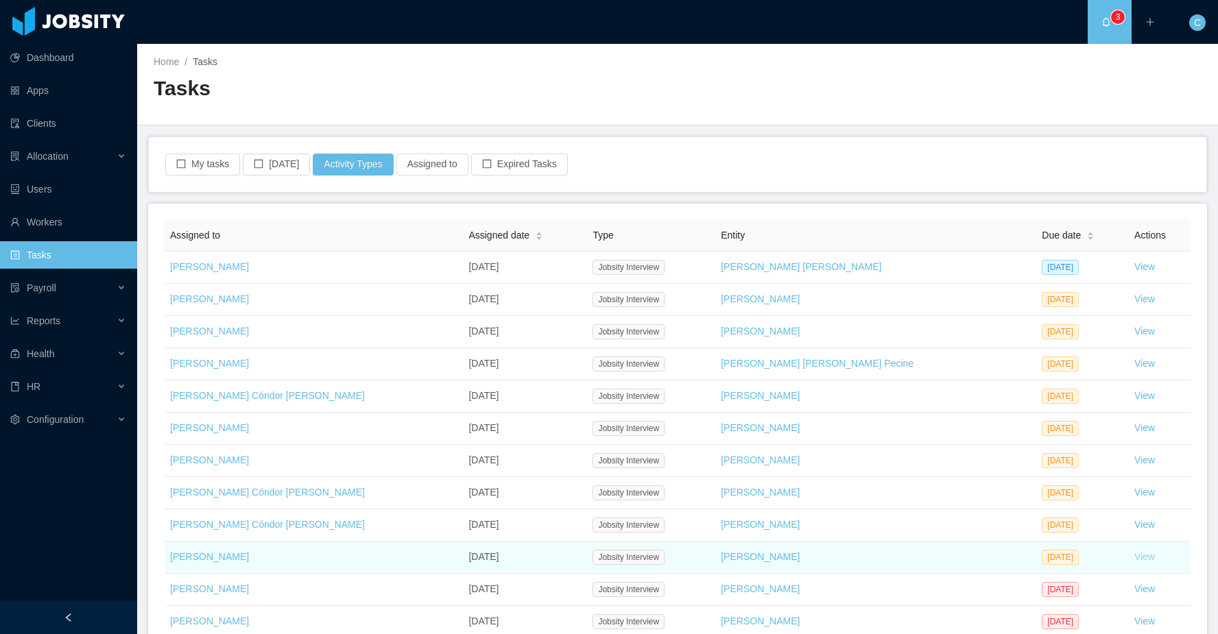
click at [1134, 562] on link "View" at bounding box center [1144, 556] width 21 height 11
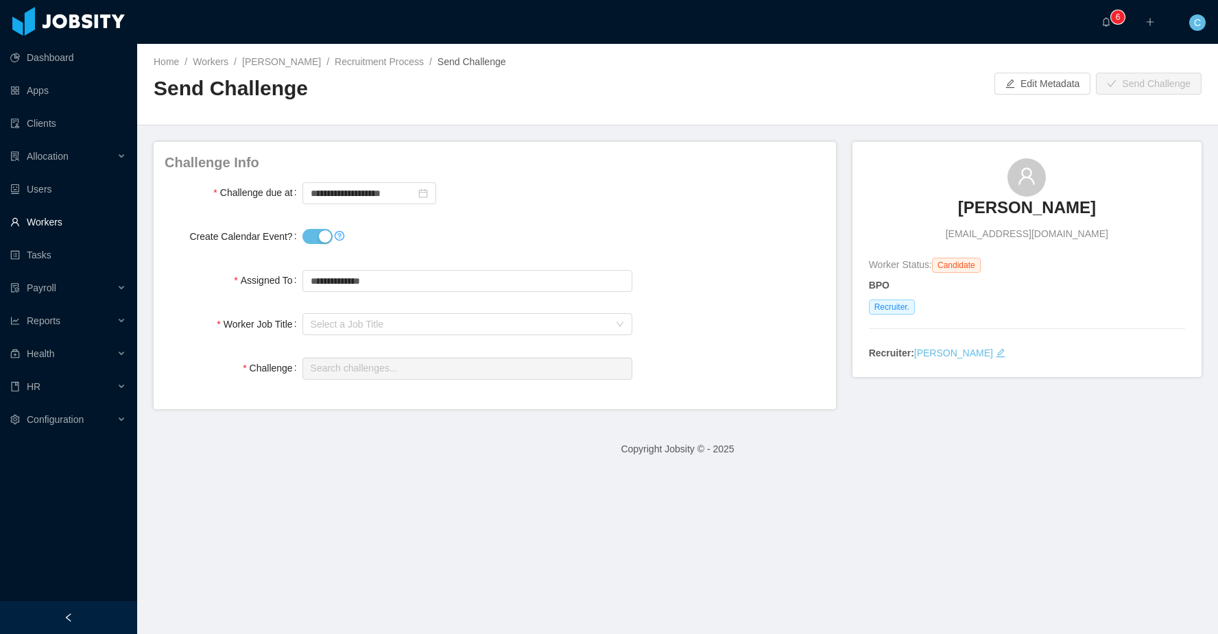
click at [72, 222] on link "Workers" at bounding box center [68, 221] width 116 height 27
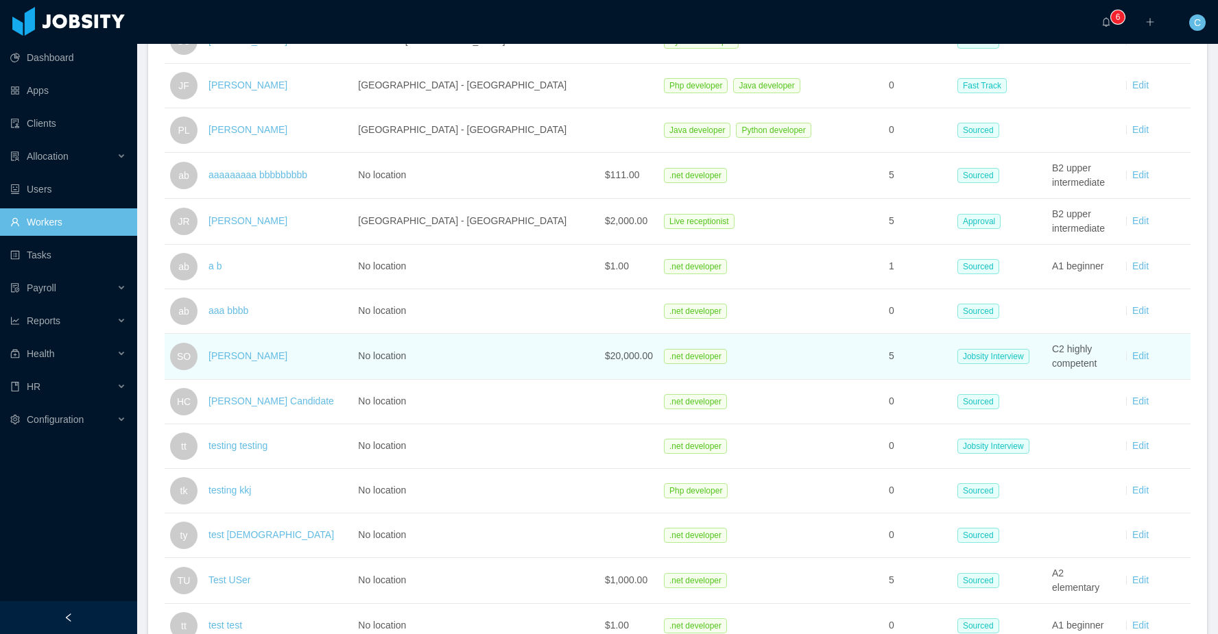
scroll to position [728, 0]
click at [241, 350] on link "[PERSON_NAME]" at bounding box center [247, 355] width 79 height 11
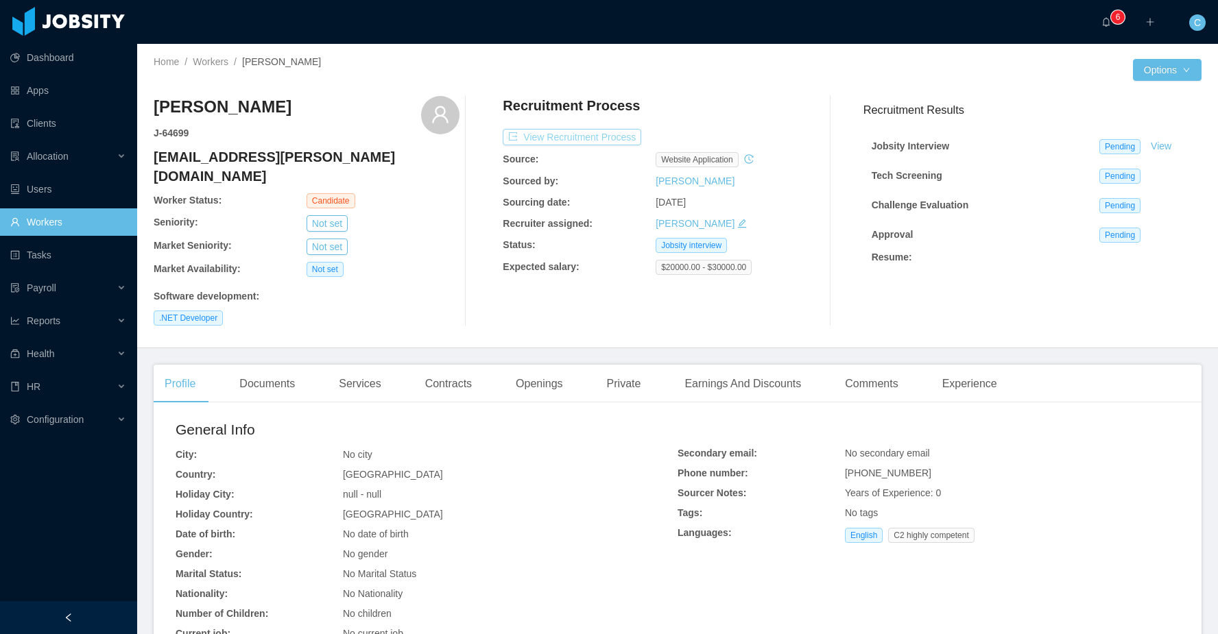
click at [568, 141] on button "View Recruitment Process" at bounding box center [572, 137] width 138 height 16
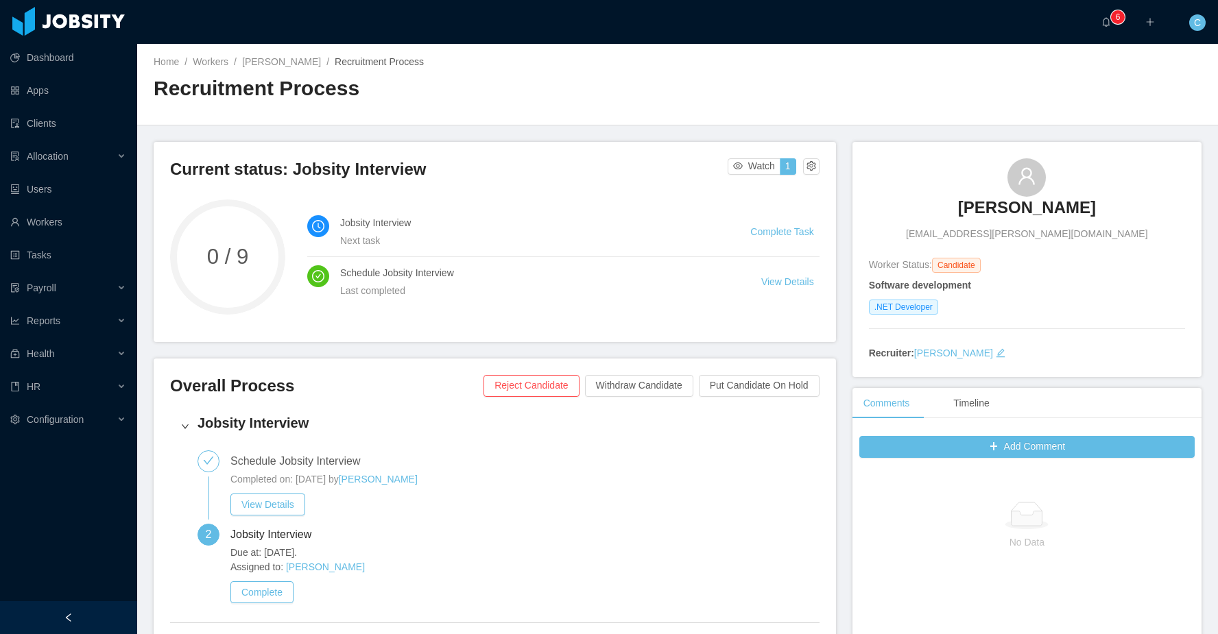
drag, startPoint x: 456, startPoint y: 522, endPoint x: 426, endPoint y: 524, distance: 30.2
click at [439, 524] on div "Schedule Jobsity Interview Completed on: [DATE] by [PERSON_NAME] View Details 2…" at bounding box center [337, 530] width 313 height 161
click at [281, 588] on button "Complete" at bounding box center [261, 592] width 63 height 22
click at [278, 587] on button "Complete" at bounding box center [261, 592] width 63 height 22
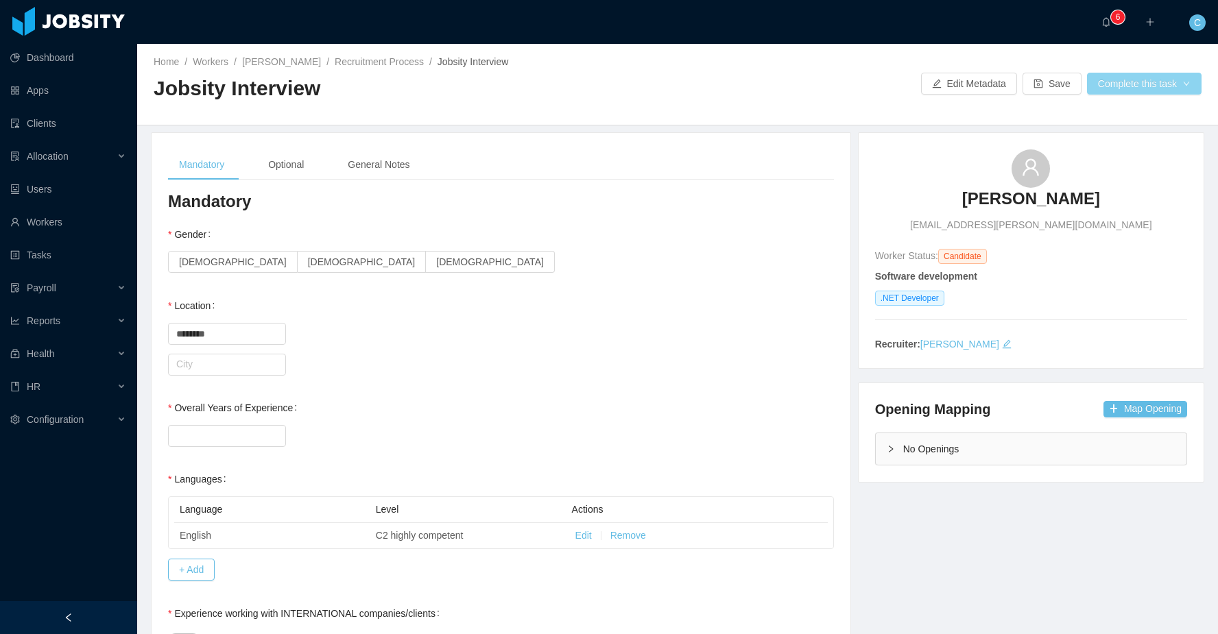
click at [1131, 80] on button "Complete this task" at bounding box center [1144, 84] width 114 height 22
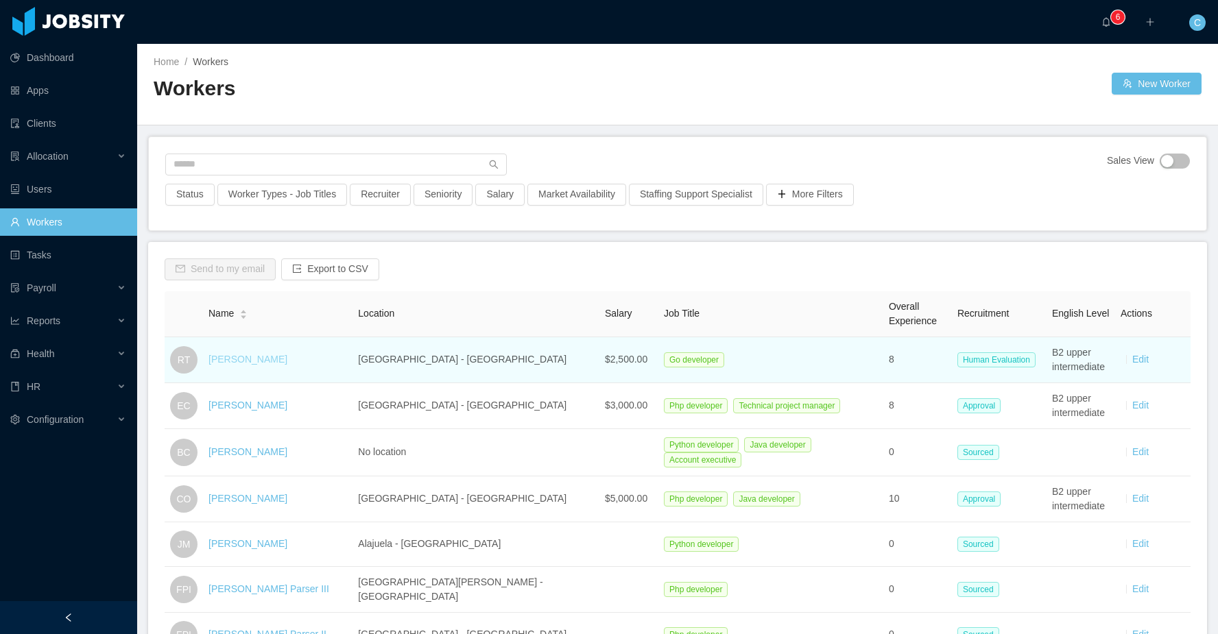
click at [247, 363] on link "[PERSON_NAME]" at bounding box center [247, 359] width 79 height 11
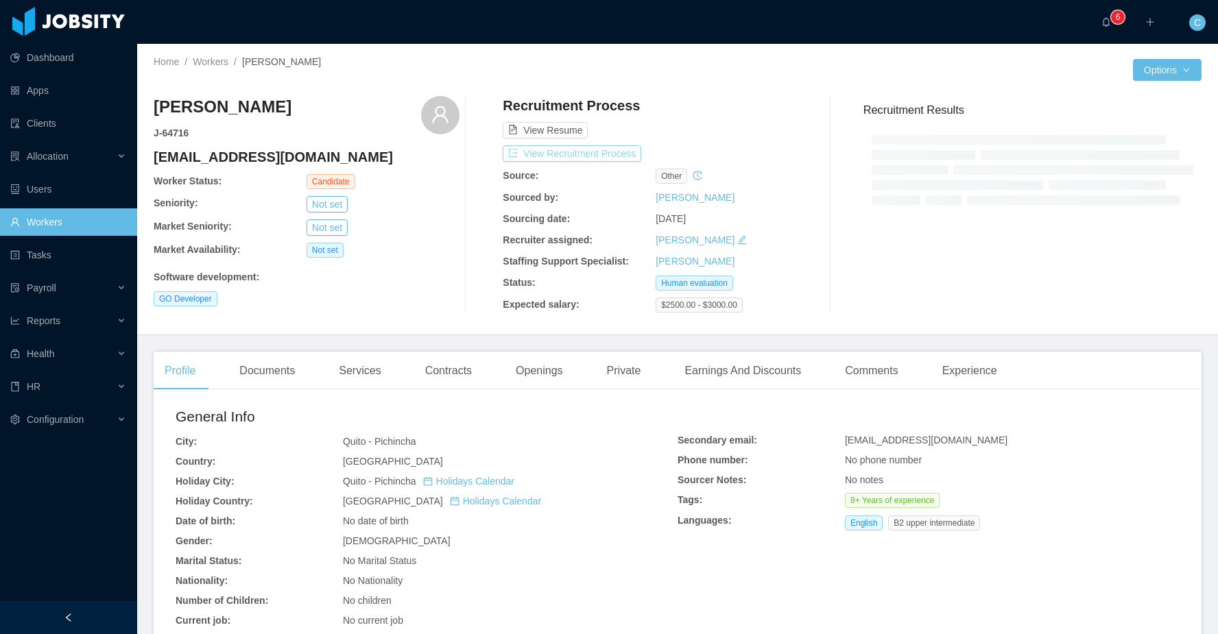
click at [566, 157] on button "View Recruitment Process" at bounding box center [572, 153] width 138 height 16
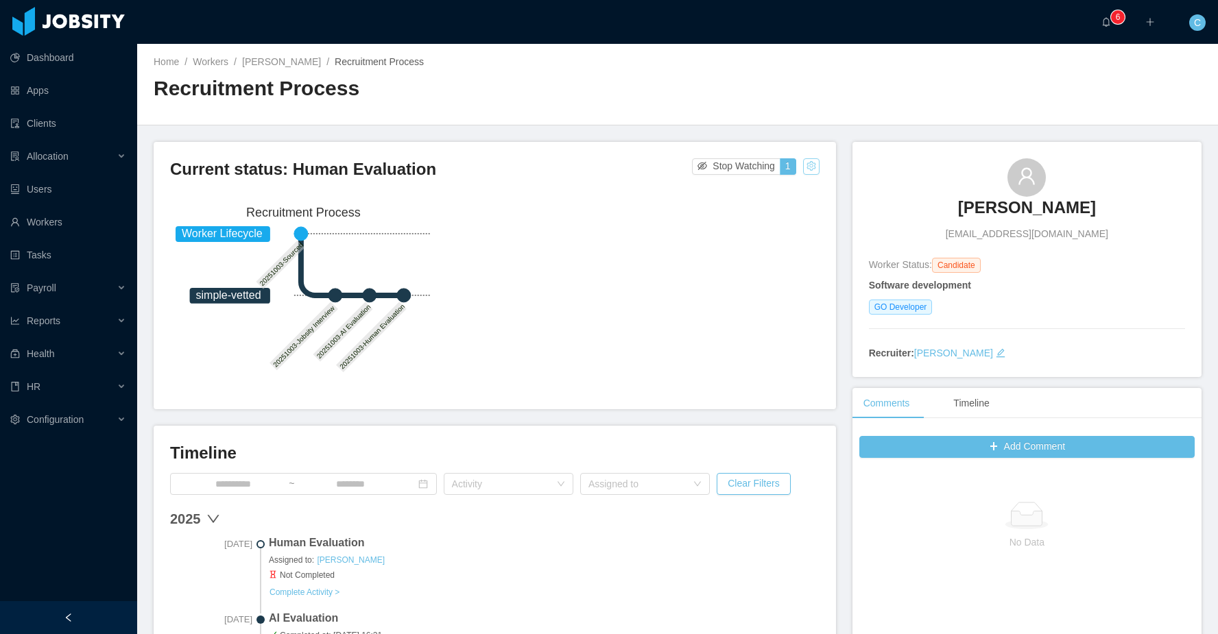
click at [819, 164] on button "button" at bounding box center [811, 166] width 16 height 16
click at [849, 119] on div "Home / Workers / [PERSON_NAME] Test / Recruitment Process / Recruitment Process" at bounding box center [677, 85] width 1080 height 82
